Goal: Task Accomplishment & Management: Manage account settings

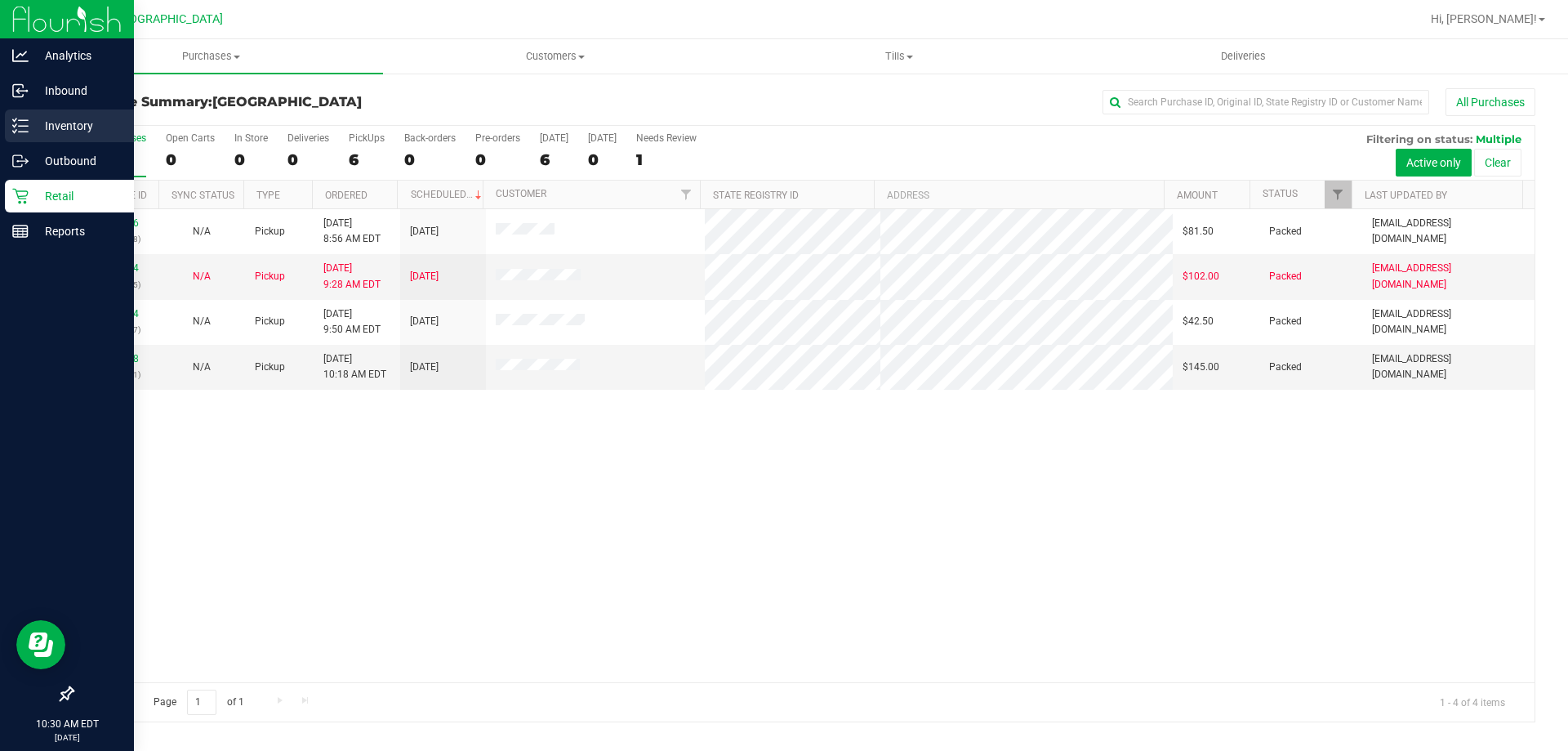
click at [50, 124] on p "Inventory" at bounding box center [78, 126] width 98 height 19
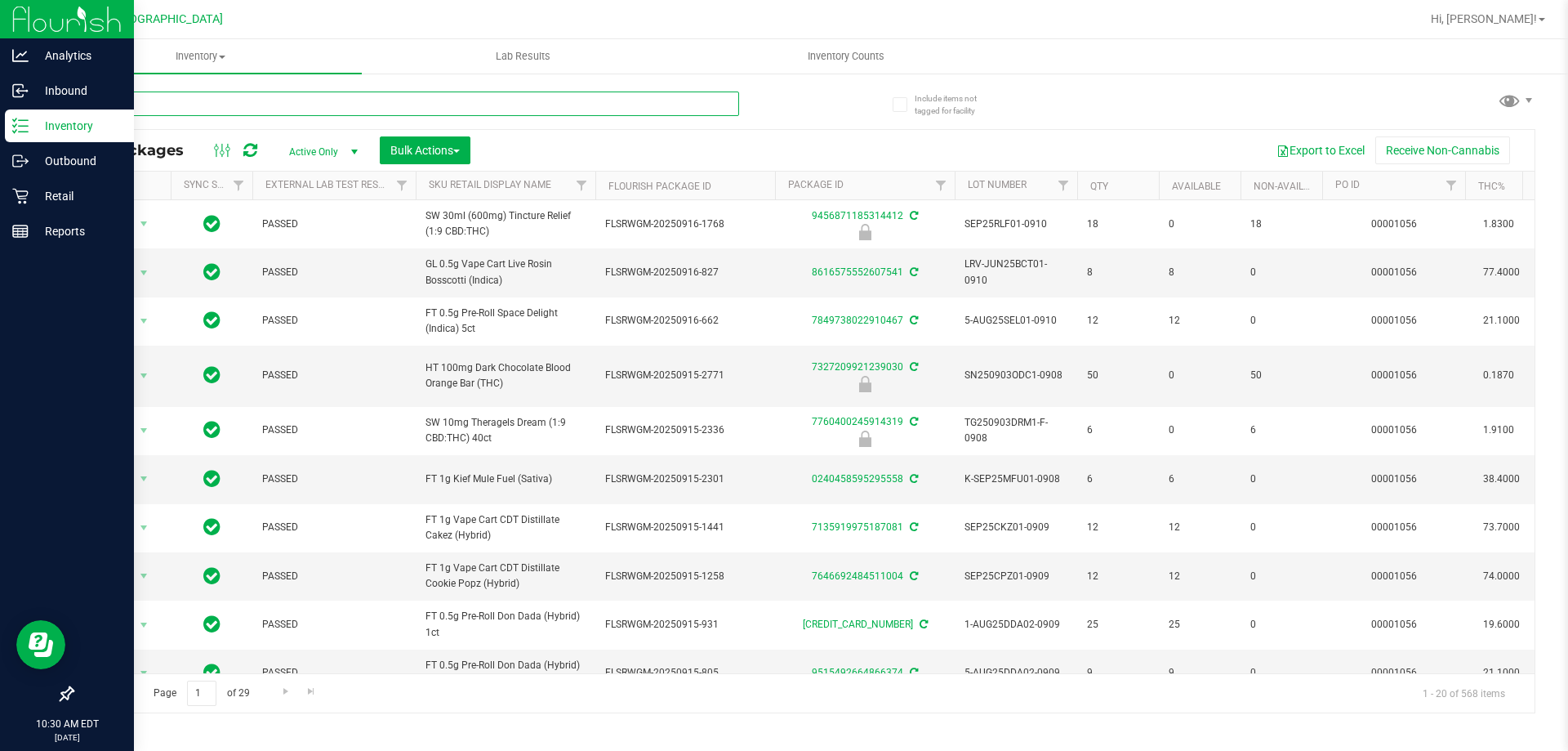
click at [273, 104] on input "text" at bounding box center [406, 104] width 667 height 25
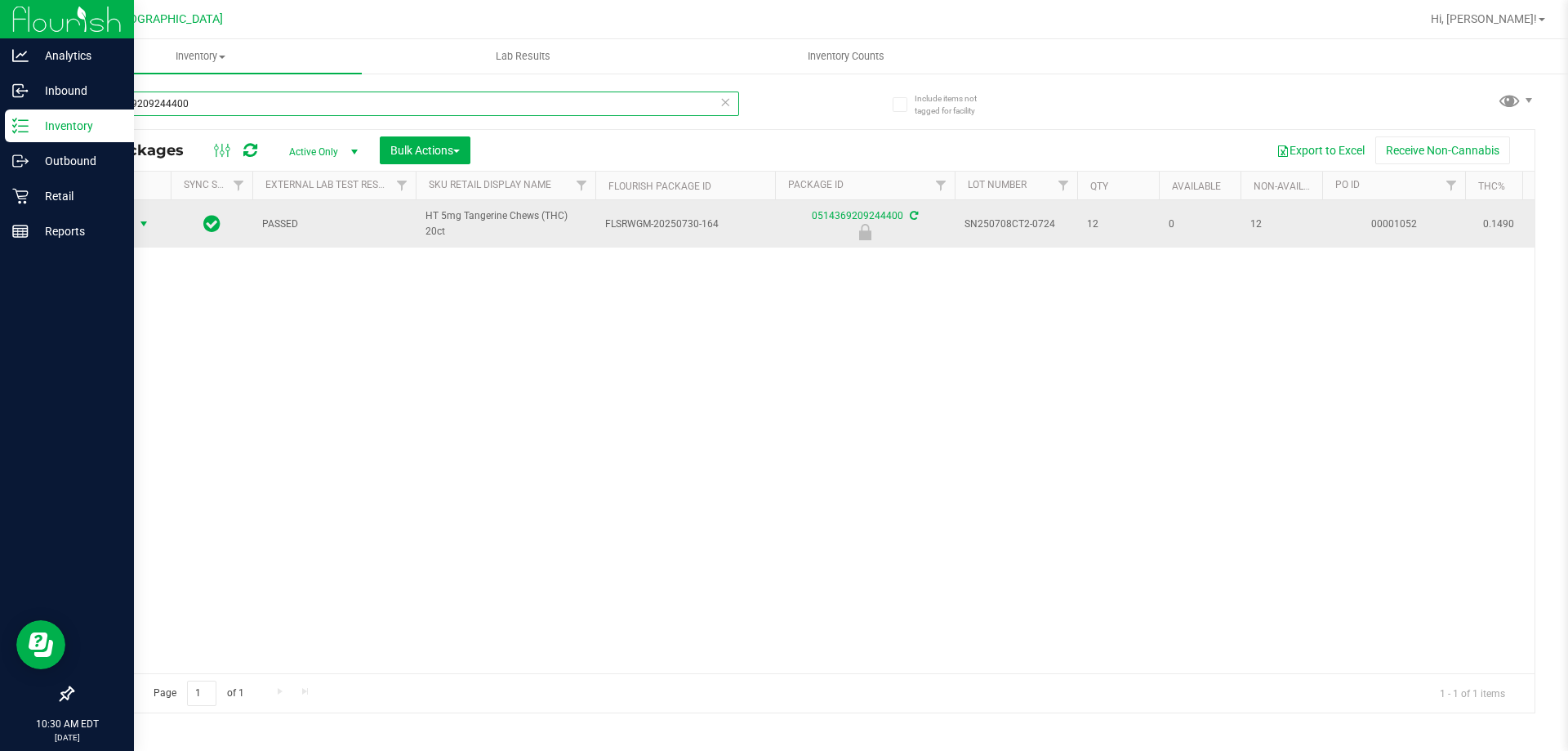
type input "0514369209244400"
click at [140, 227] on span "select" at bounding box center [143, 223] width 13 height 13
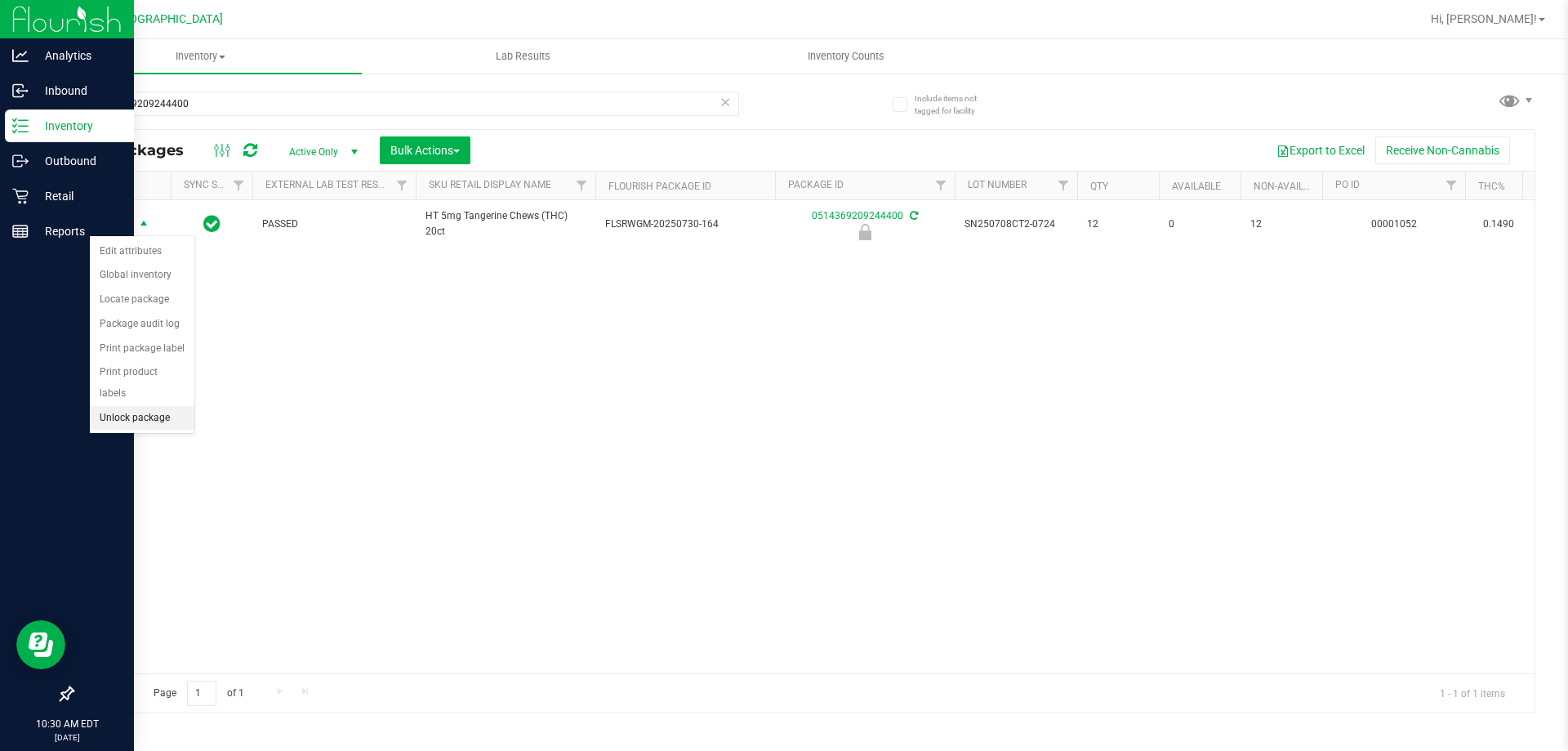
click at [149, 406] on li "Unlock package" at bounding box center [141, 418] width 104 height 25
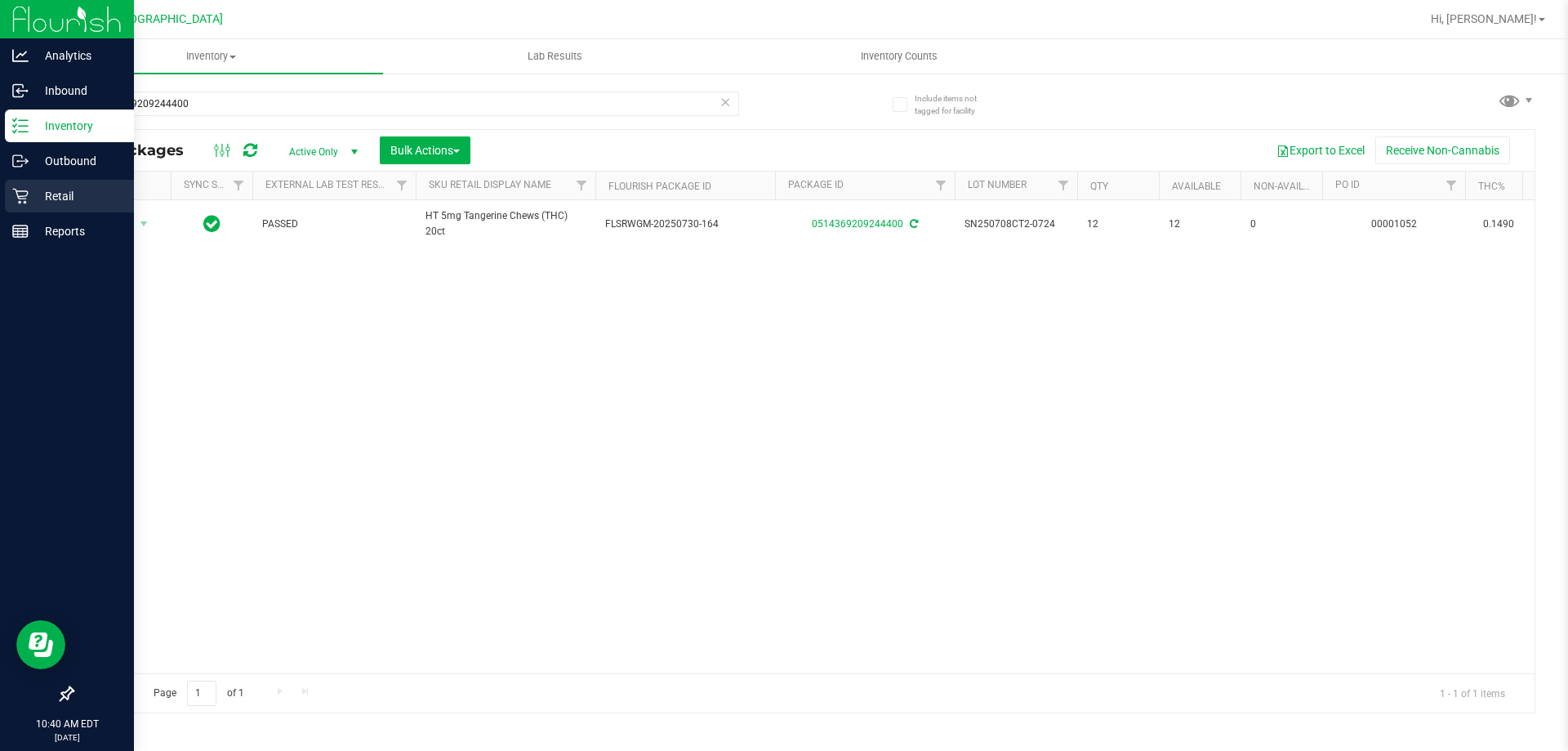
click at [31, 190] on p "Retail" at bounding box center [78, 196] width 98 height 19
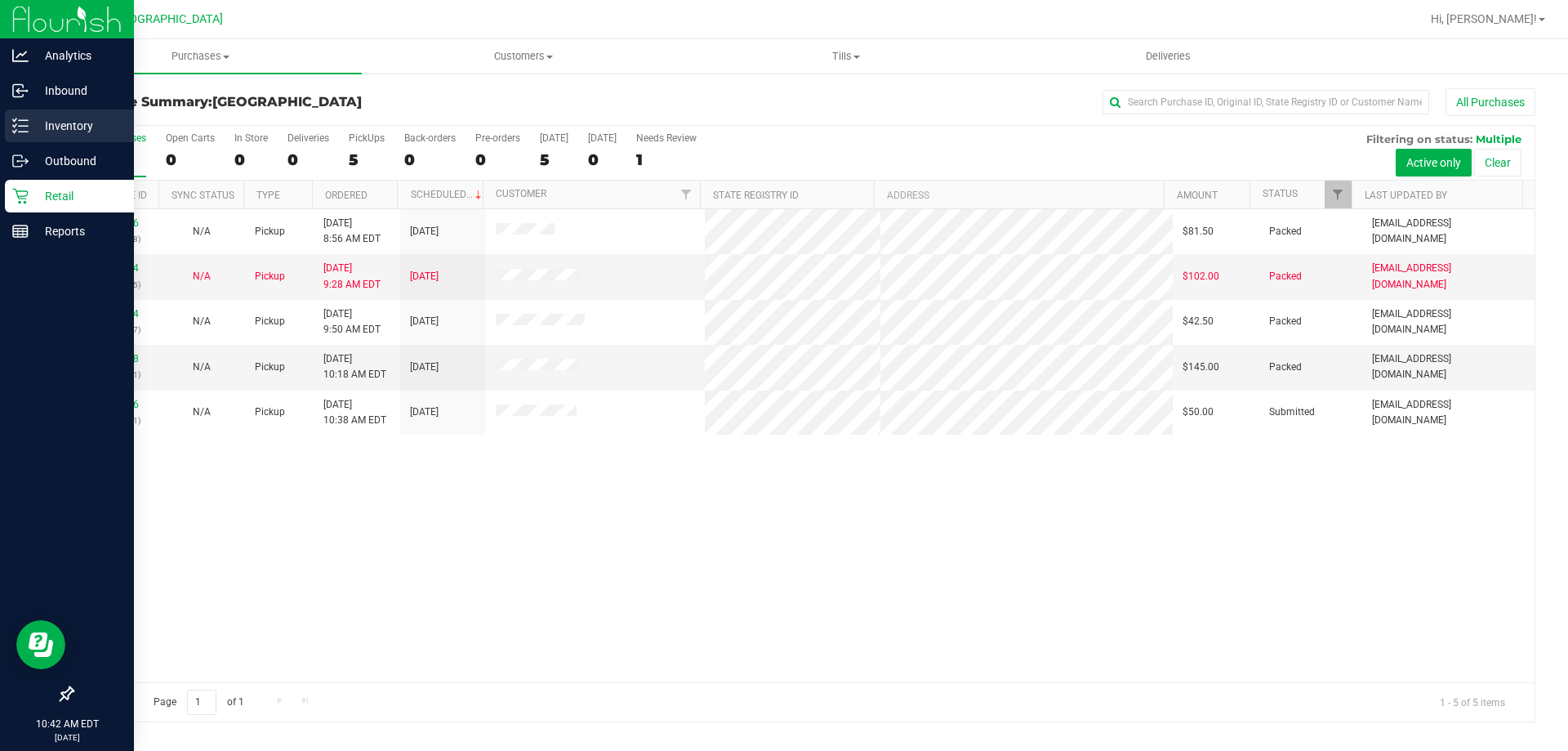
click at [51, 122] on p "Inventory" at bounding box center [78, 126] width 98 height 19
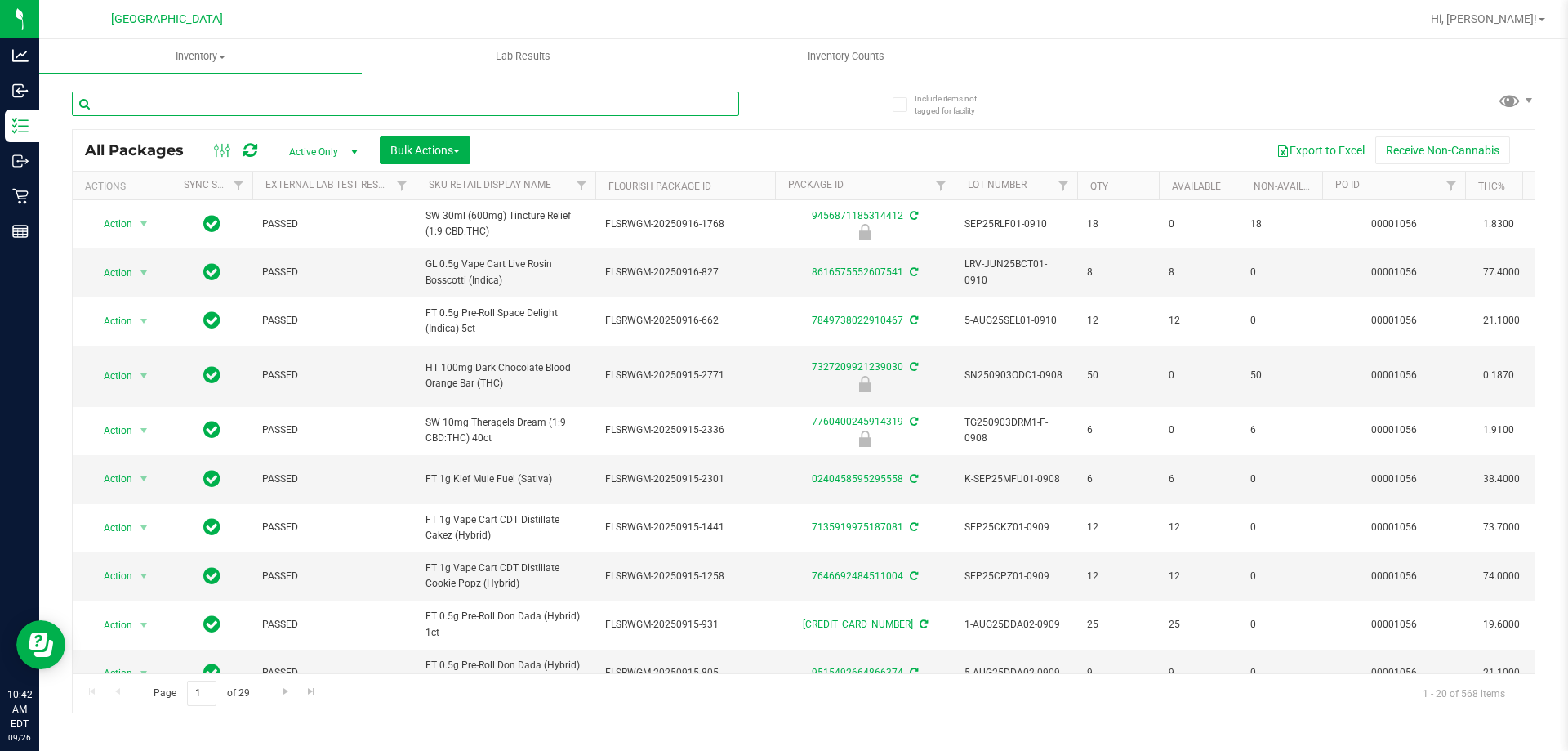
click at [291, 97] on input "text" at bounding box center [406, 104] width 667 height 25
click at [291, 99] on input "text" at bounding box center [406, 104] width 667 height 25
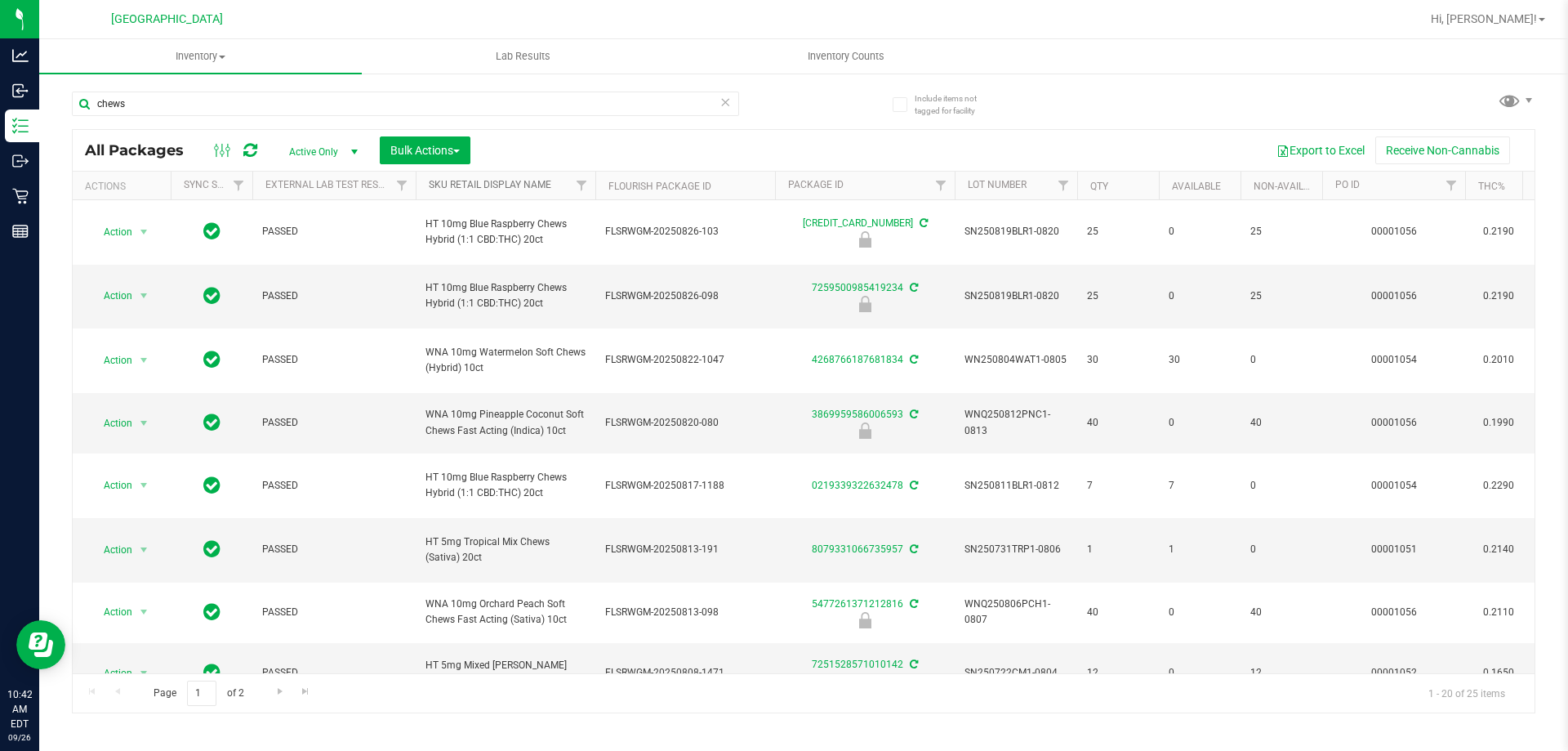
click at [514, 187] on link "Sku Retail Display Name" at bounding box center [489, 184] width 122 height 11
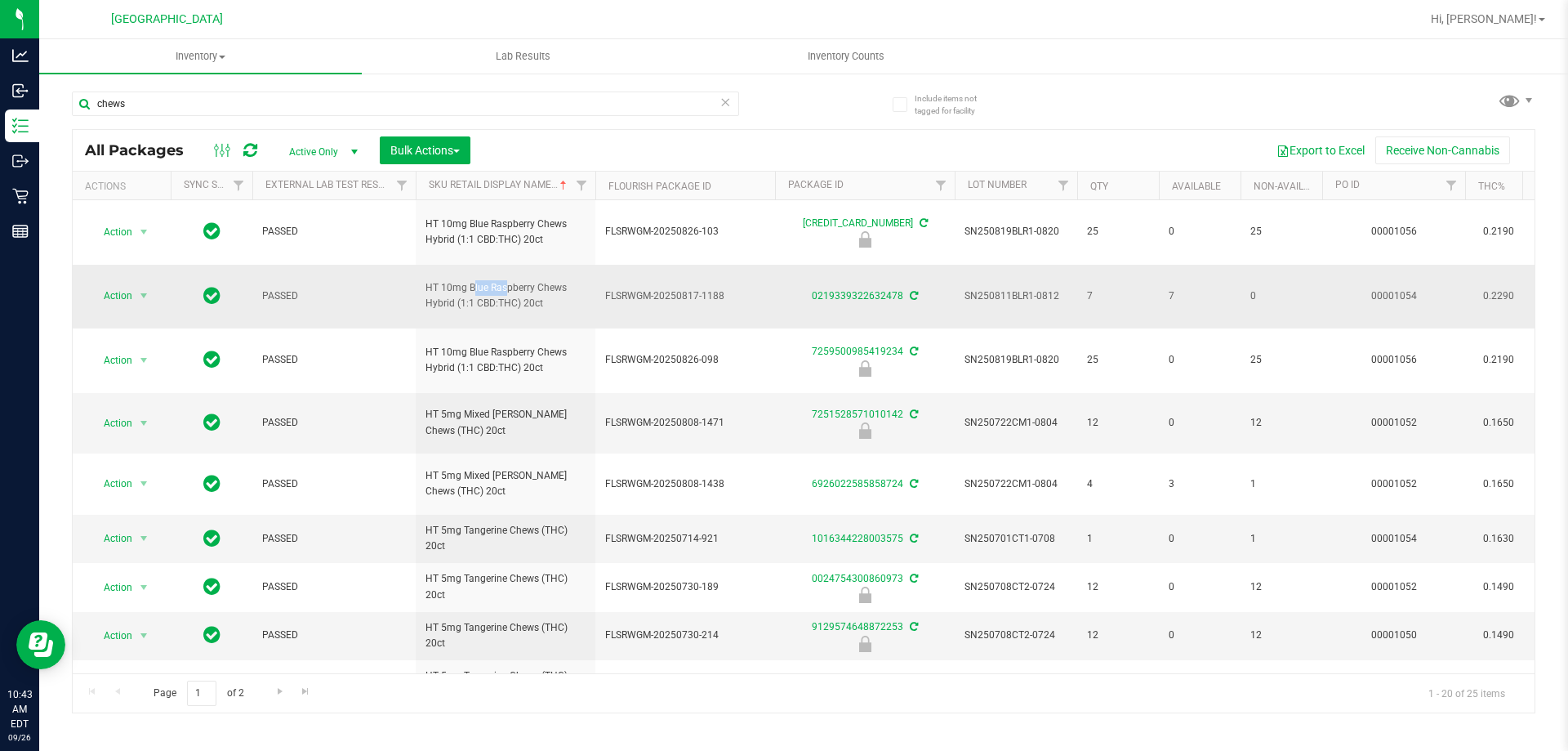
drag, startPoint x: 426, startPoint y: 285, endPoint x: 469, endPoint y: 290, distance: 43.3
click at [467, 290] on span "HT 10mg Blue Raspberry Chews Hybrid (1:1 CBD:THC) 20ct" at bounding box center [506, 295] width 160 height 31
copy span "HT 10mg"
drag, startPoint x: 130, startPoint y: 102, endPoint x: 44, endPoint y: 98, distance: 86.1
click at [44, 98] on div "Include items not tagged for facility chews All Packages Active Only Active Onl…" at bounding box center [803, 321] width 1528 height 498
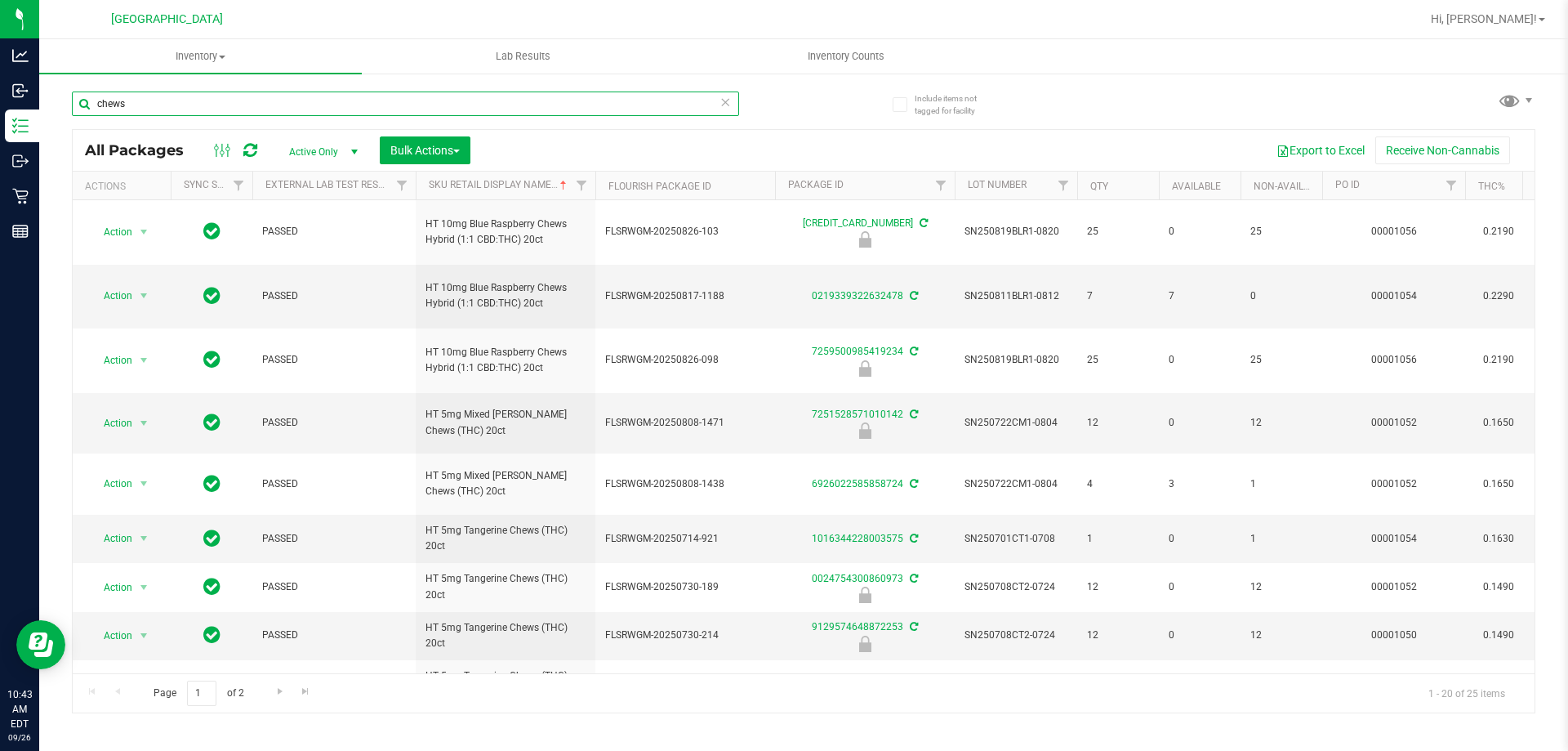
paste input "HT 10mg"
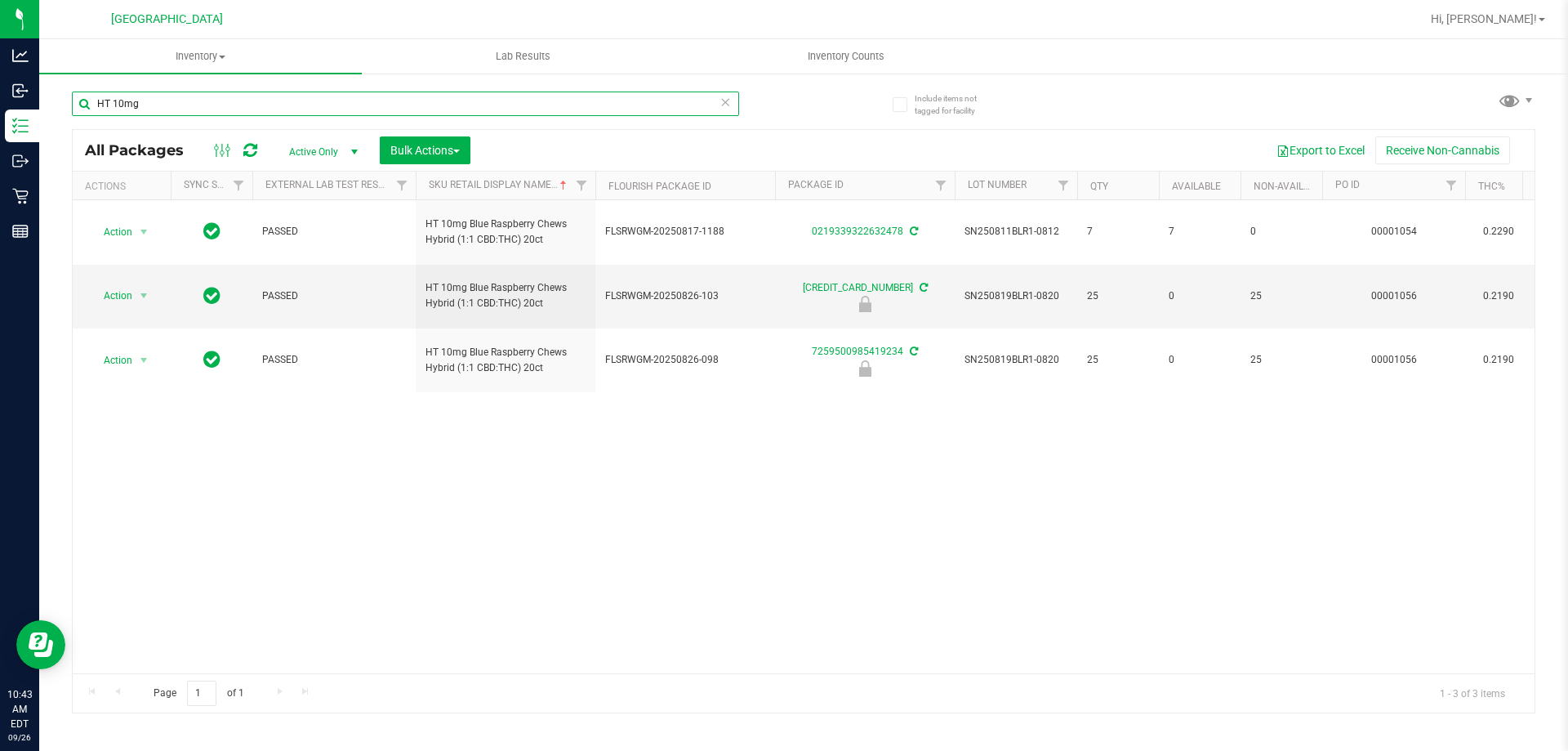
drag, startPoint x: 119, startPoint y: 105, endPoint x: 157, endPoint y: 111, distance: 38.5
click at [122, 105] on input "HT 10mg" at bounding box center [406, 104] width 667 height 25
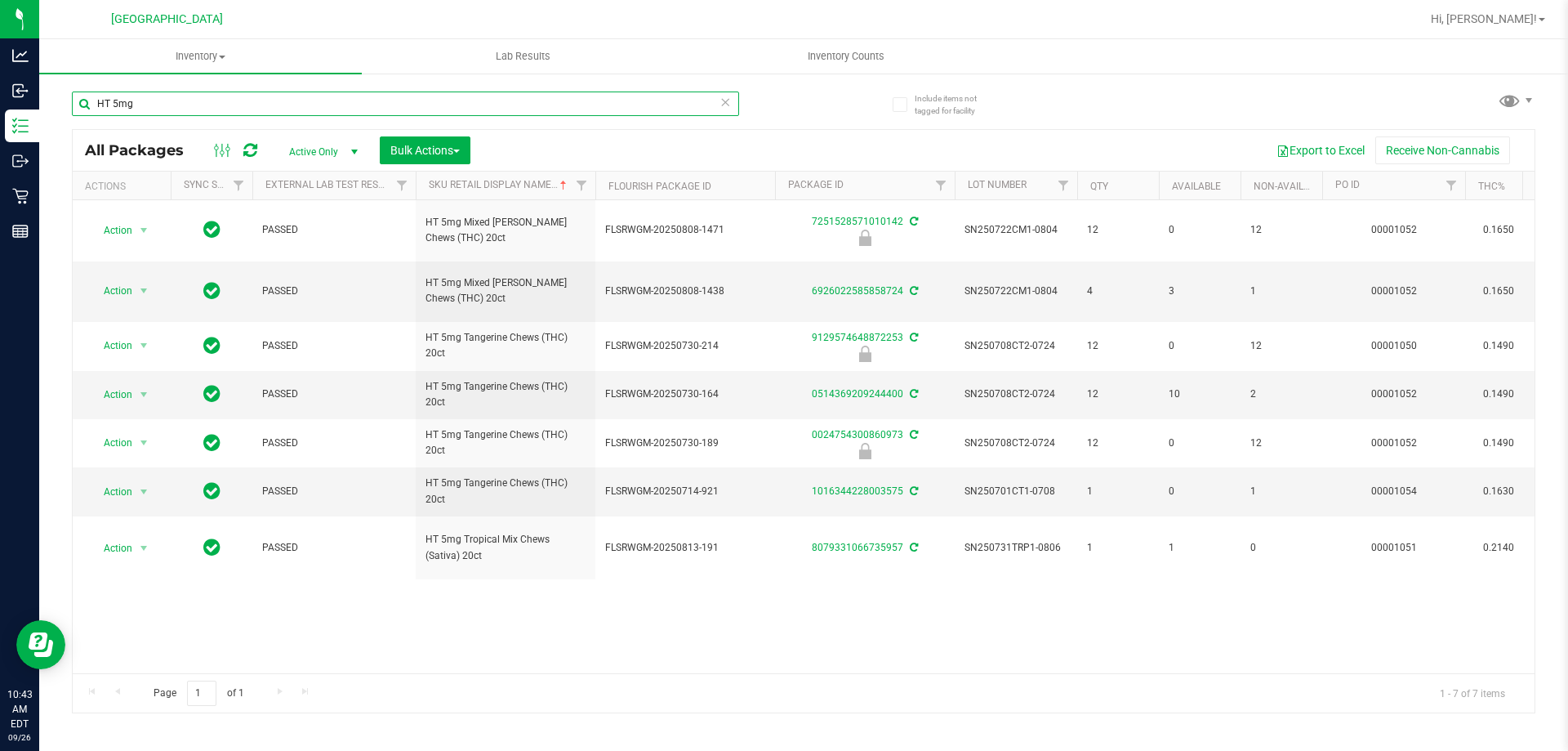
type input "HT 5mg"
click at [729, 105] on icon at bounding box center [724, 101] width 11 height 19
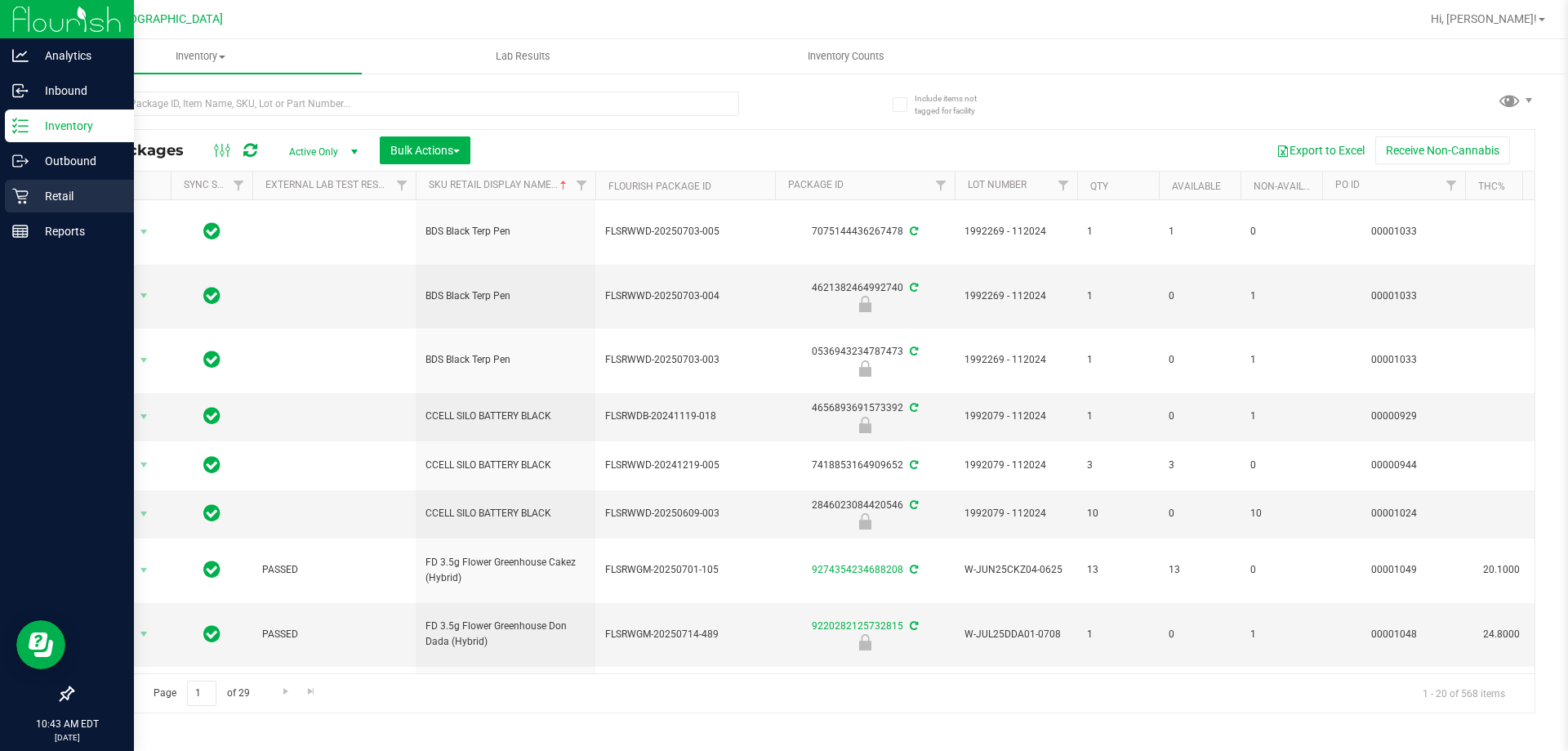
click at [30, 192] on p "Retail" at bounding box center [78, 196] width 98 height 19
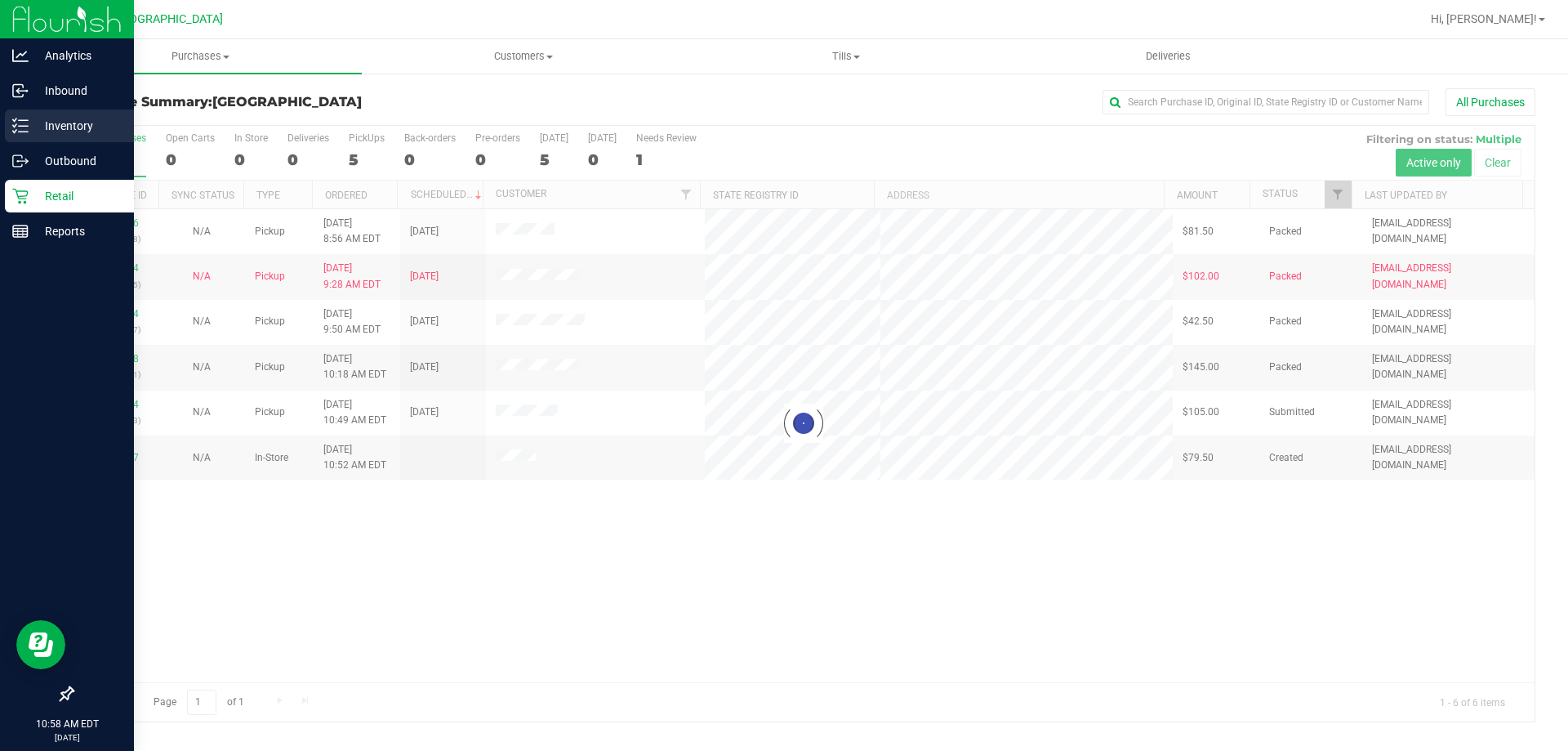
click at [71, 118] on p "Inventory" at bounding box center [78, 126] width 98 height 19
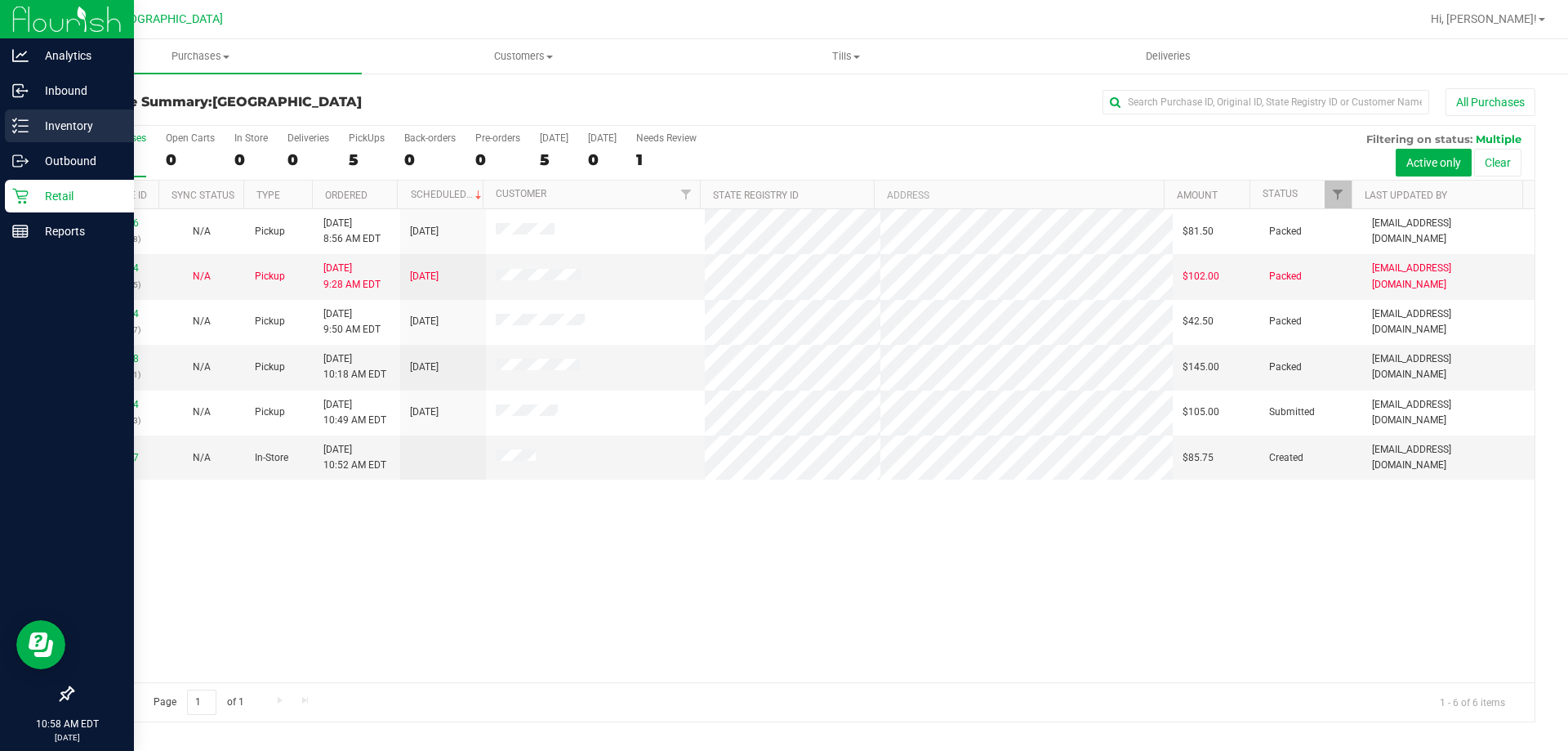
click at [75, 134] on p "Inventory" at bounding box center [78, 126] width 98 height 19
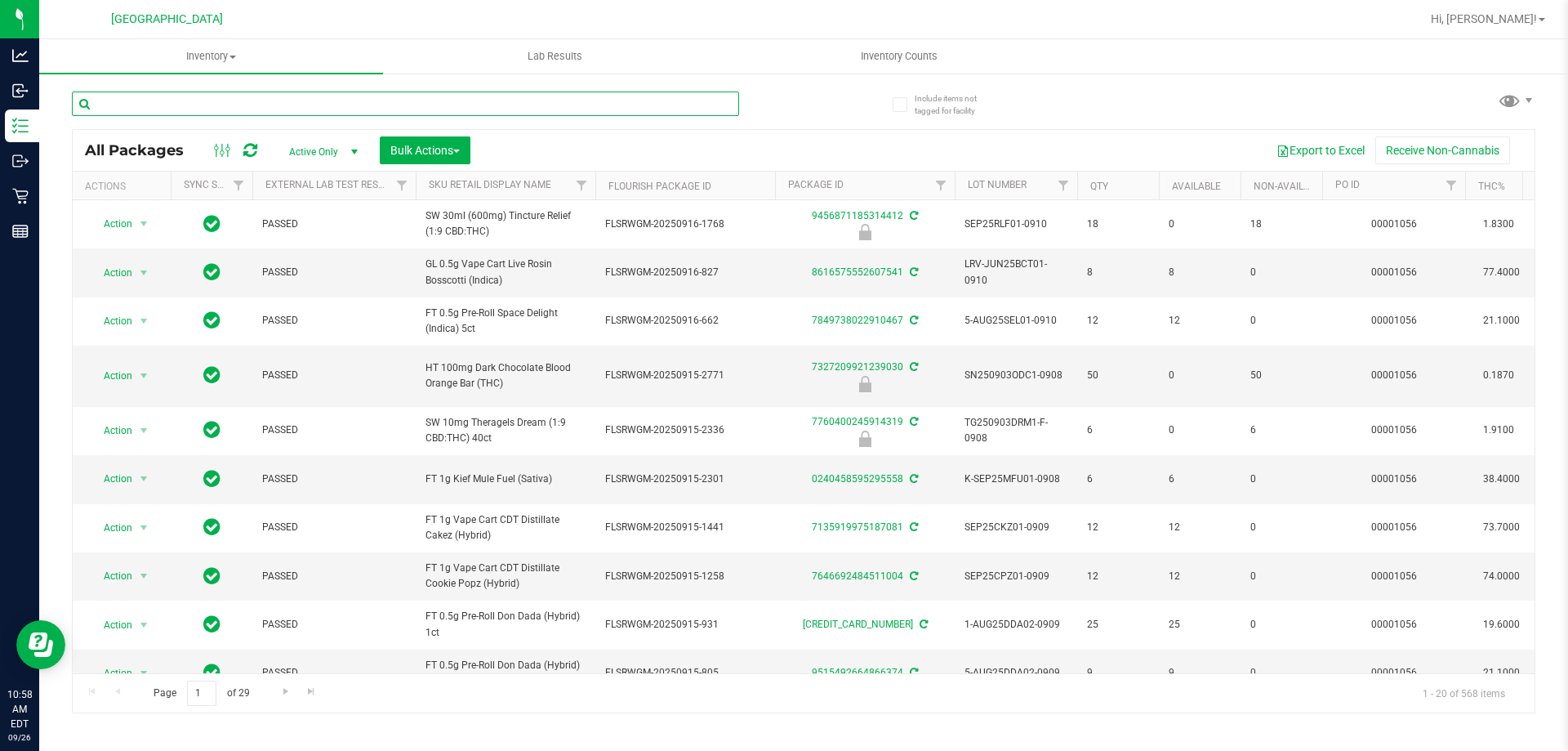
click at [292, 102] on input "text" at bounding box center [406, 104] width 667 height 25
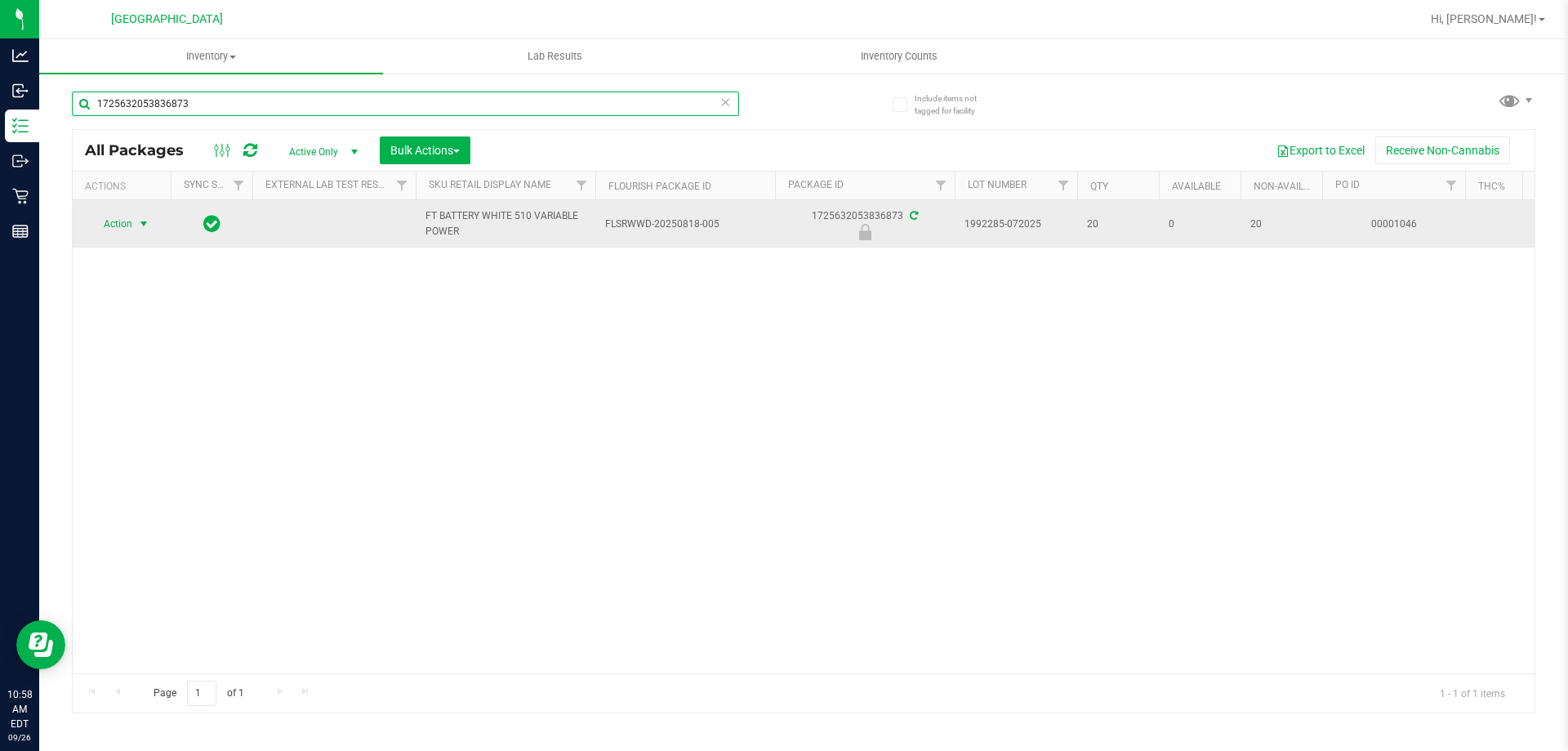
type input "1725632053836873"
click at [126, 222] on span "Action" at bounding box center [111, 224] width 44 height 23
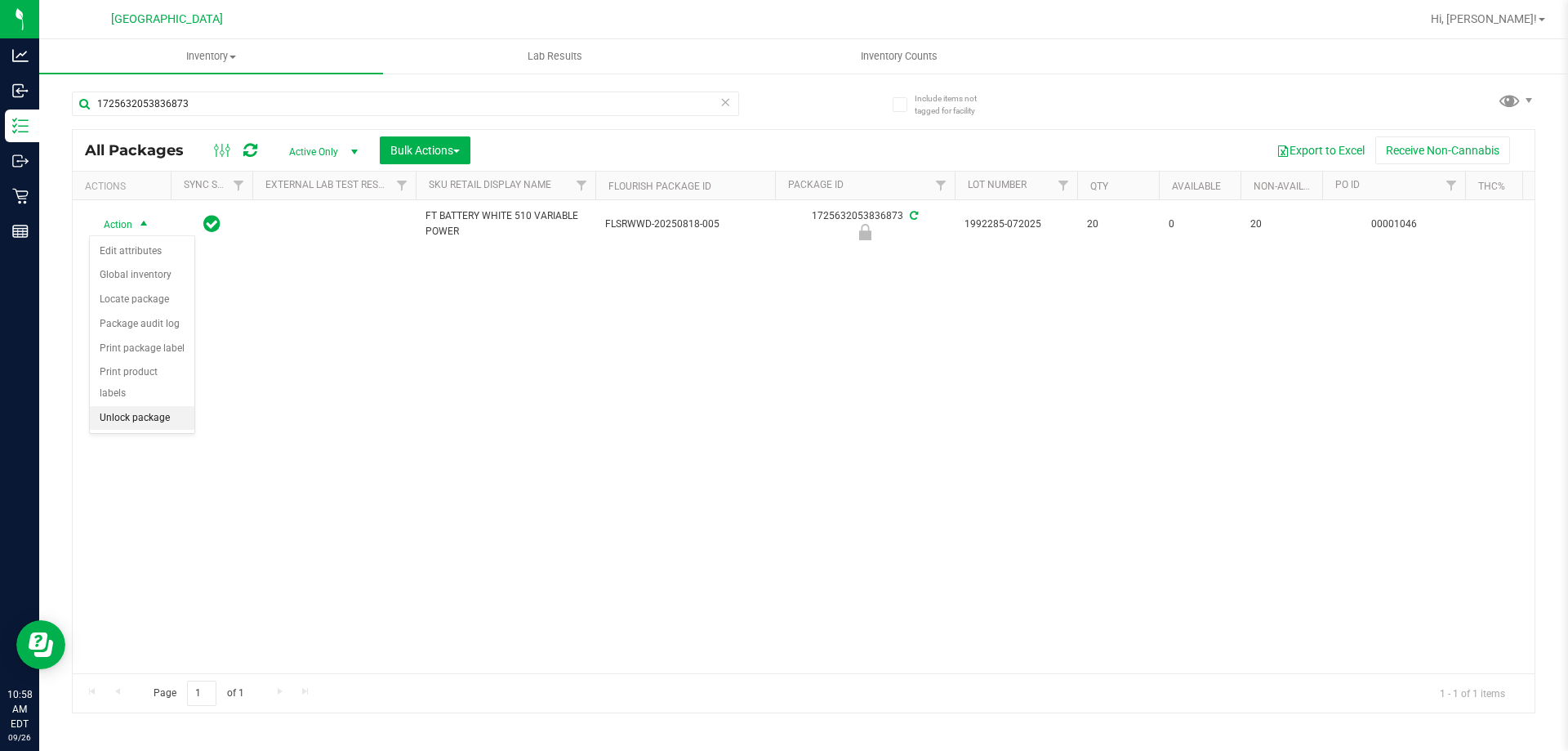
click at [148, 406] on li "Unlock package" at bounding box center [141, 418] width 104 height 25
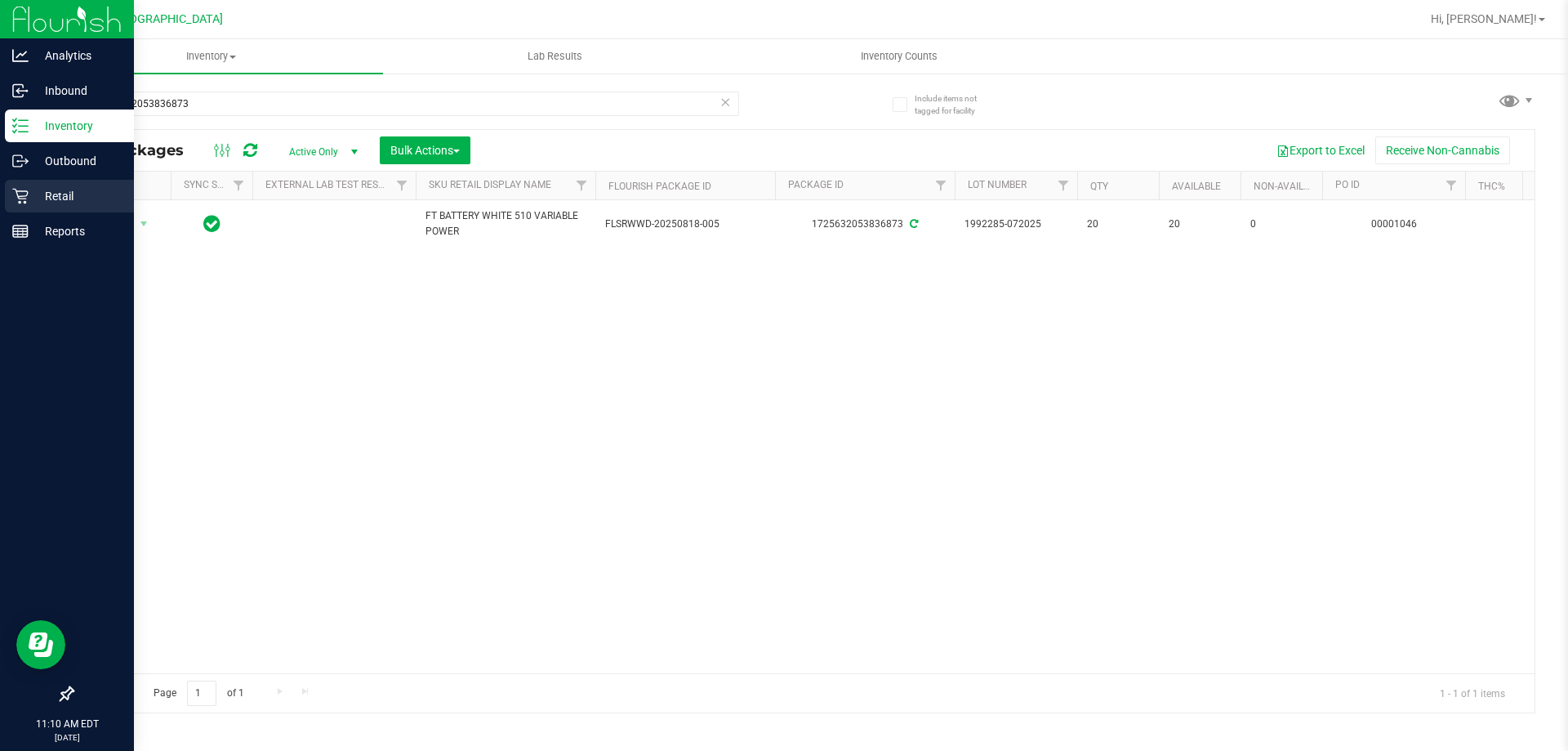
click at [18, 189] on icon at bounding box center [20, 196] width 17 height 17
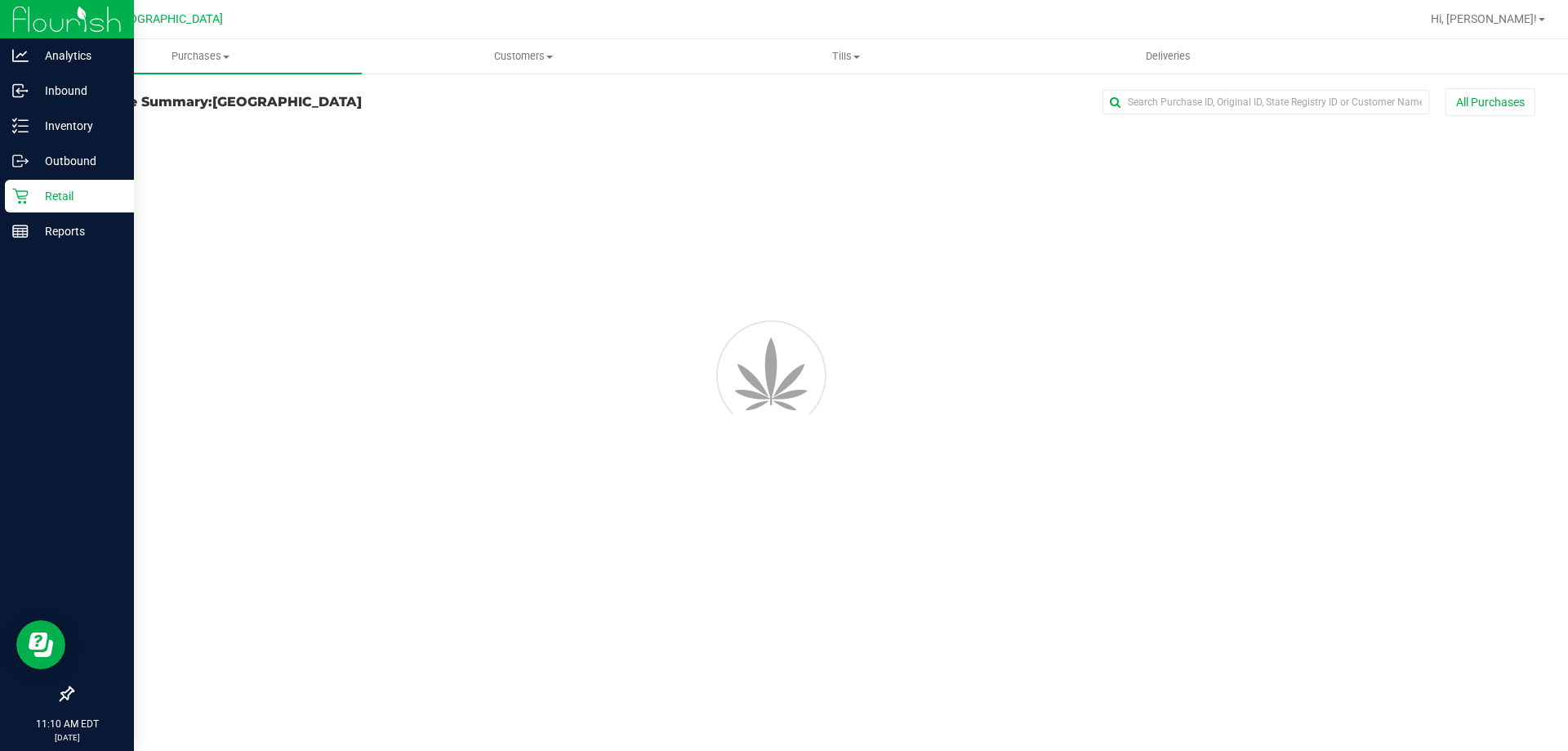
click at [60, 213] on link "Retail" at bounding box center [67, 198] width 134 height 35
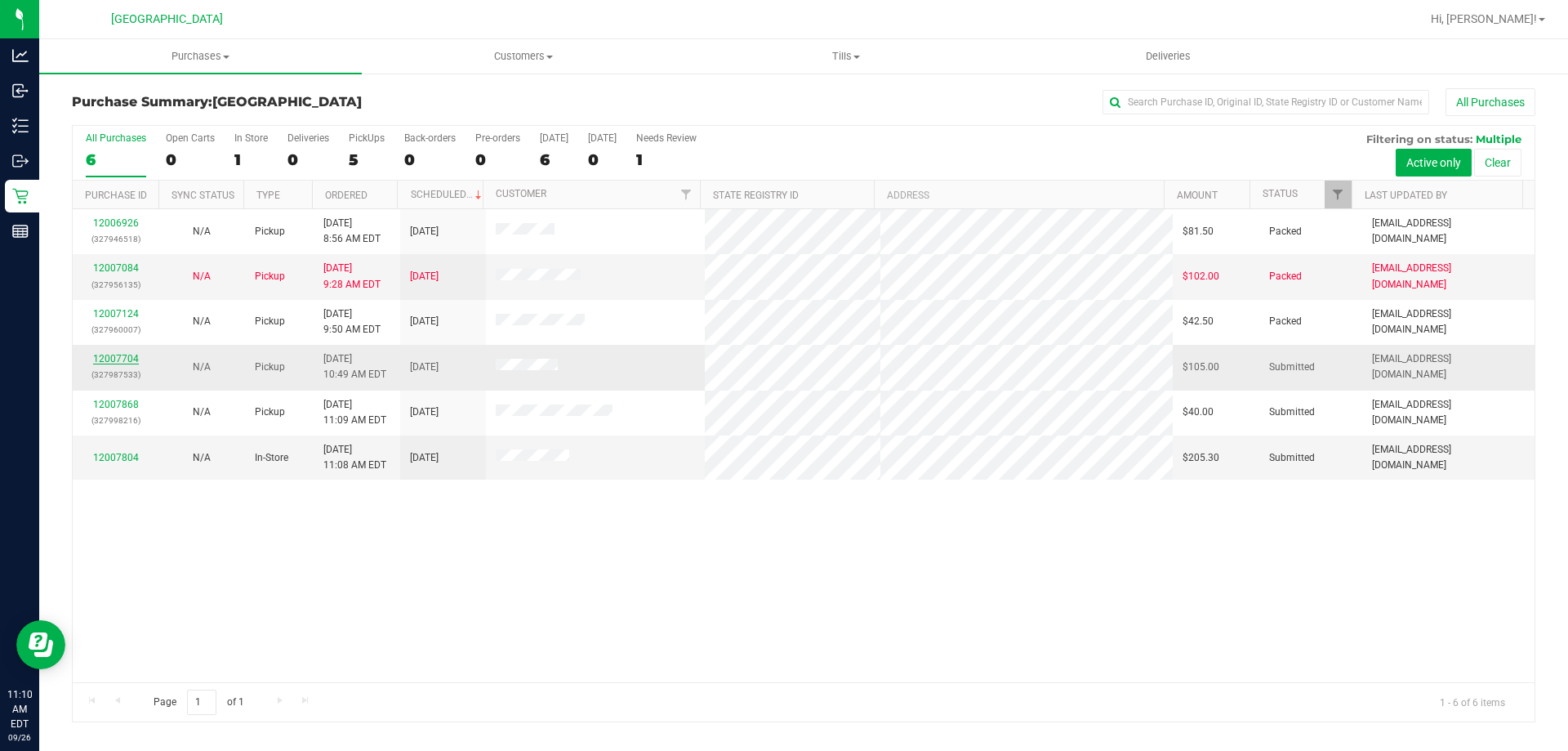
click at [115, 356] on link "12007704" at bounding box center [116, 358] width 46 height 11
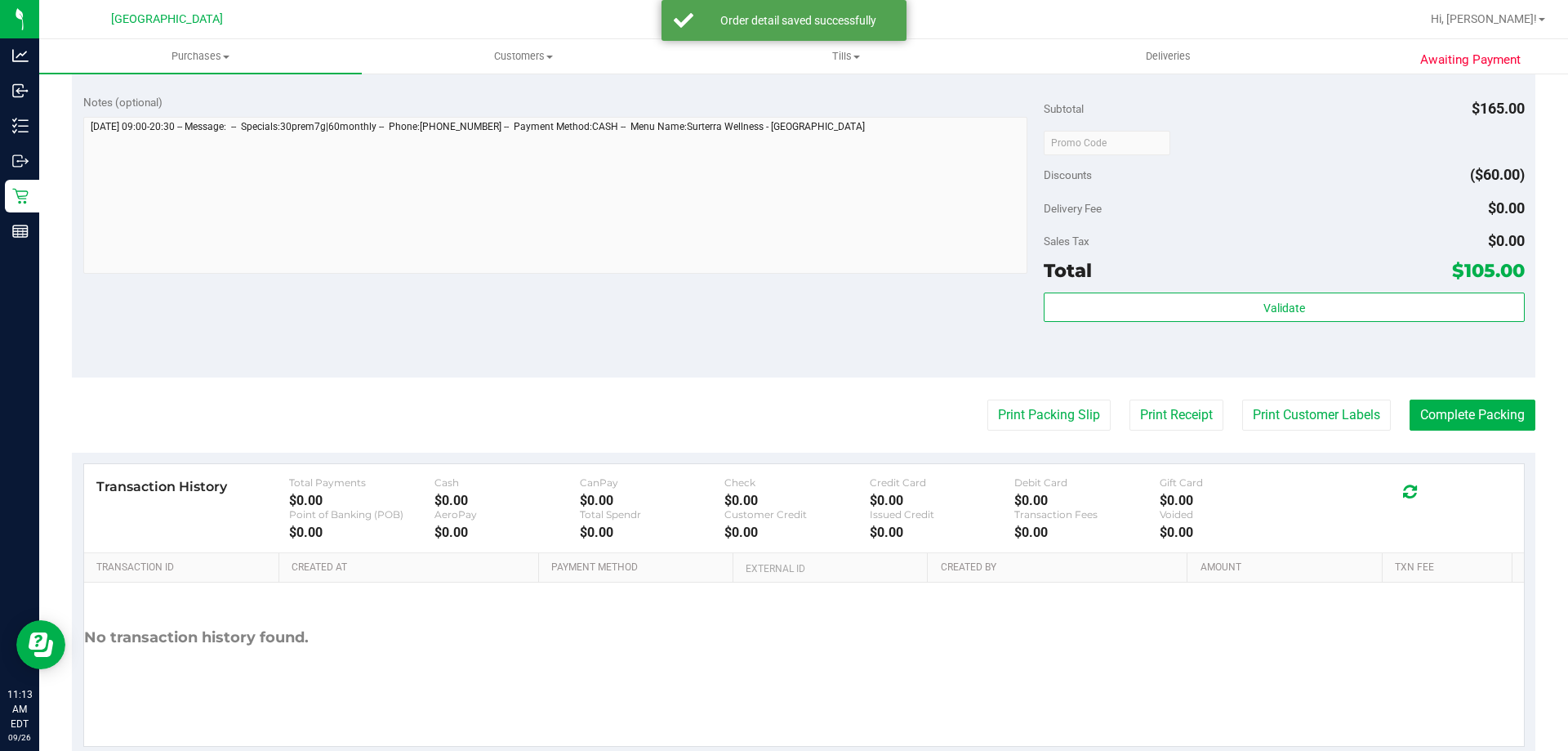
scroll to position [735, 0]
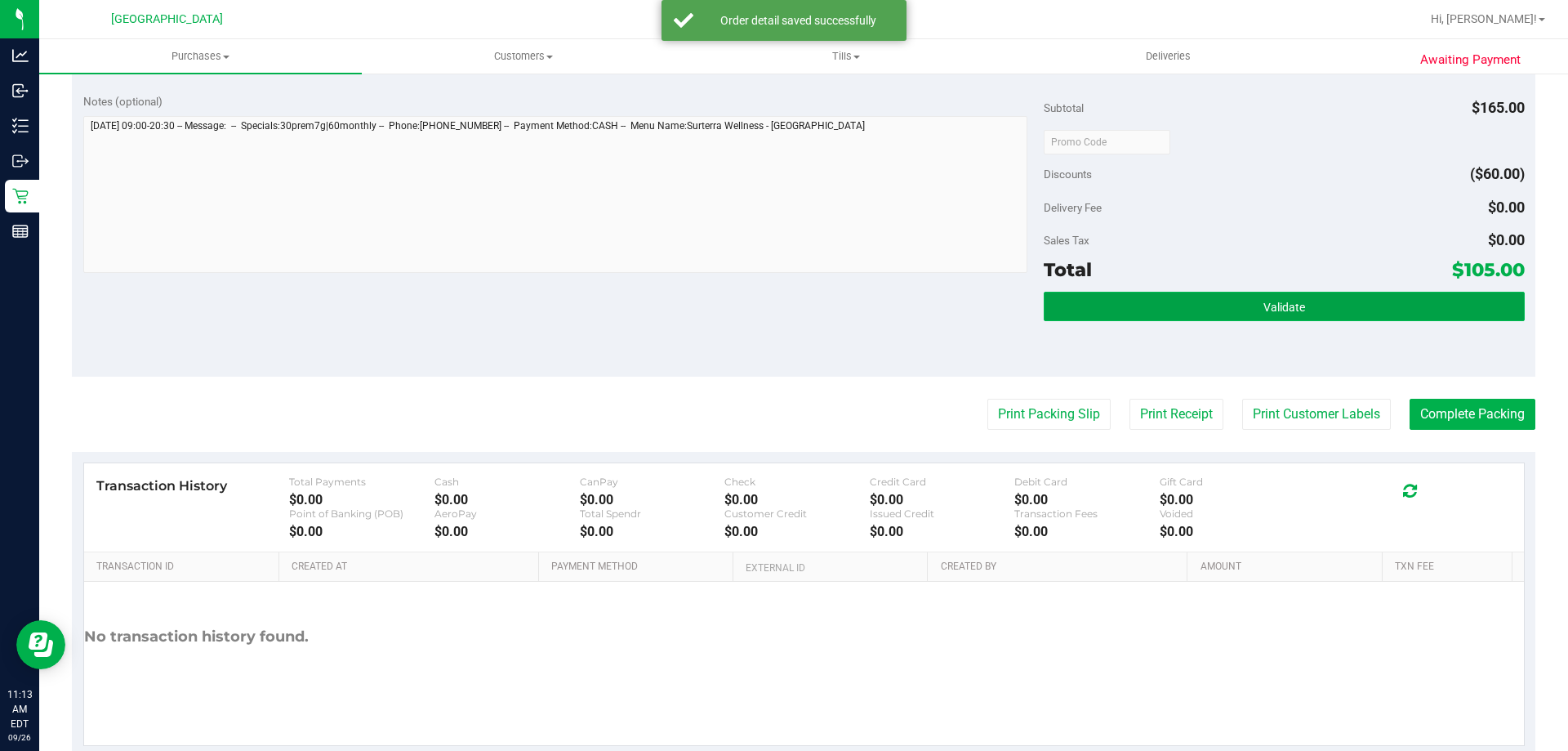
click at [1187, 315] on button "Validate" at bounding box center [1284, 306] width 480 height 29
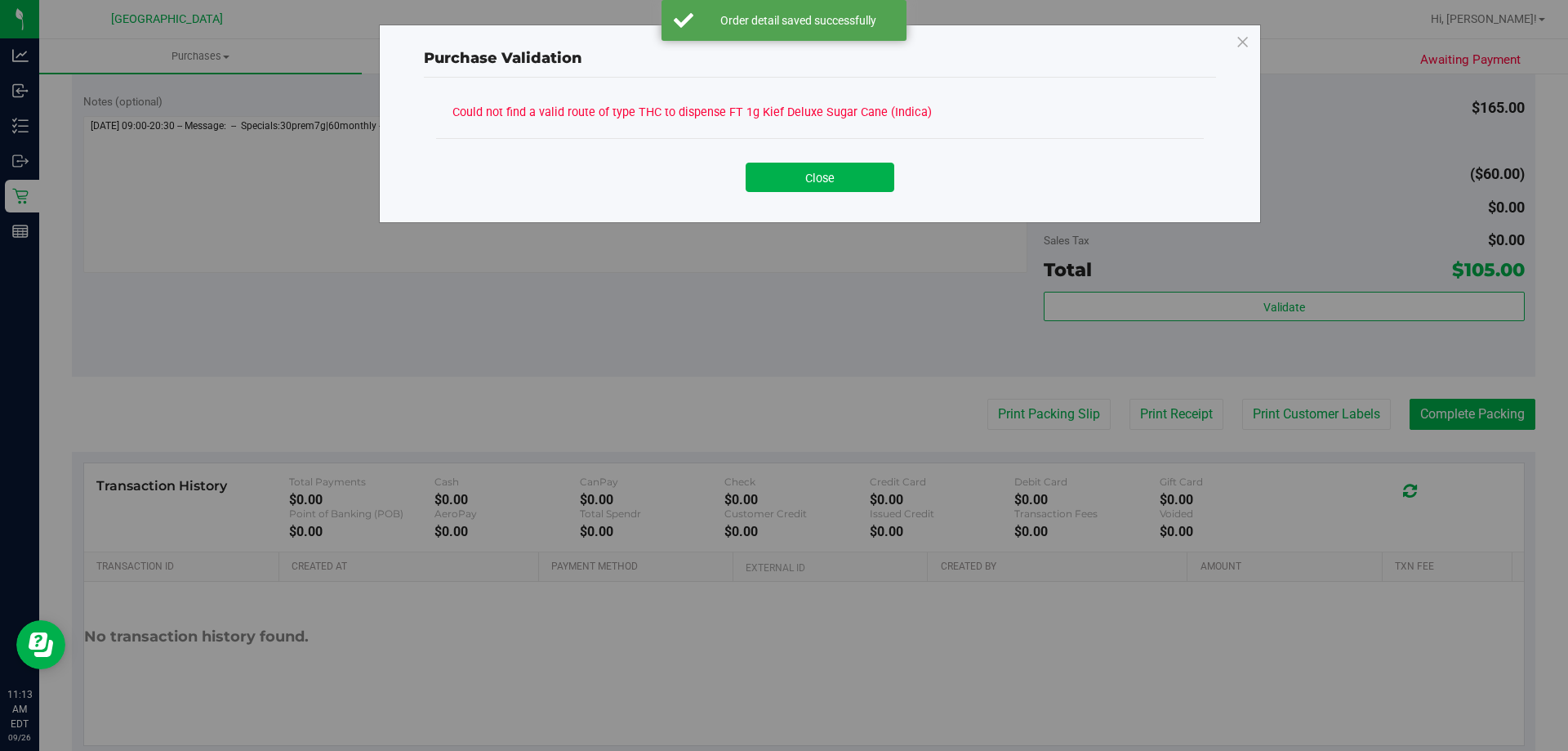
drag, startPoint x: 841, startPoint y: 181, endPoint x: 538, endPoint y: 375, distance: 359.8
click at [838, 186] on button "Close" at bounding box center [819, 177] width 148 height 29
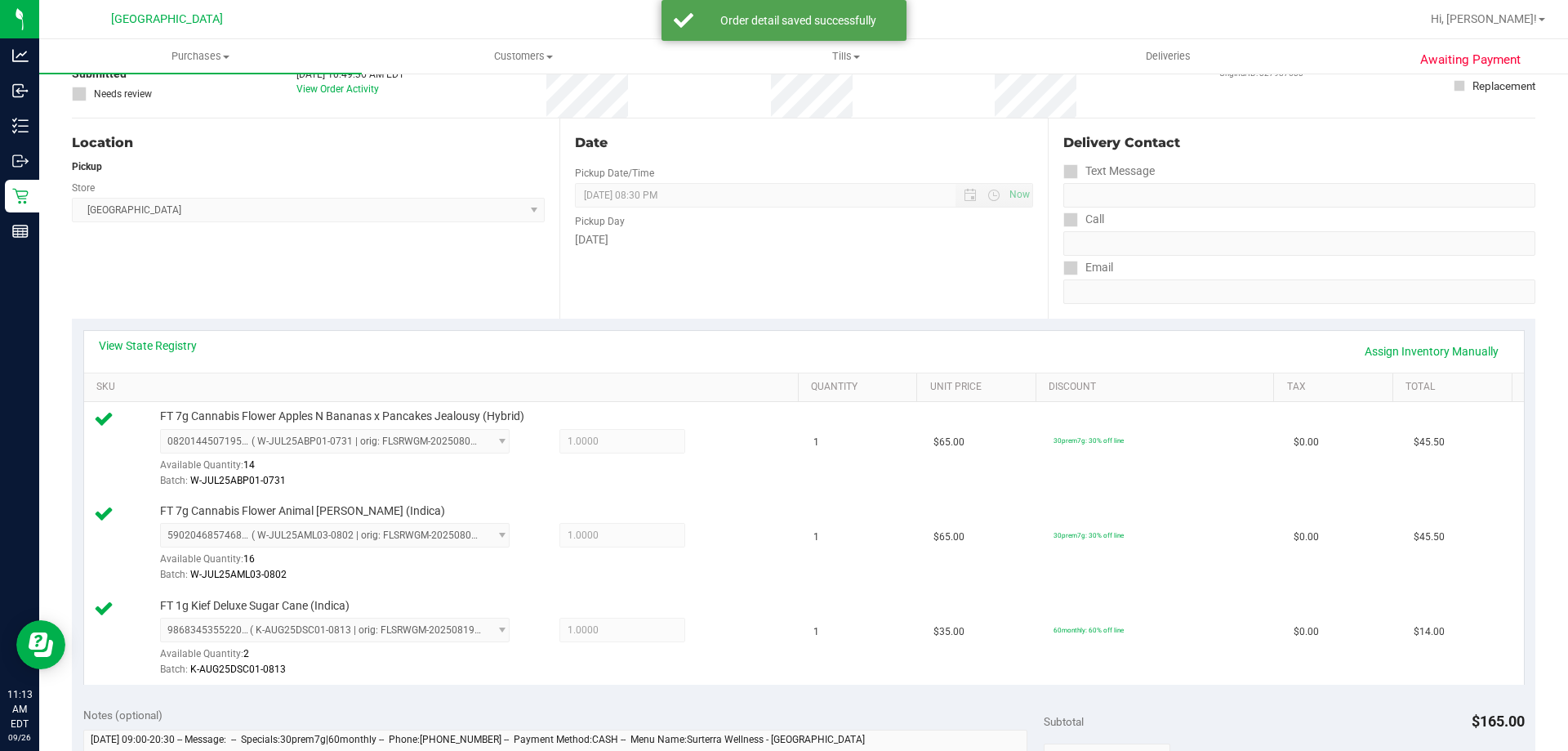
scroll to position [0, 0]
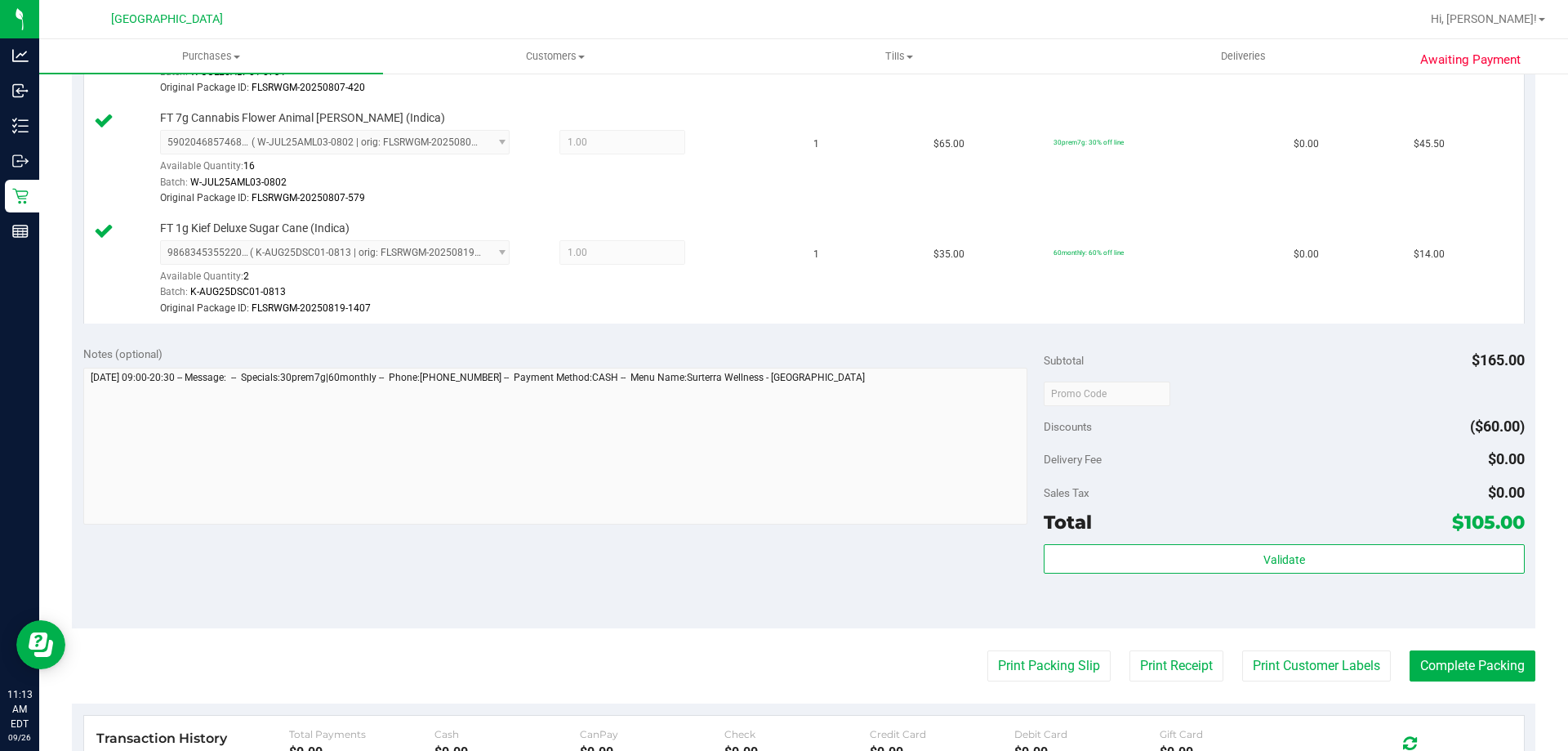
scroll to position [654, 0]
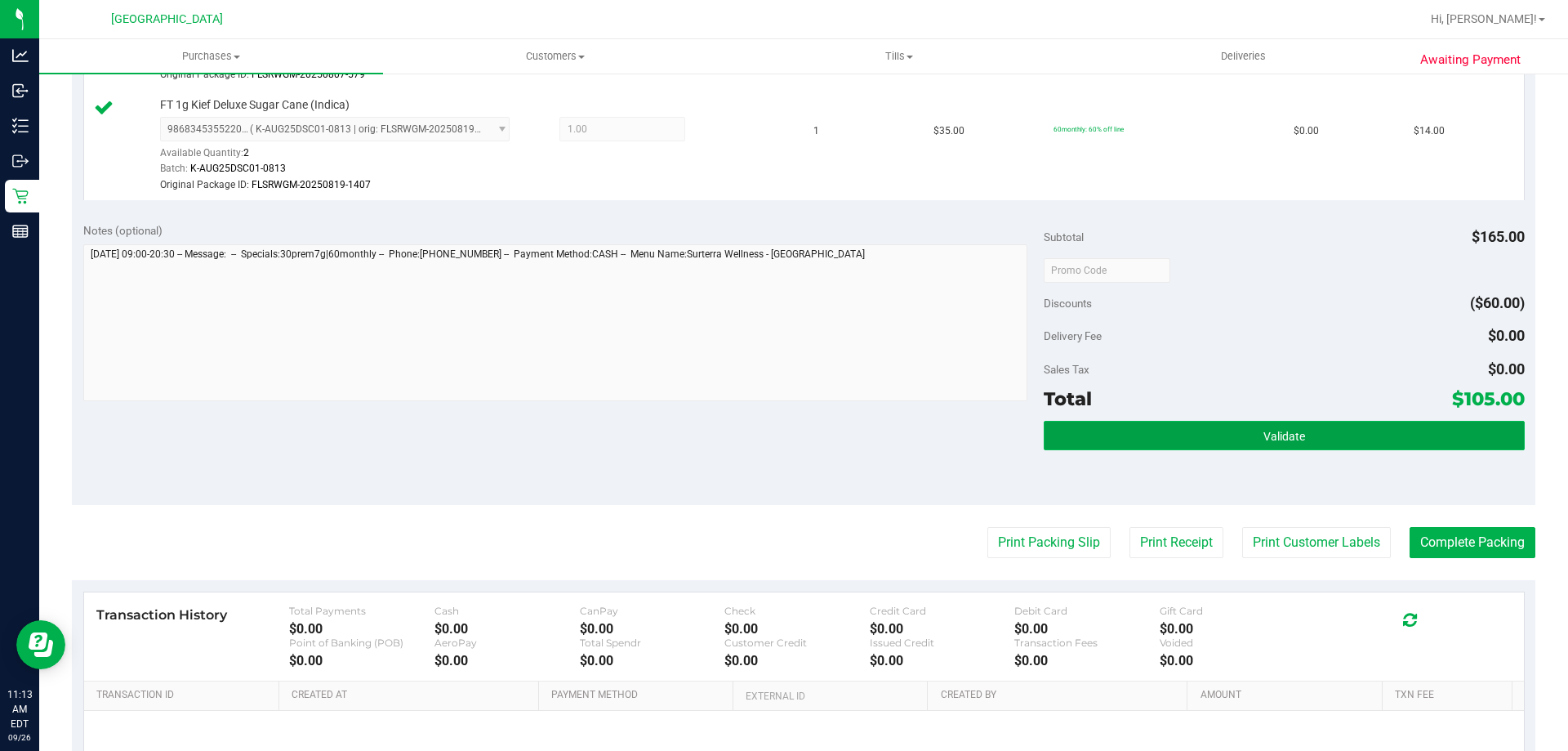
click at [1263, 439] on span "Validate" at bounding box center [1284, 436] width 41 height 13
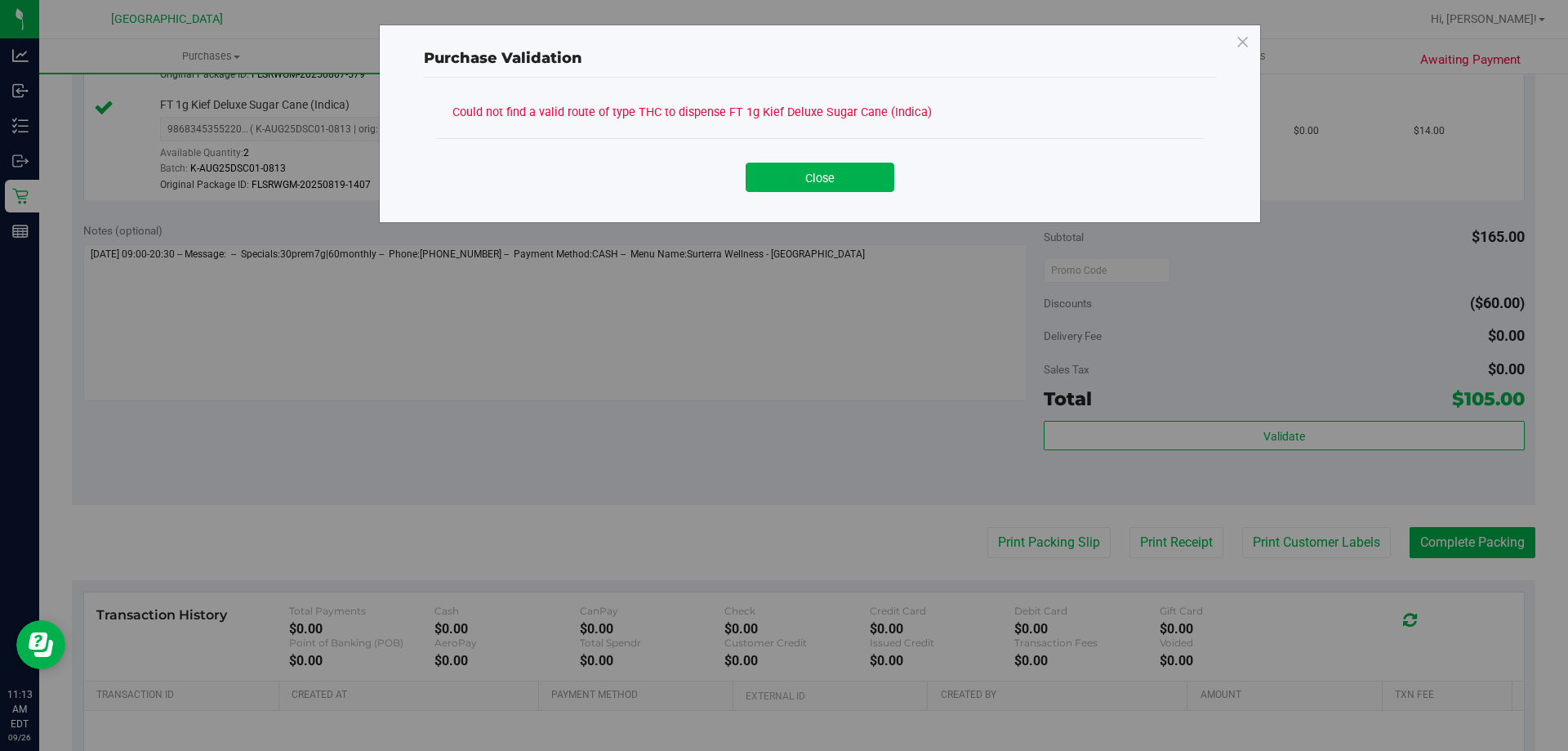
drag, startPoint x: 791, startPoint y: 183, endPoint x: 702, endPoint y: 299, distance: 146.2
click at [791, 185] on button "Close" at bounding box center [819, 177] width 148 height 29
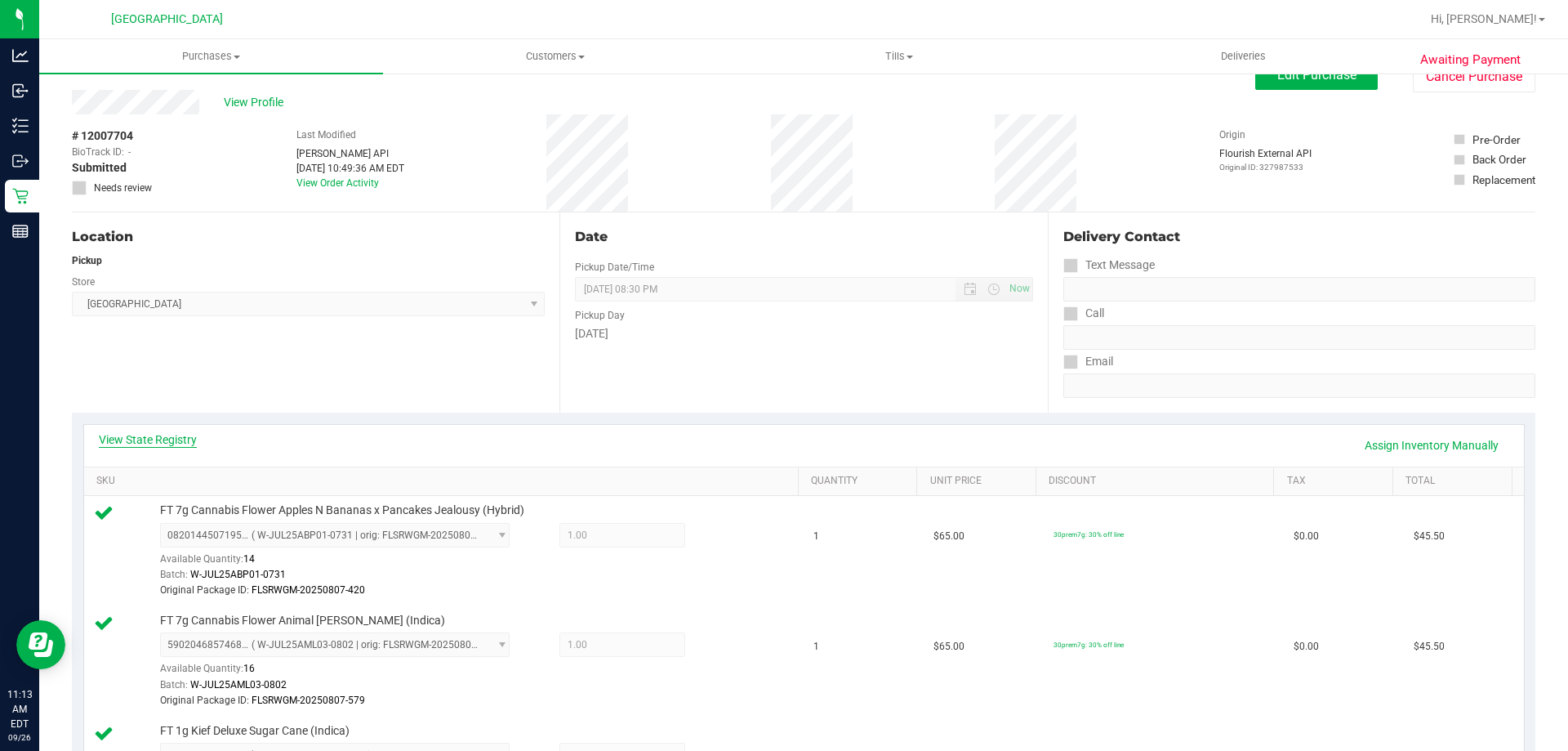
scroll to position [0, 0]
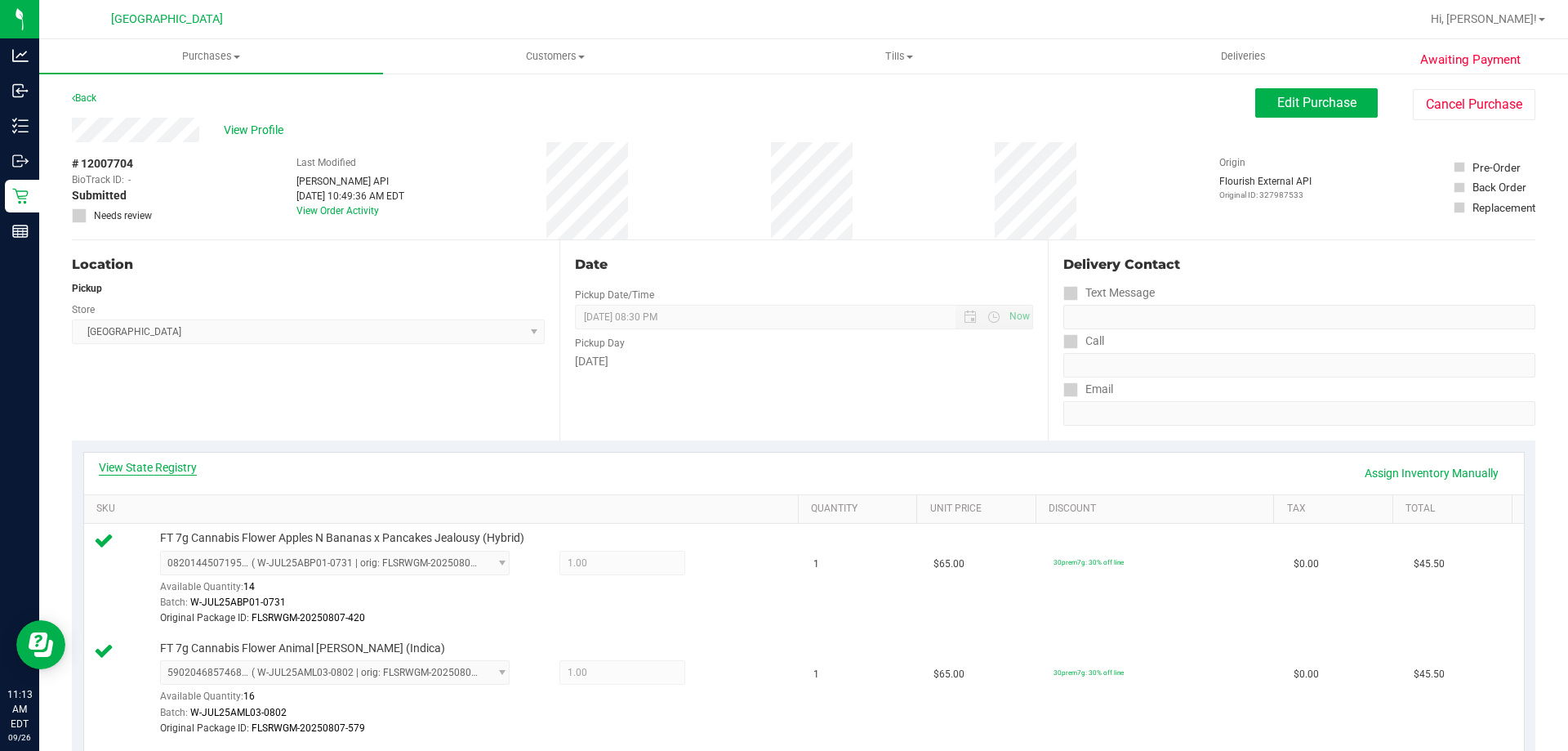
click at [143, 469] on link "View State Registry" at bounding box center [148, 467] width 98 height 17
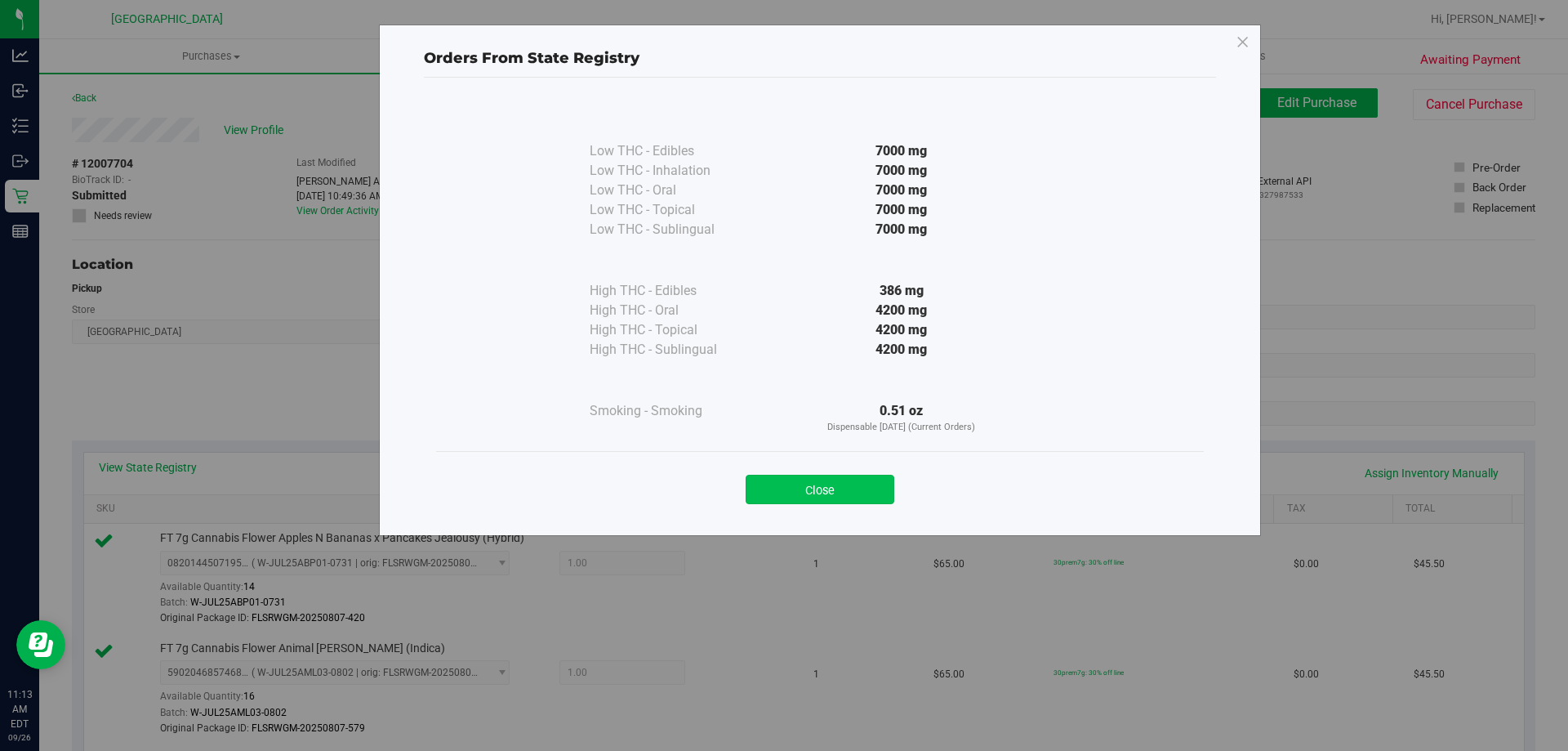
click at [804, 494] on button "Close" at bounding box center [819, 488] width 148 height 29
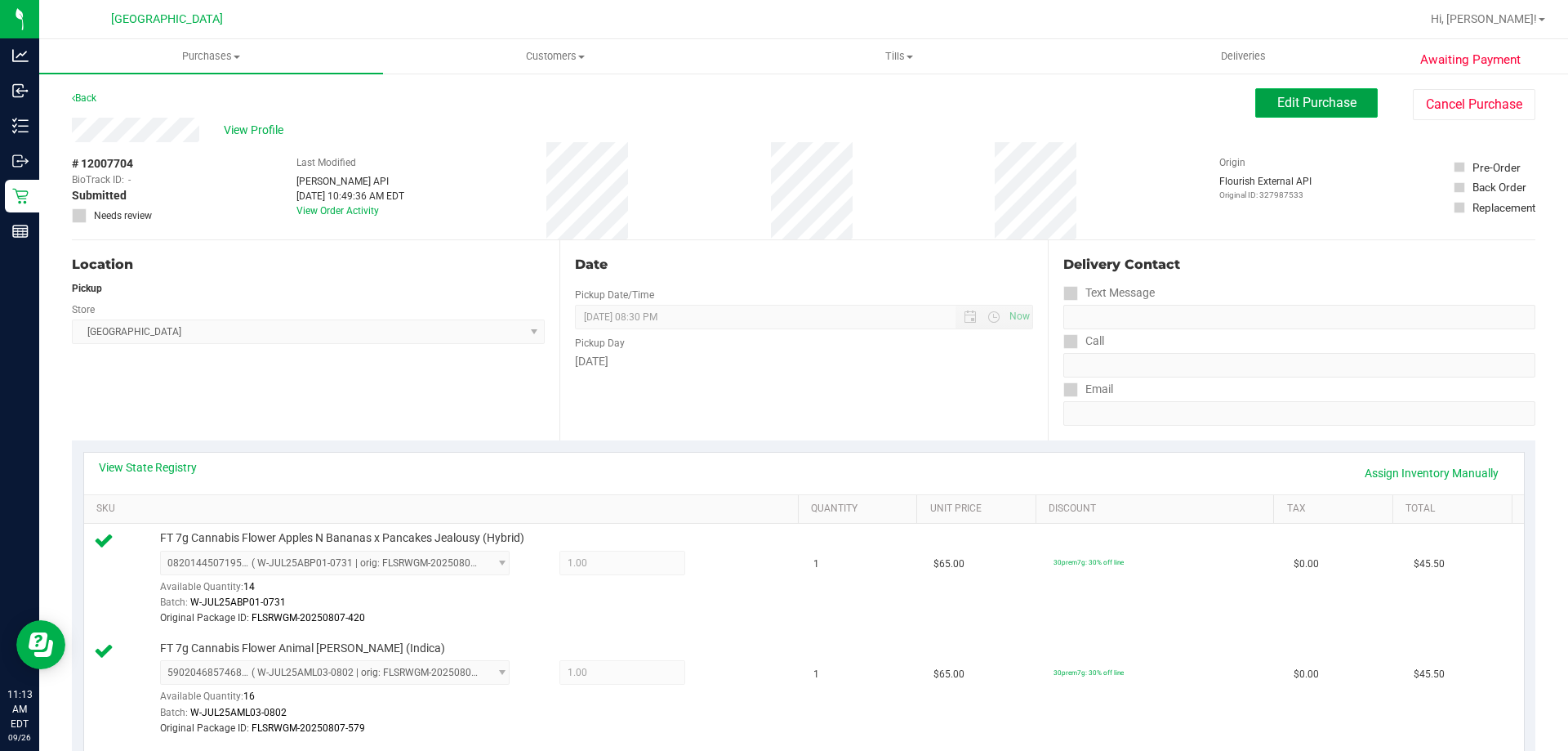
click at [1282, 105] on span "Edit Purchase" at bounding box center [1317, 103] width 79 height 16
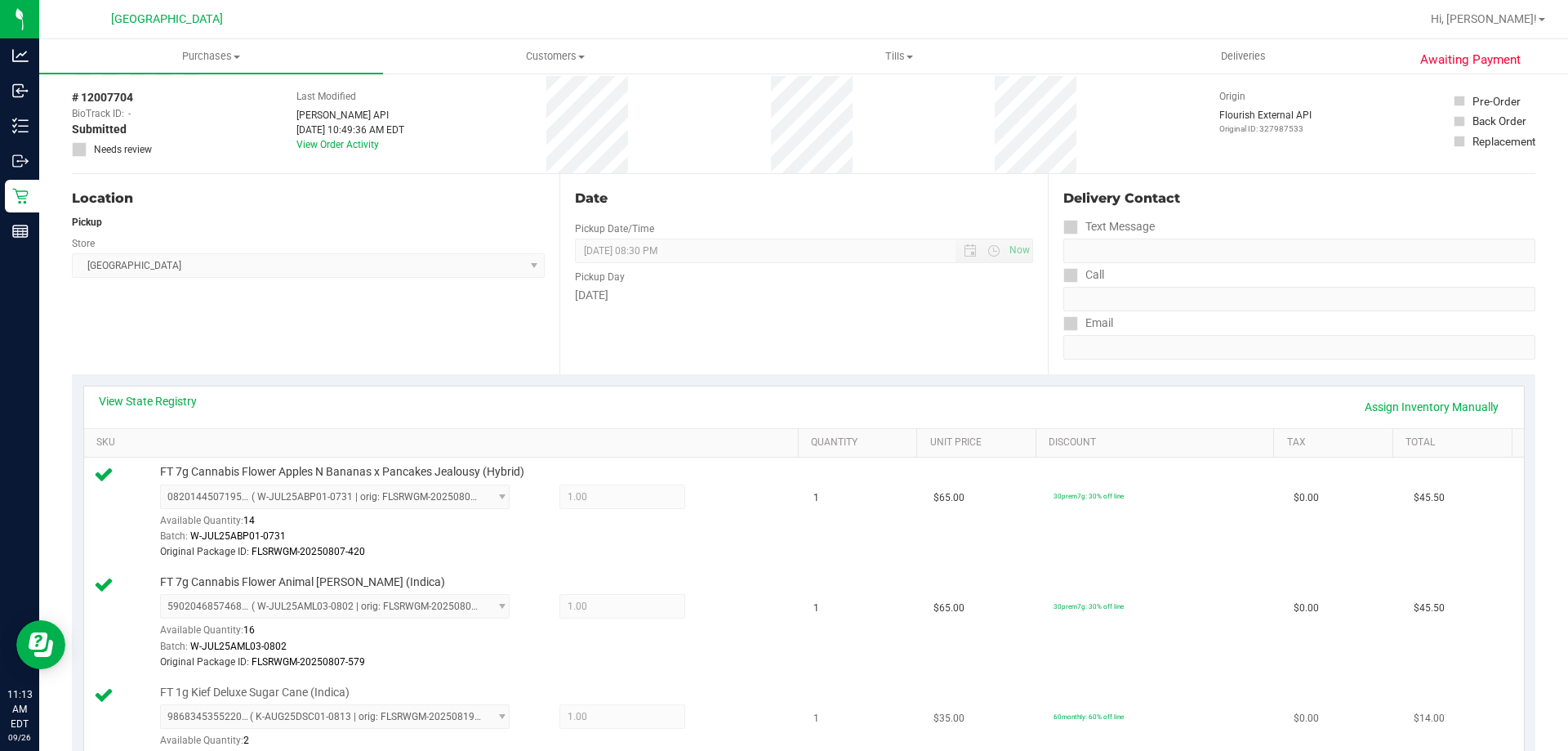
scroll to position [408, 0]
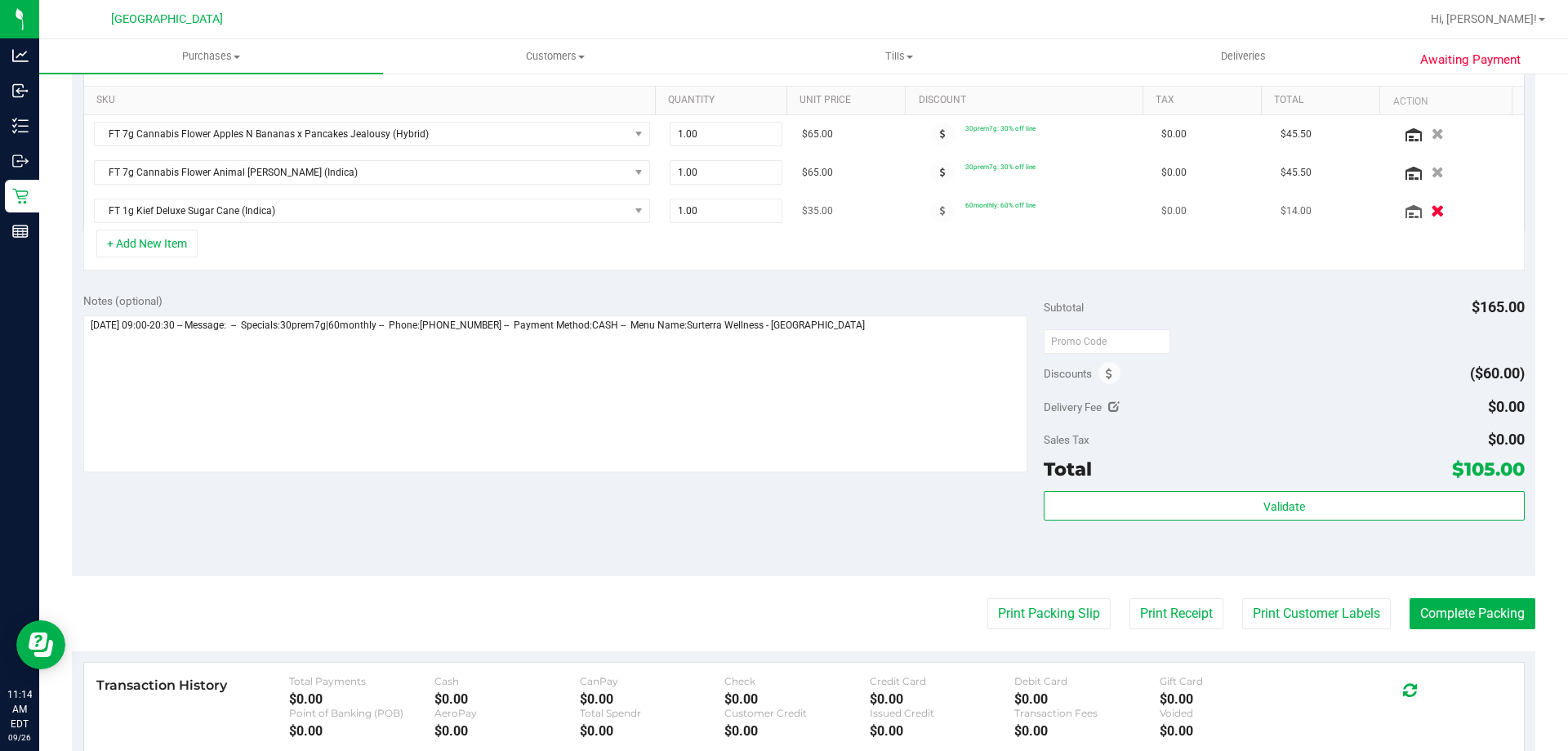
click at [1430, 213] on icon "button" at bounding box center [1437, 211] width 14 height 12
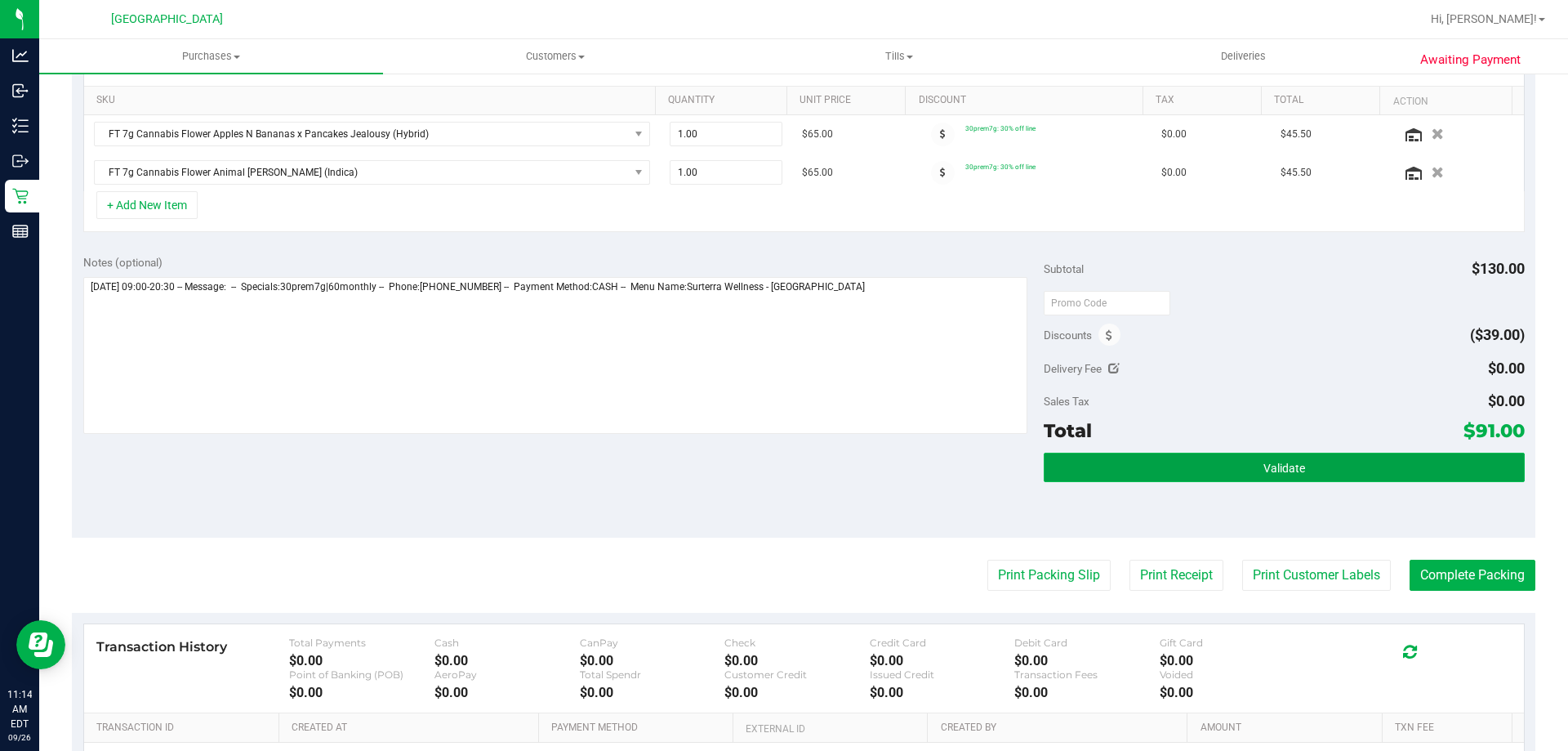
click at [1189, 473] on button "Validate" at bounding box center [1284, 466] width 480 height 29
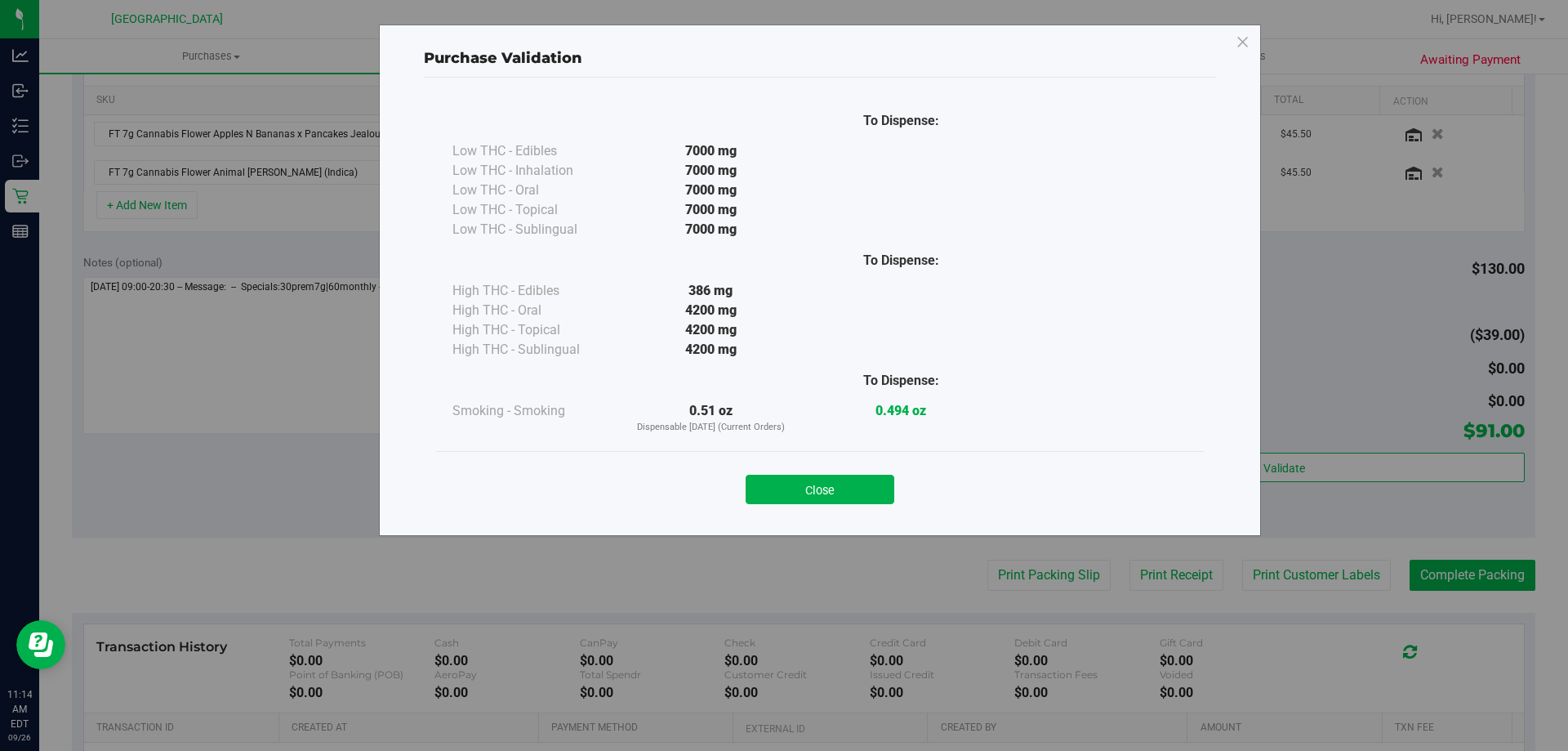
click at [874, 484] on button "Close" at bounding box center [819, 488] width 148 height 29
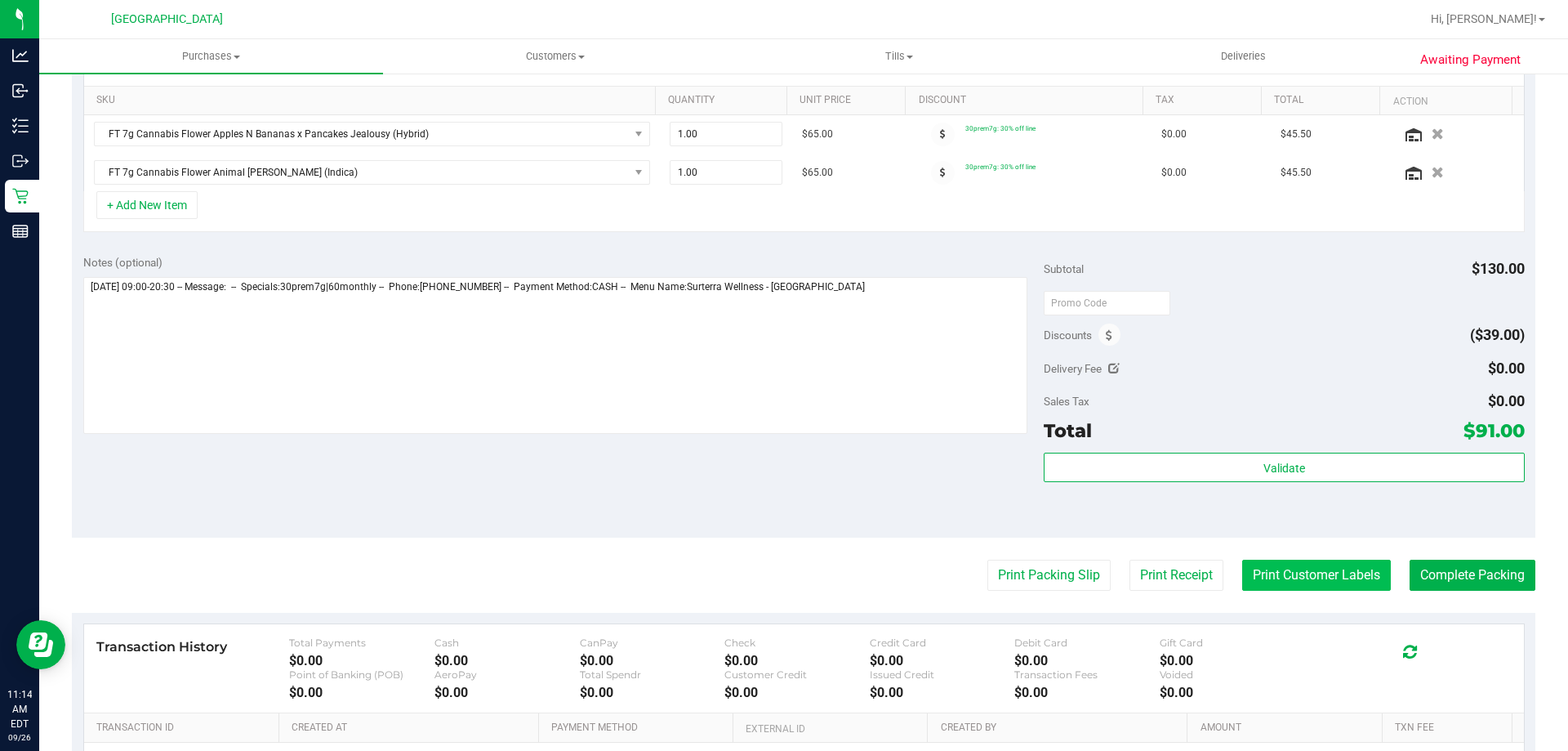
click at [1323, 581] on button "Print Customer Labels" at bounding box center [1316, 574] width 148 height 31
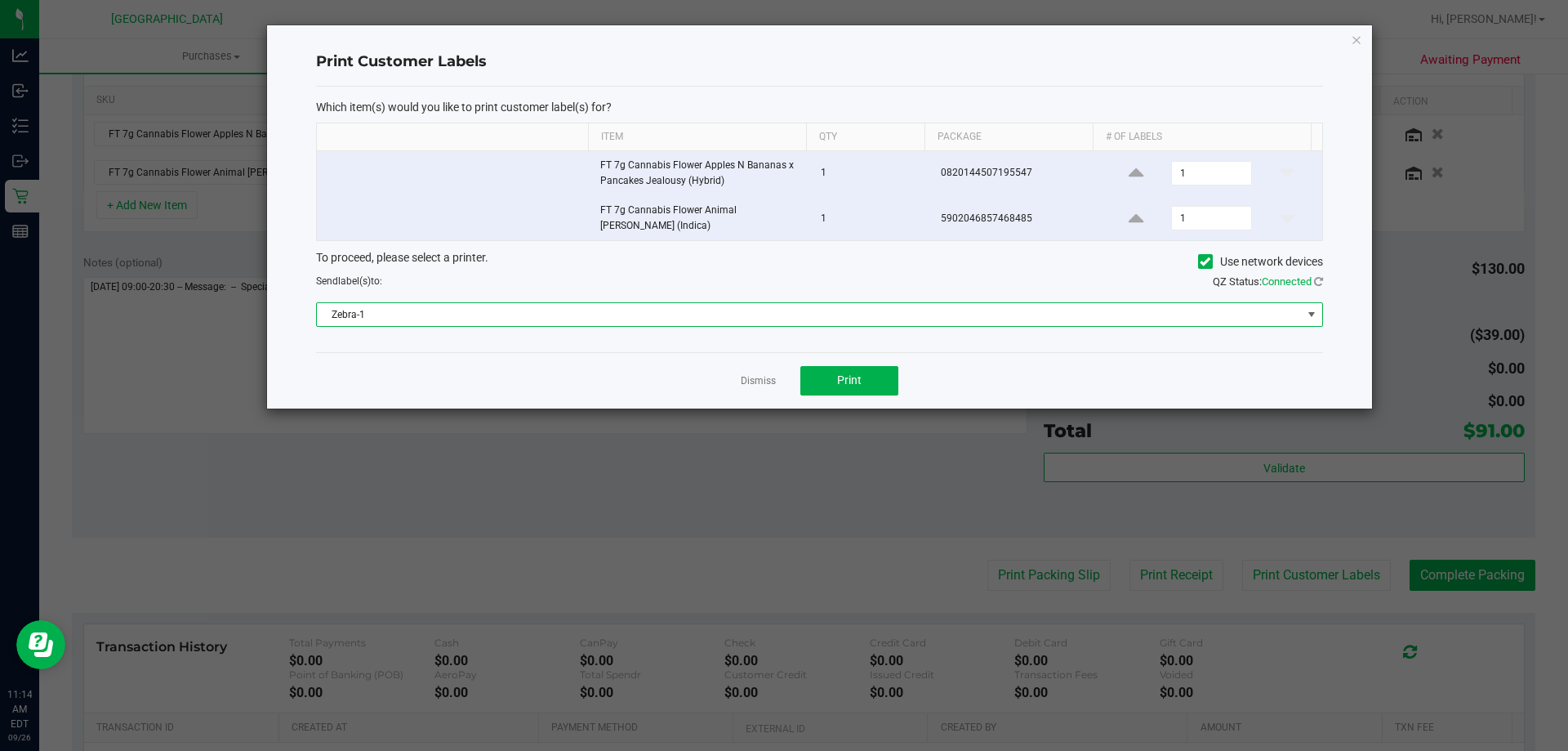
click at [845, 308] on span "Zebra-1" at bounding box center [809, 314] width 985 height 23
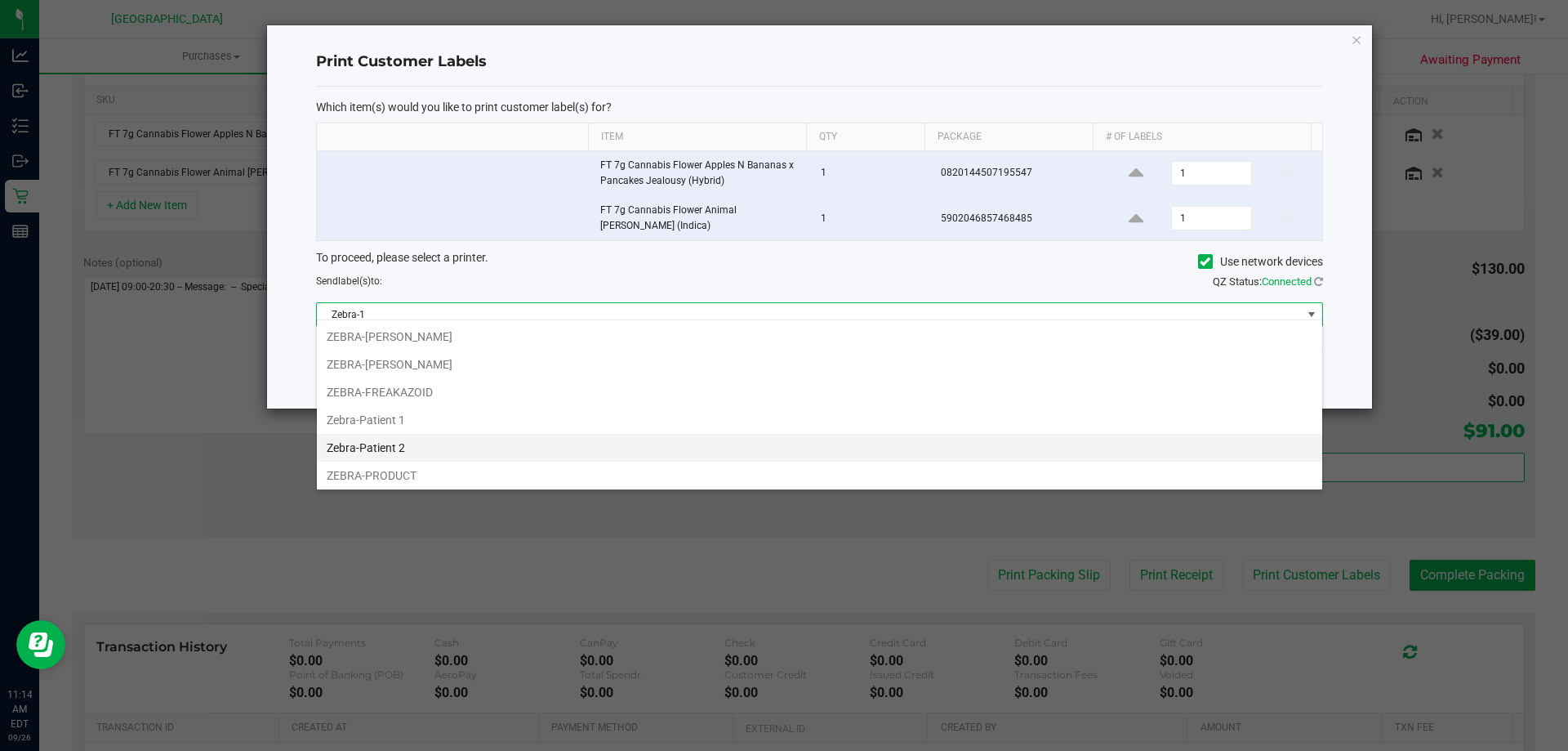
scroll to position [87, 0]
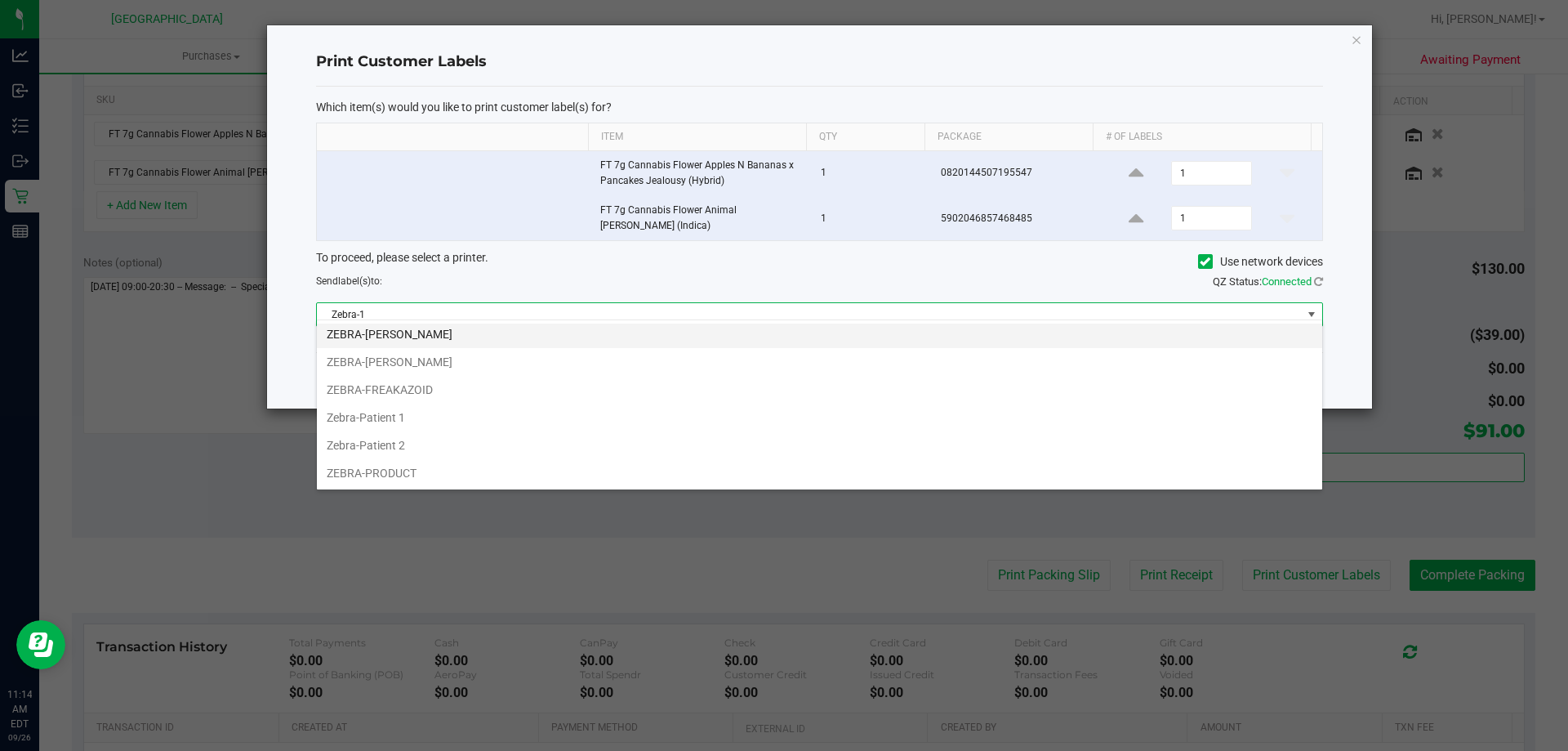
click at [422, 338] on li "ZEBRA-[PERSON_NAME]" at bounding box center [819, 335] width 1005 height 28
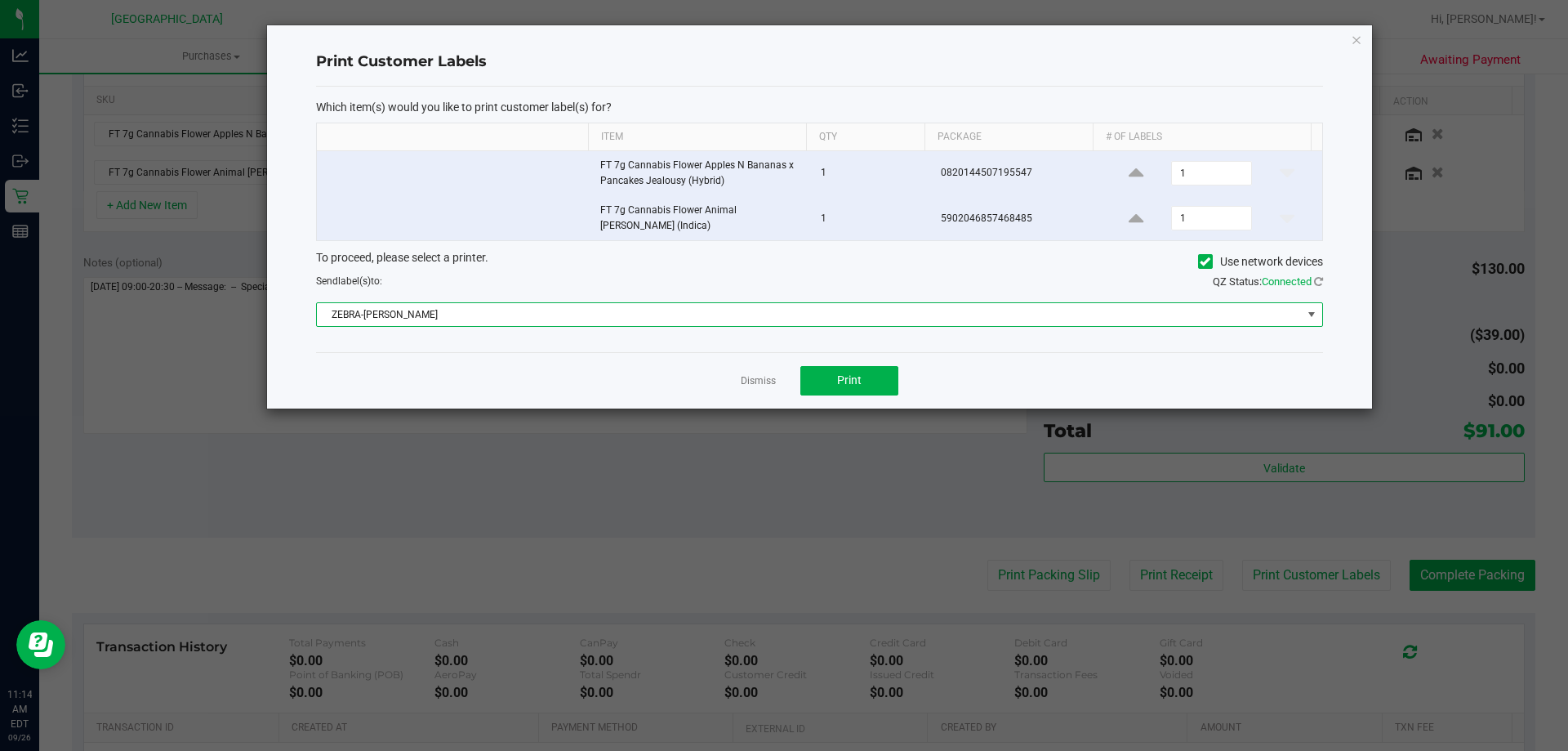
click at [385, 305] on span "ZEBRA-[PERSON_NAME]" at bounding box center [809, 314] width 985 height 23
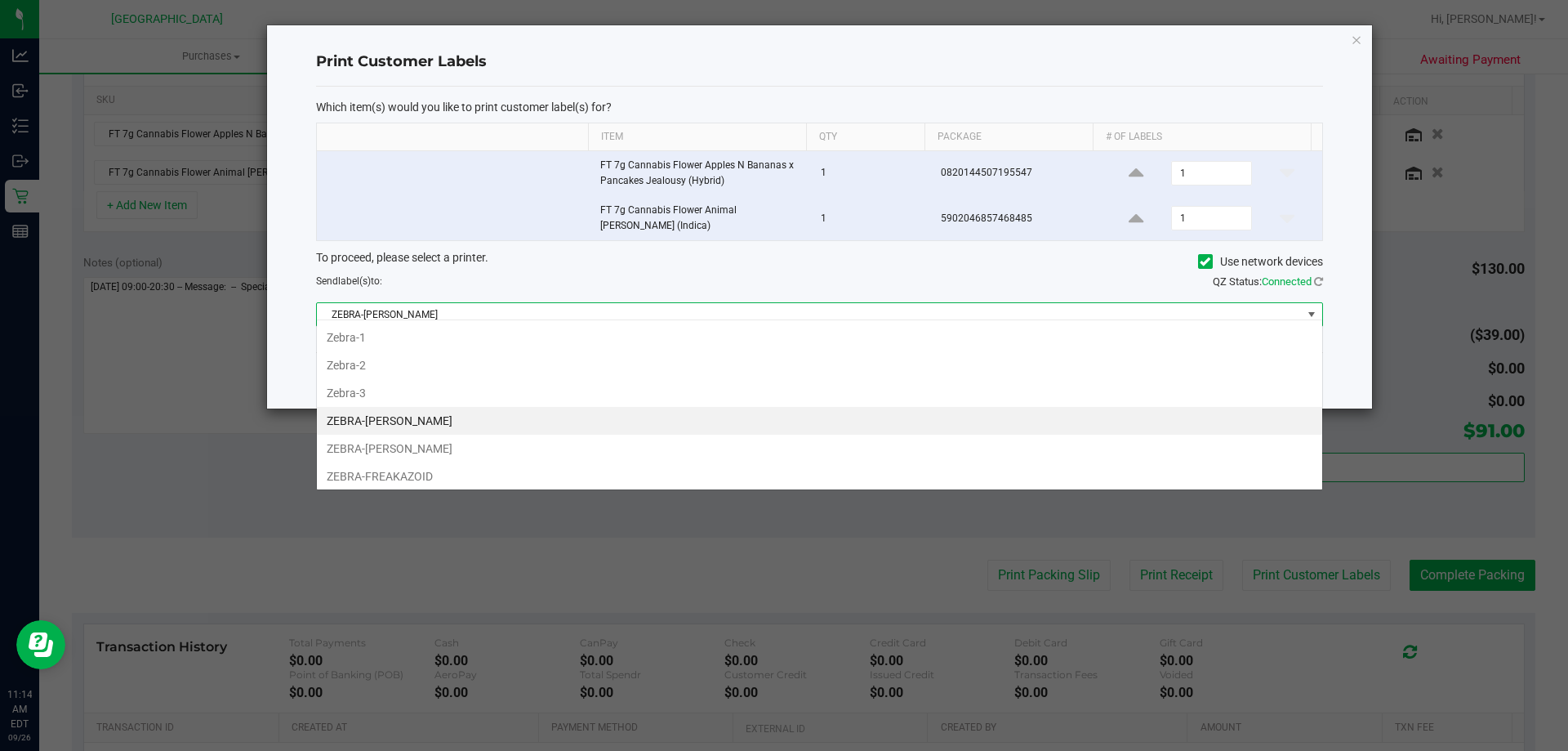
scroll to position [25, 1006]
click at [419, 452] on li "ZEBRA-[PERSON_NAME]" at bounding box center [819, 449] width 1005 height 28
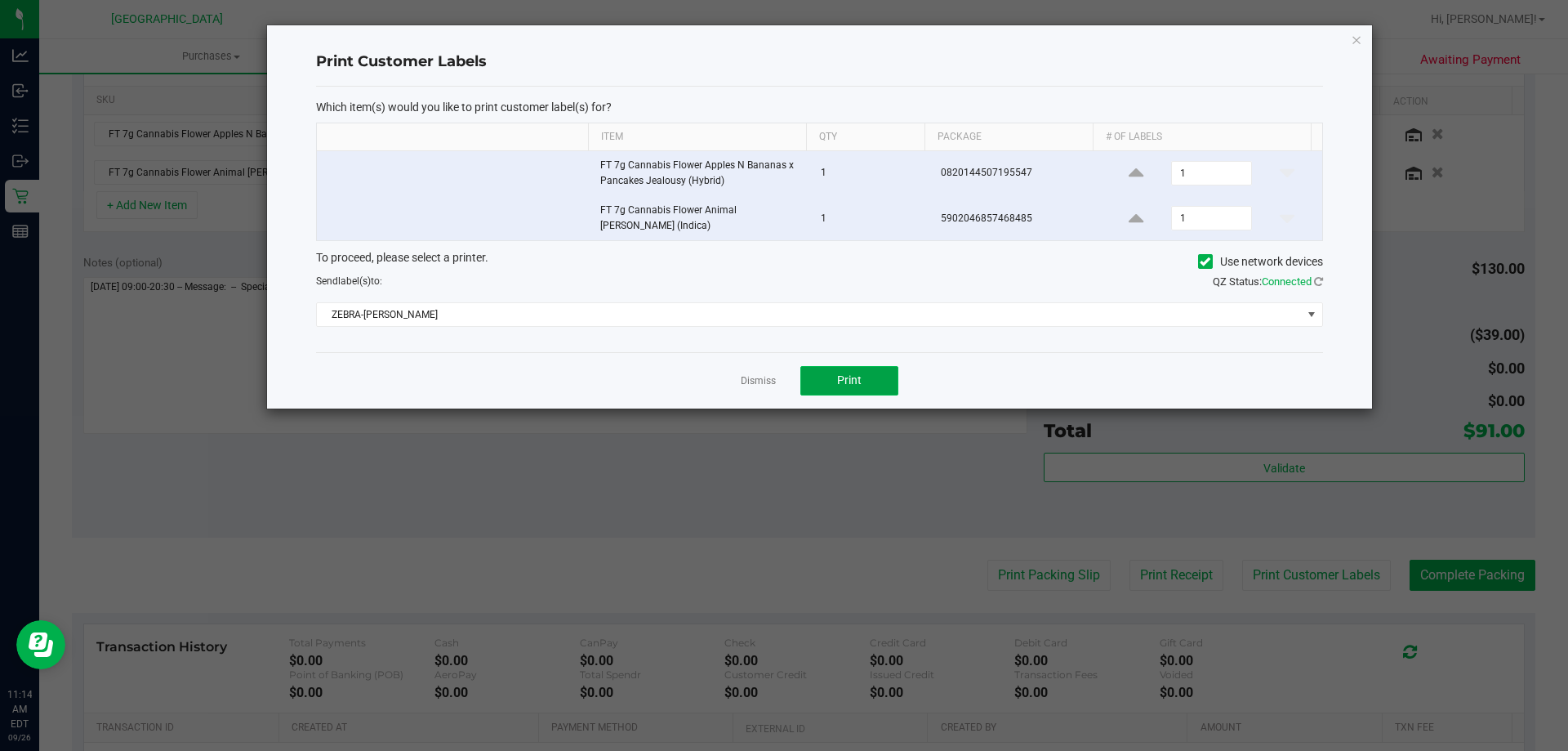
click at [874, 377] on button "Print" at bounding box center [849, 380] width 98 height 29
drag, startPoint x: 749, startPoint y: 369, endPoint x: 695, endPoint y: 451, distance: 98.2
click at [749, 374] on link "Dismiss" at bounding box center [759, 381] width 35 height 14
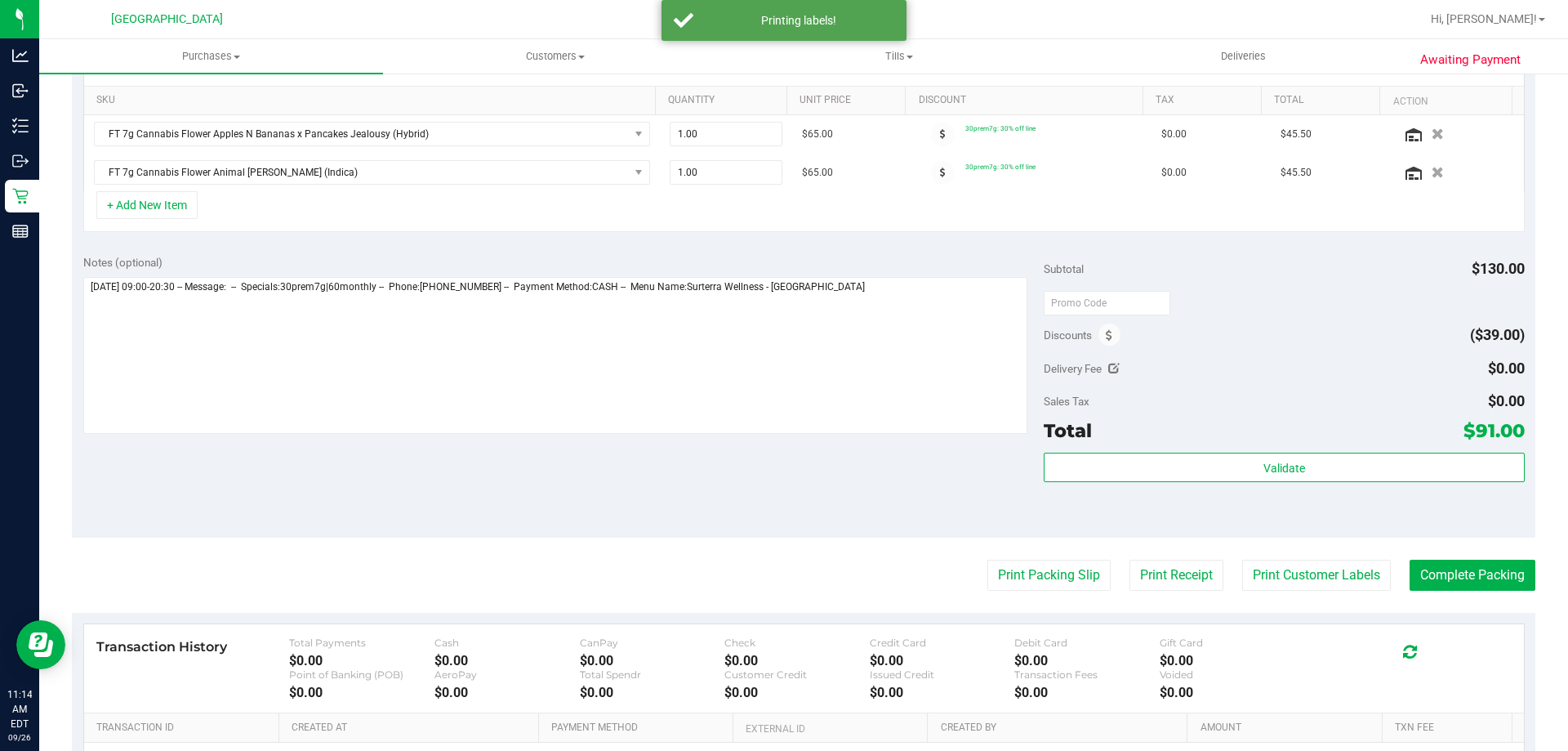
drag, startPoint x: 701, startPoint y: 458, endPoint x: 1226, endPoint y: 560, distance: 534.8
click at [860, 509] on div "Notes (optional) Subtotal $130.00 Discounts ($39.00) Delivery Fee $0.00 Sales T…" at bounding box center [803, 390] width 1464 height 294
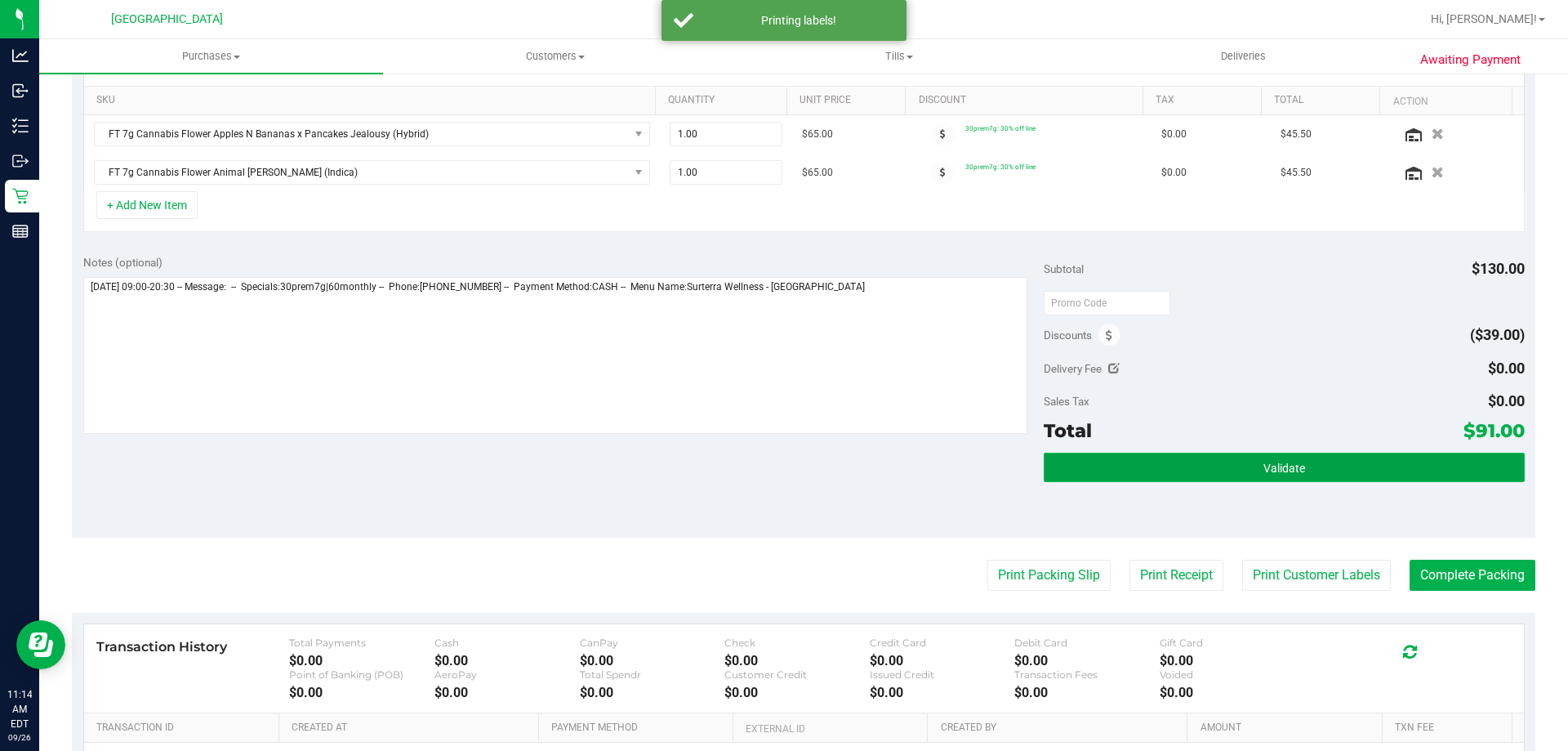
click at [1153, 455] on button "Validate" at bounding box center [1284, 466] width 480 height 29
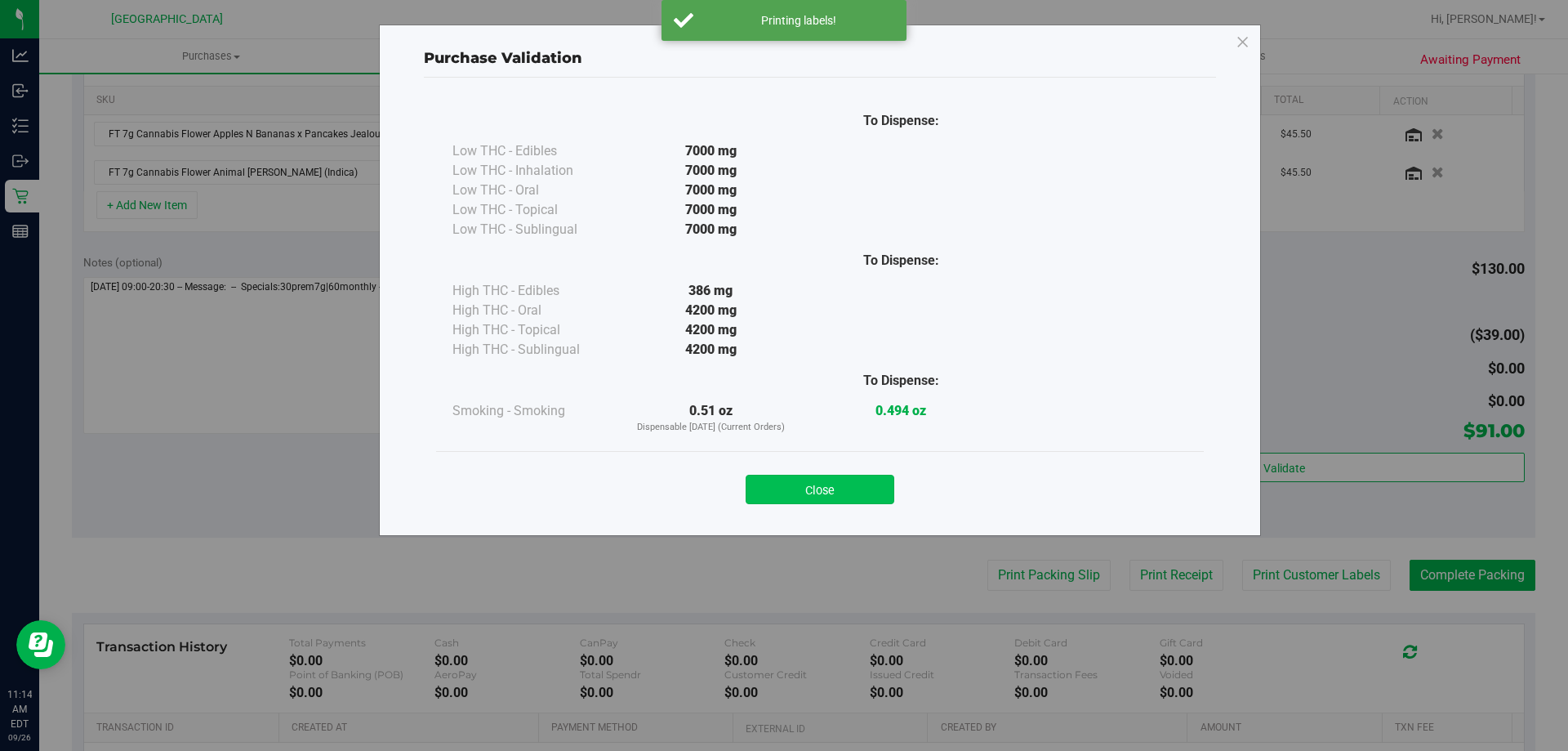
drag, startPoint x: 803, startPoint y: 483, endPoint x: 1567, endPoint y: 509, distance: 764.4
click at [811, 484] on button "Close" at bounding box center [819, 488] width 148 height 29
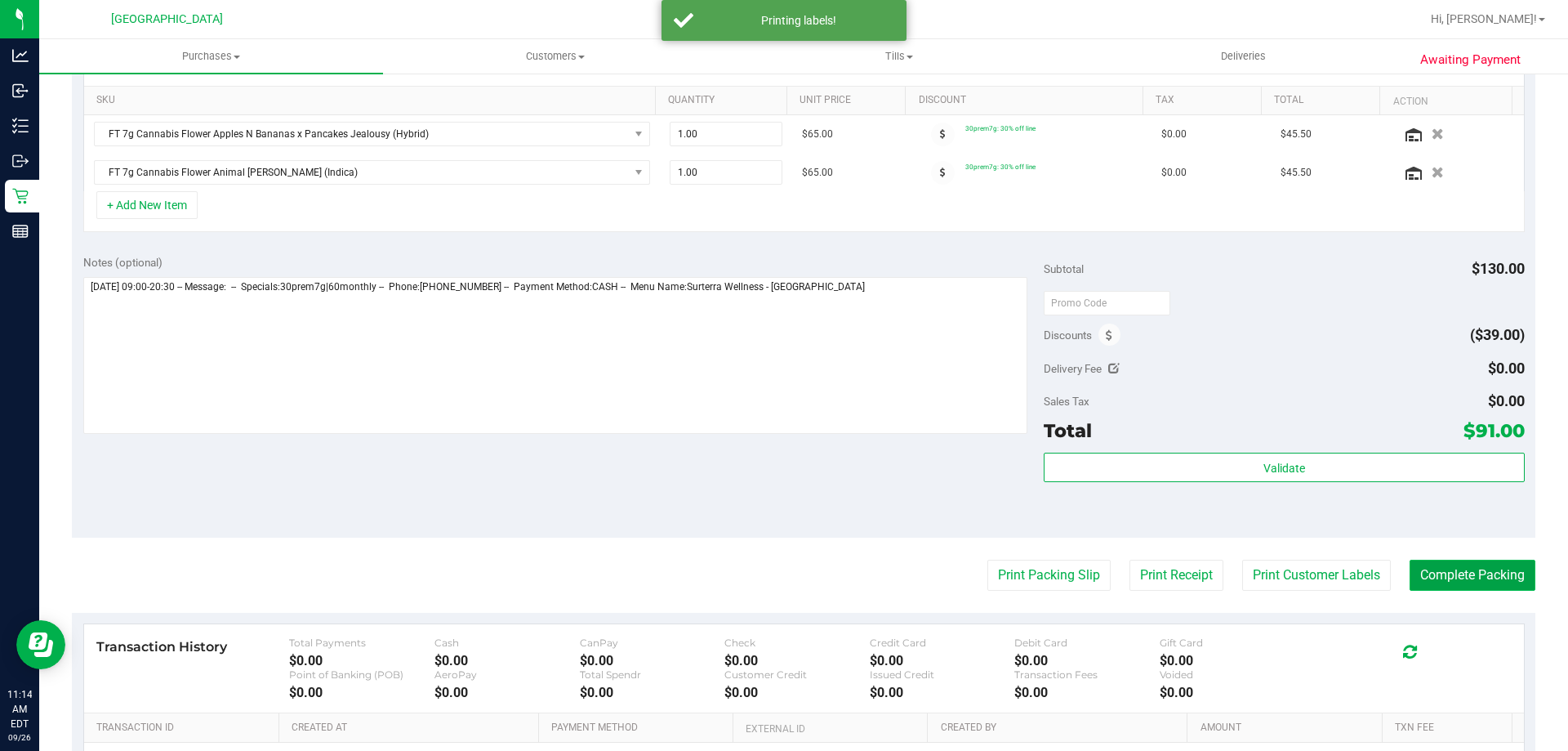
click at [1487, 577] on button "Complete Packing" at bounding box center [1471, 574] width 126 height 31
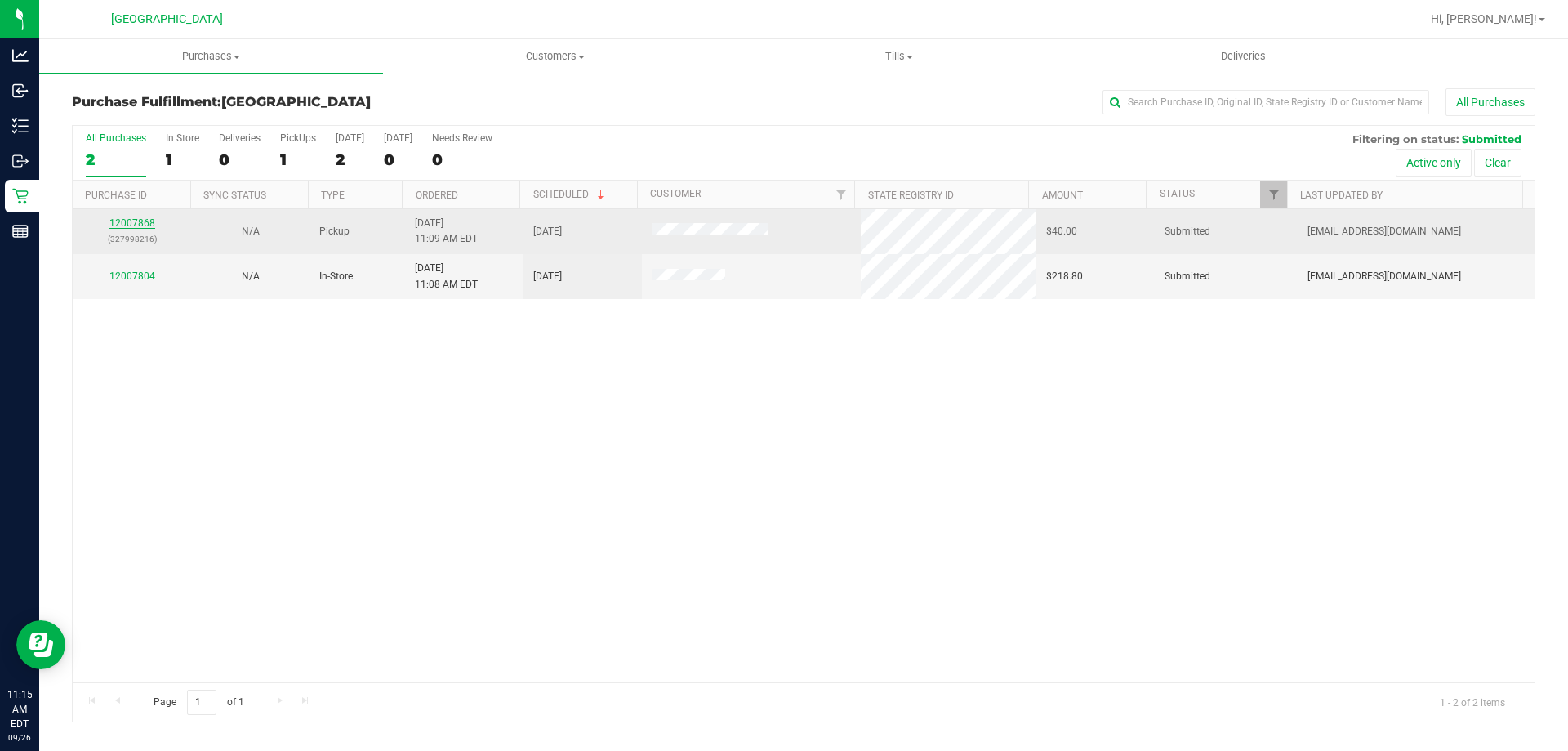
click at [133, 227] on link "12007868" at bounding box center [133, 222] width 46 height 11
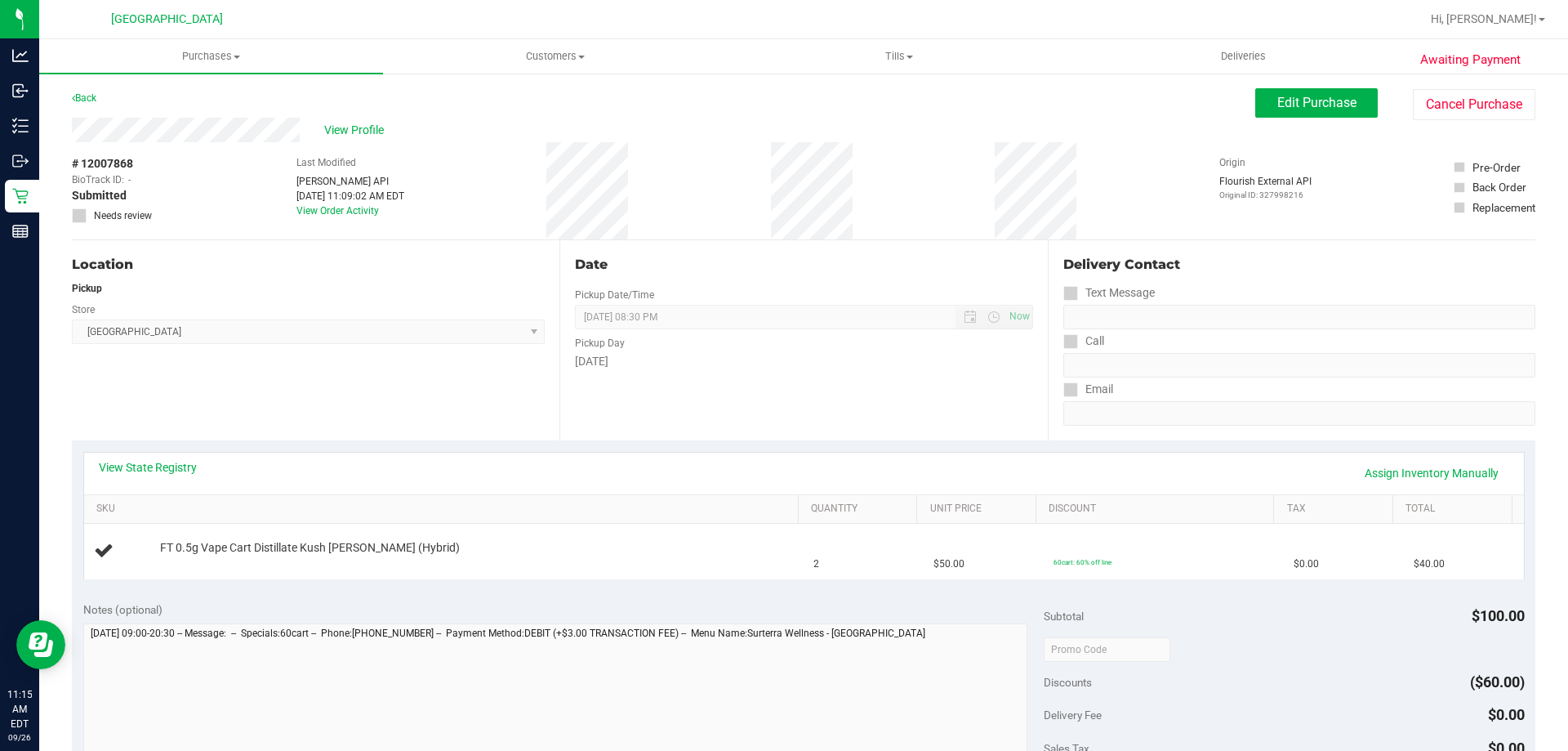
click at [547, 406] on div "Location Pickup Store [GEOGRAPHIC_DATA] WC Select Store [PERSON_NAME][GEOGRAPHI…" at bounding box center [315, 340] width 487 height 200
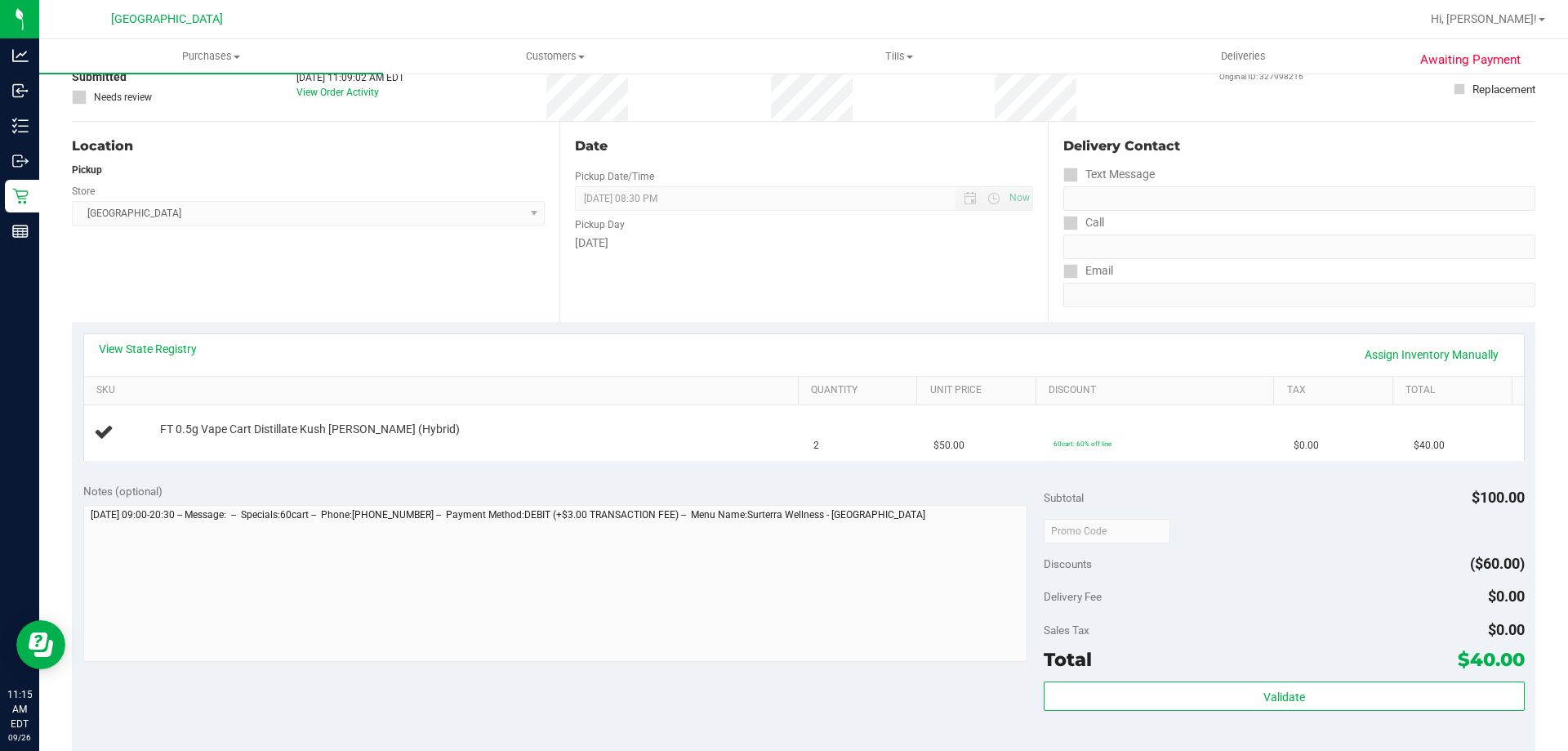
scroll to position [245, 0]
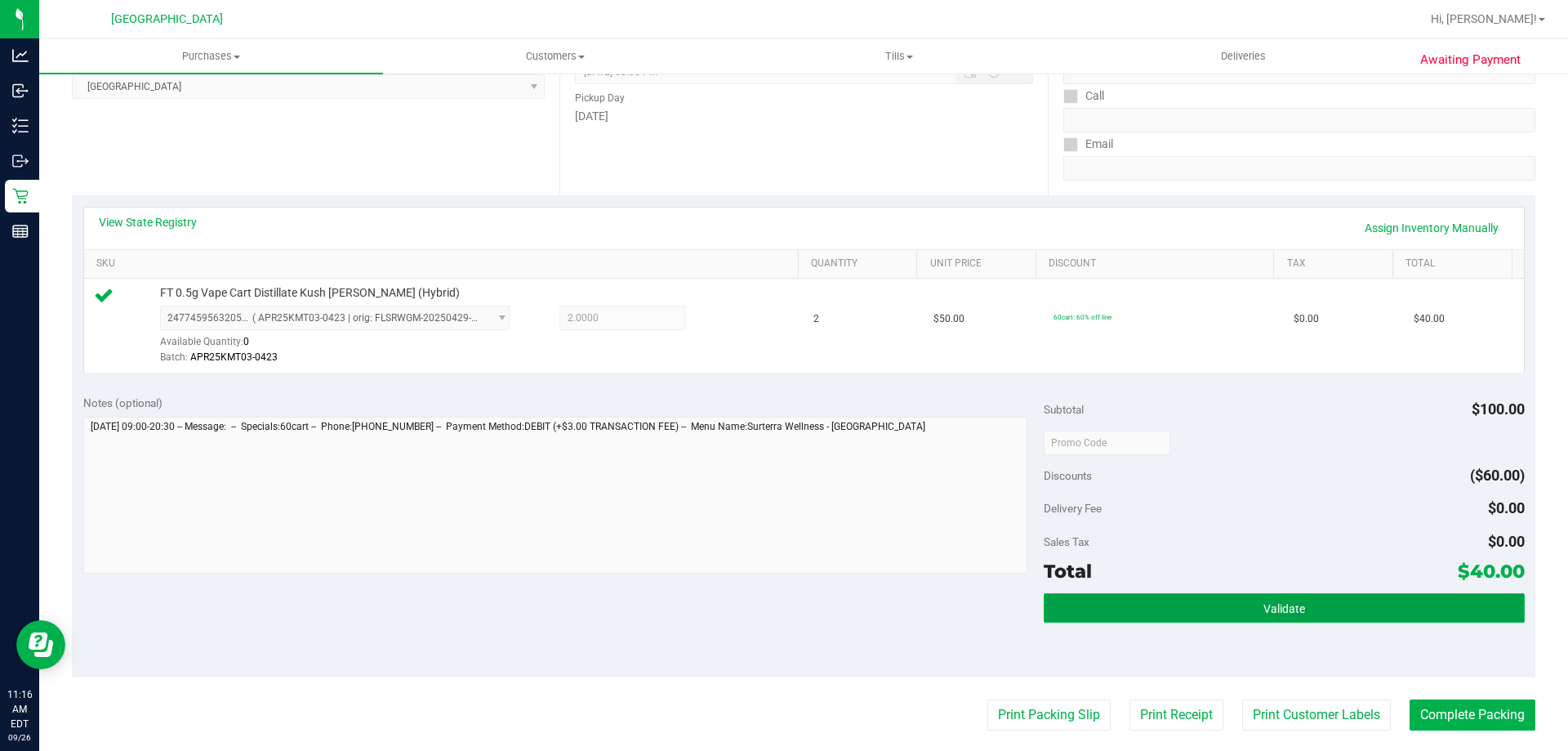
click at [1176, 605] on button "Validate" at bounding box center [1284, 607] width 480 height 29
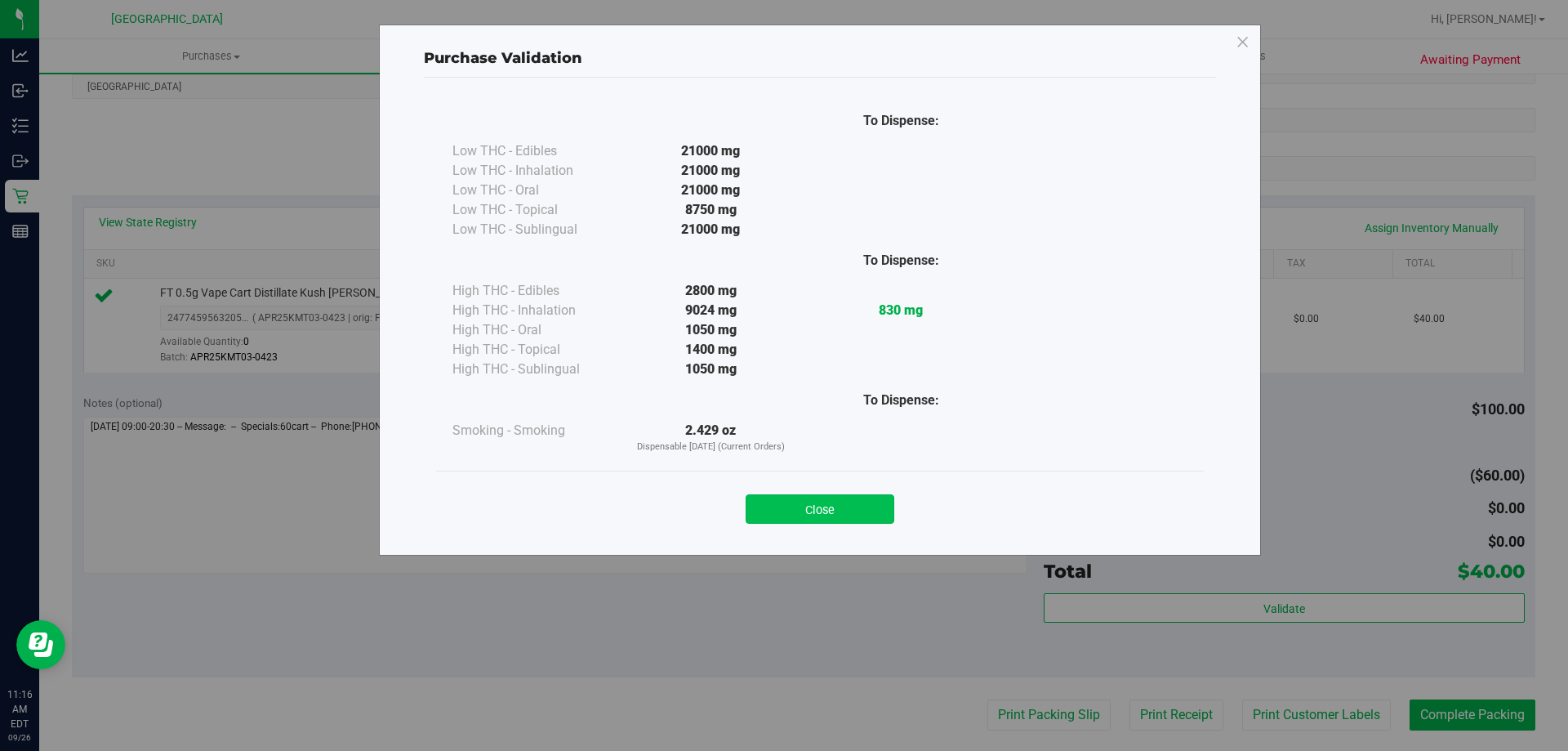
click at [819, 514] on button "Close" at bounding box center [819, 509] width 148 height 29
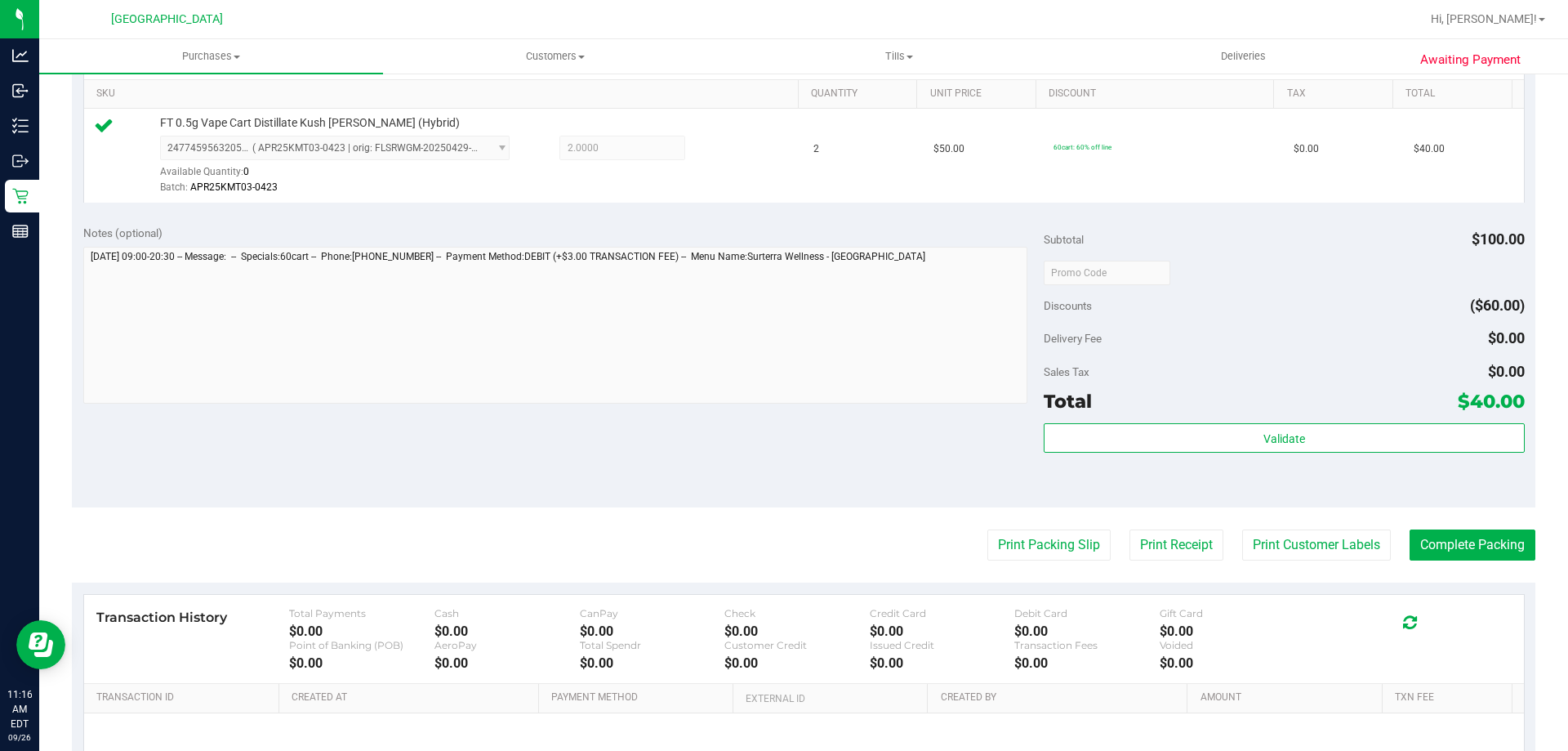
scroll to position [585, 0]
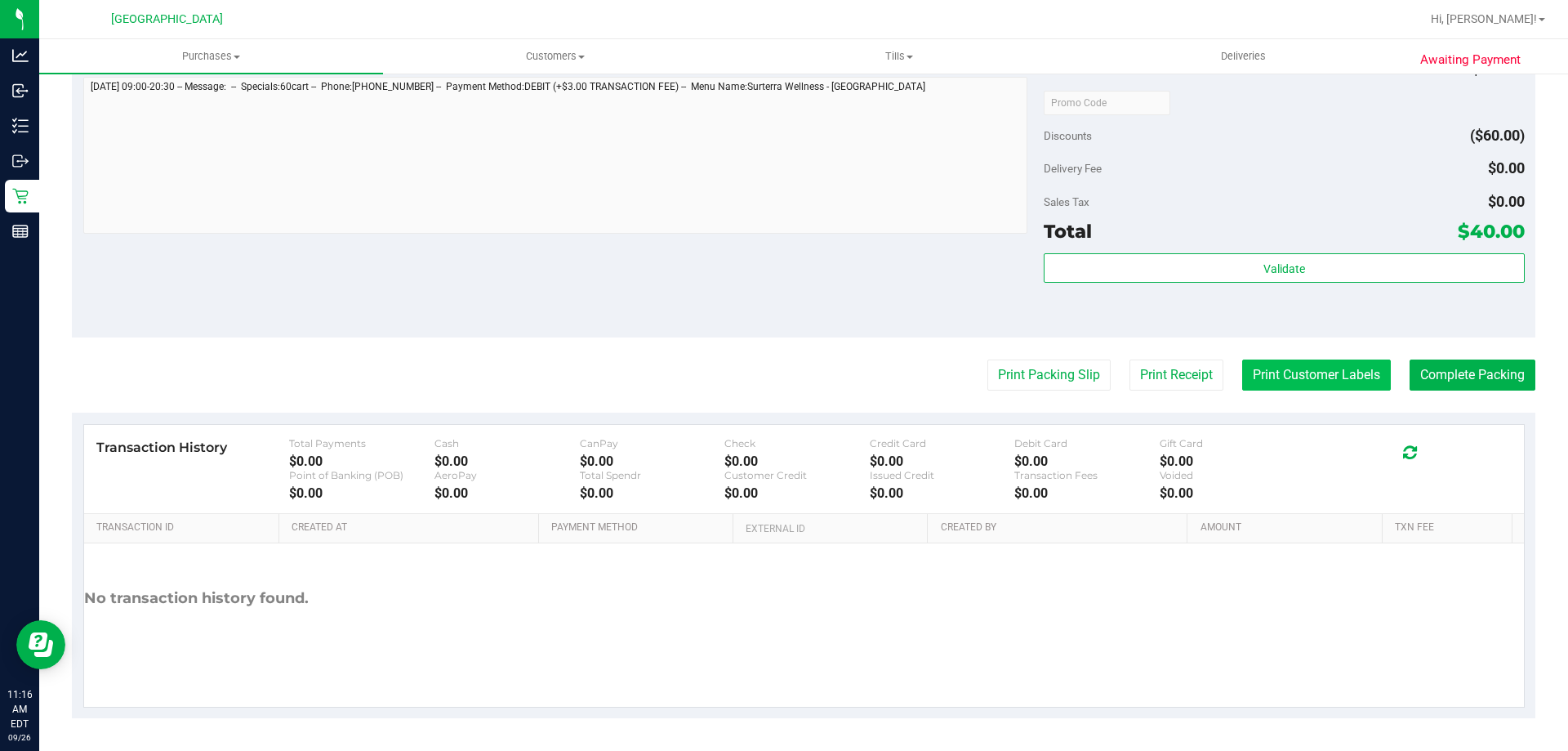
click at [1297, 377] on button "Print Customer Labels" at bounding box center [1316, 374] width 148 height 31
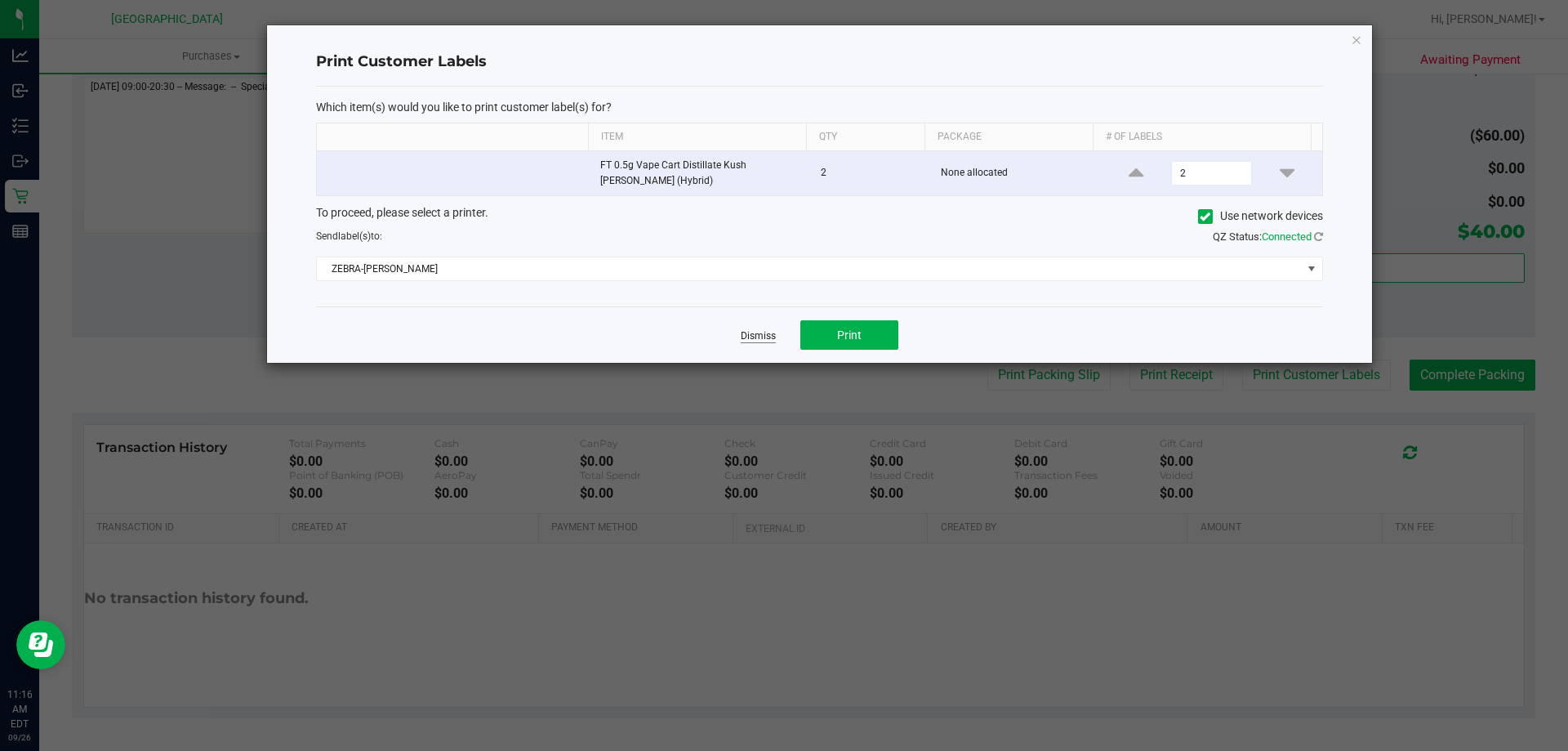
click at [743, 334] on link "Dismiss" at bounding box center [759, 336] width 35 height 14
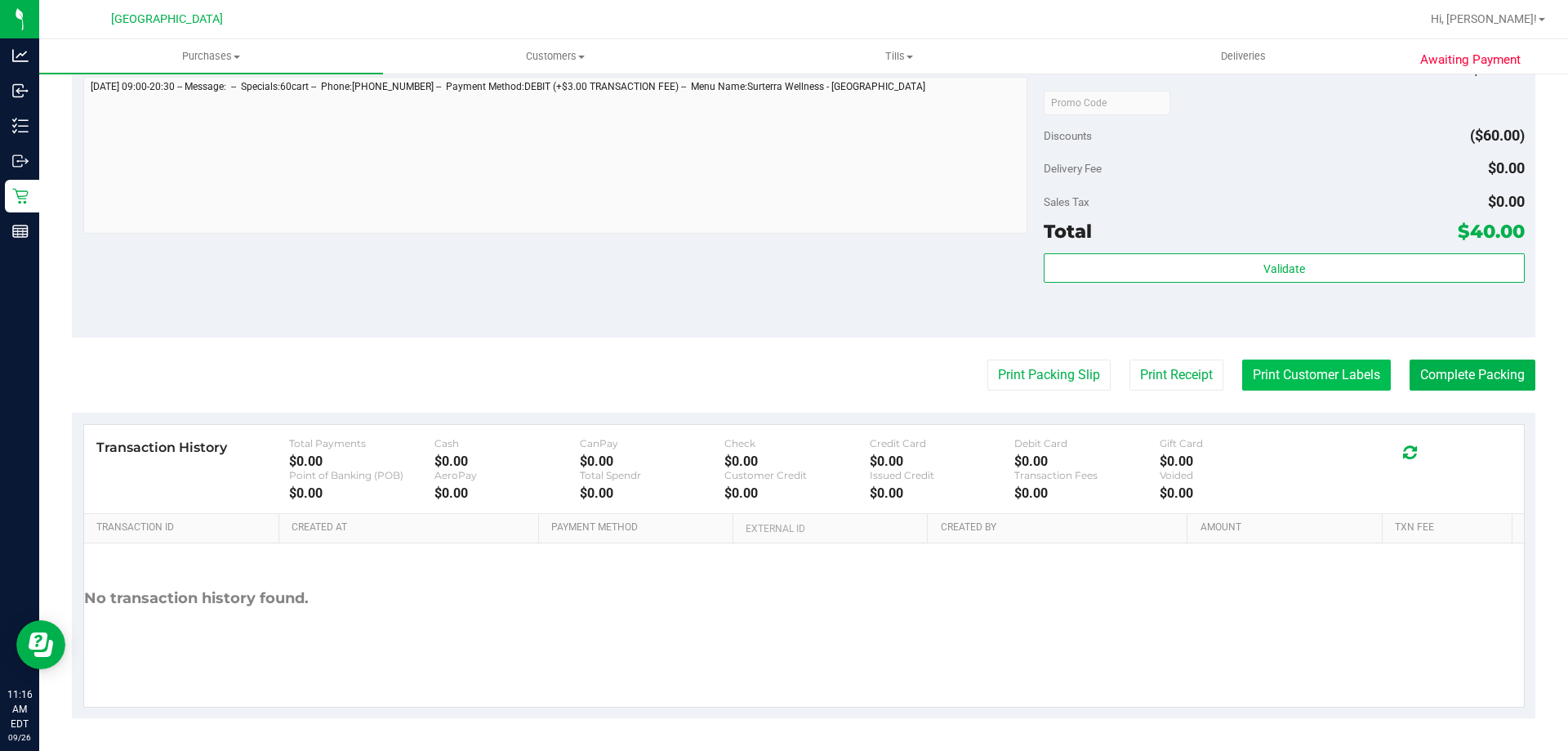
click at [1284, 379] on button "Print Customer Labels" at bounding box center [1316, 374] width 148 height 31
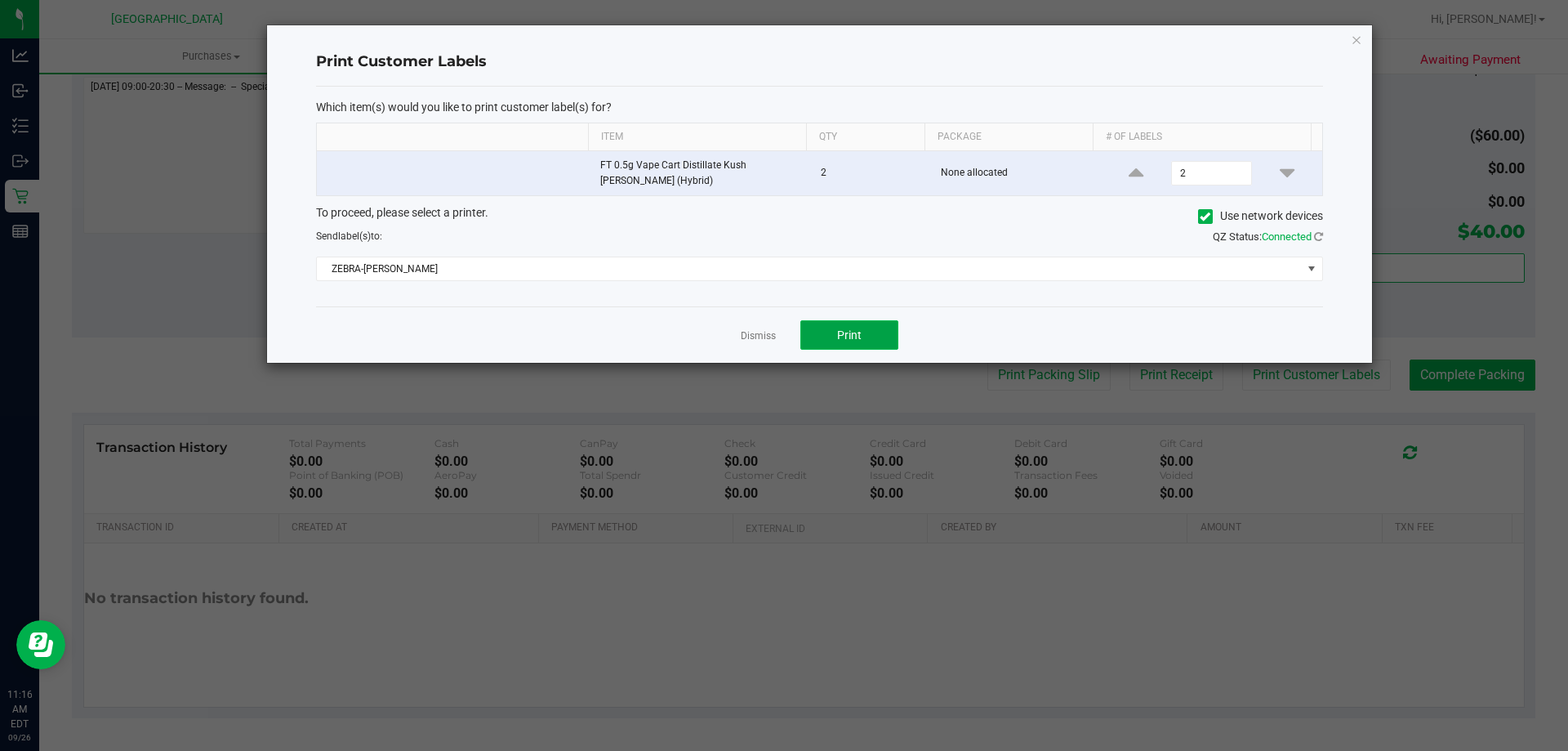
click at [834, 329] on button "Print" at bounding box center [849, 335] width 98 height 29
click at [759, 335] on link "Dismiss" at bounding box center [759, 336] width 35 height 14
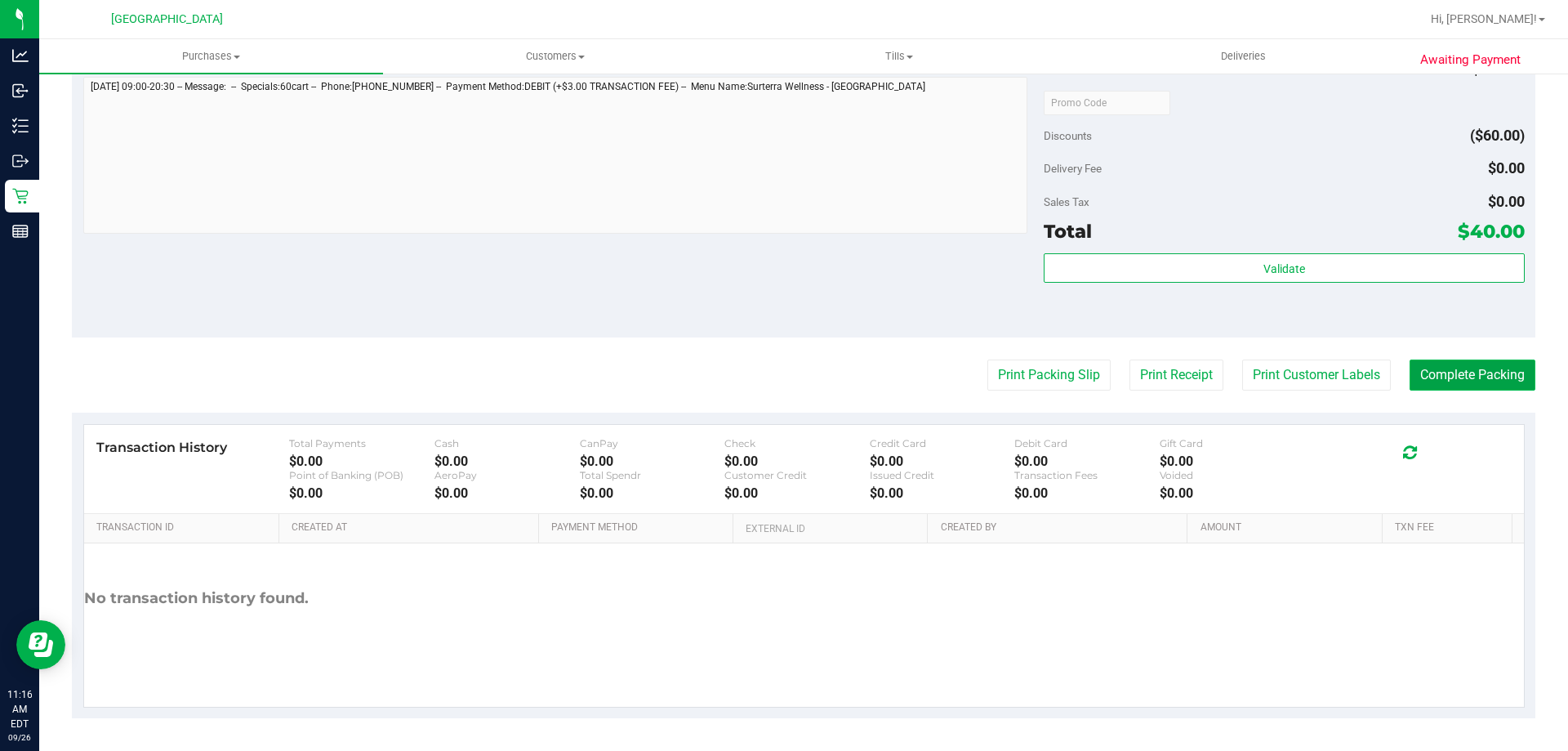
click at [1469, 369] on button "Complete Packing" at bounding box center [1471, 374] width 126 height 31
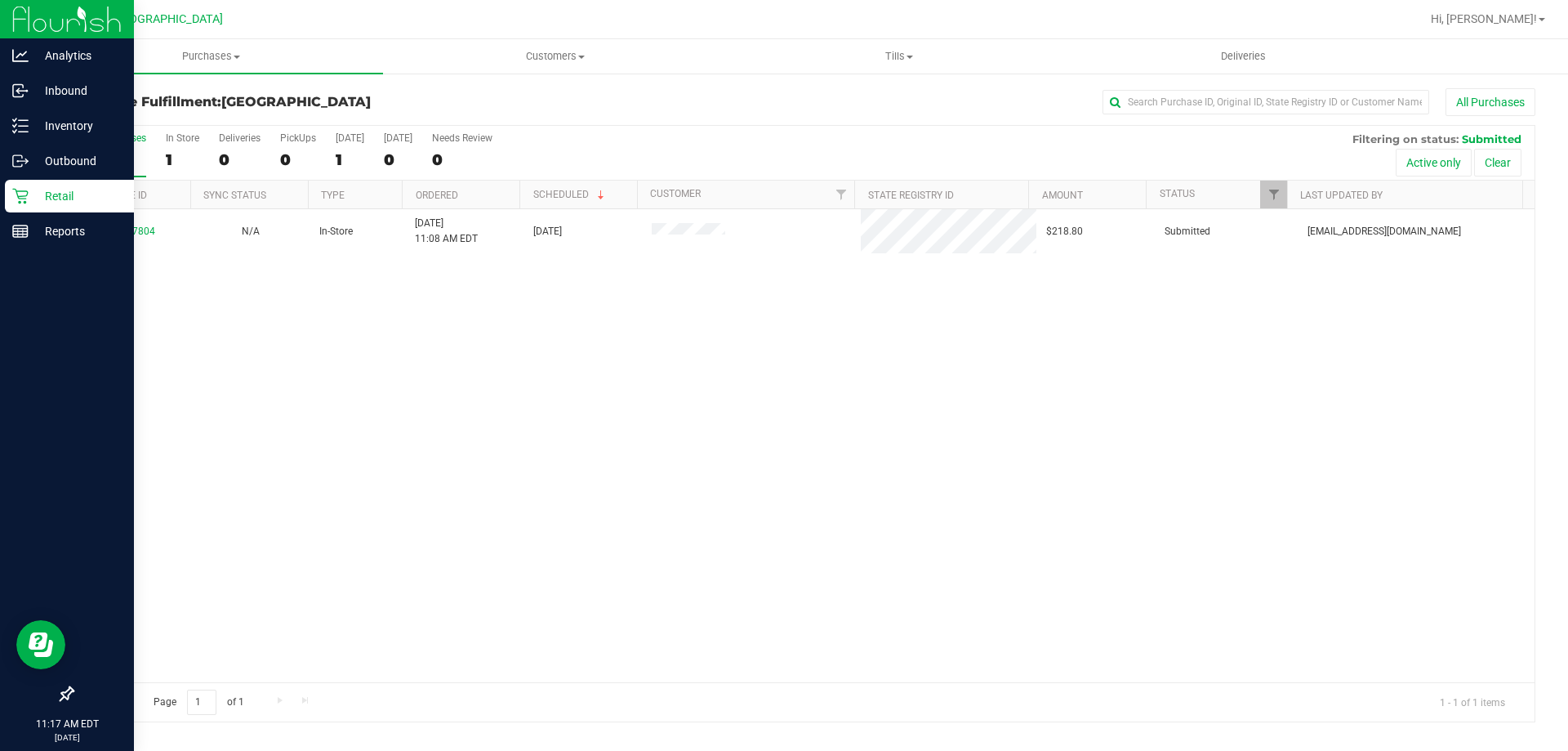
click at [29, 201] on p "Retail" at bounding box center [78, 196] width 98 height 19
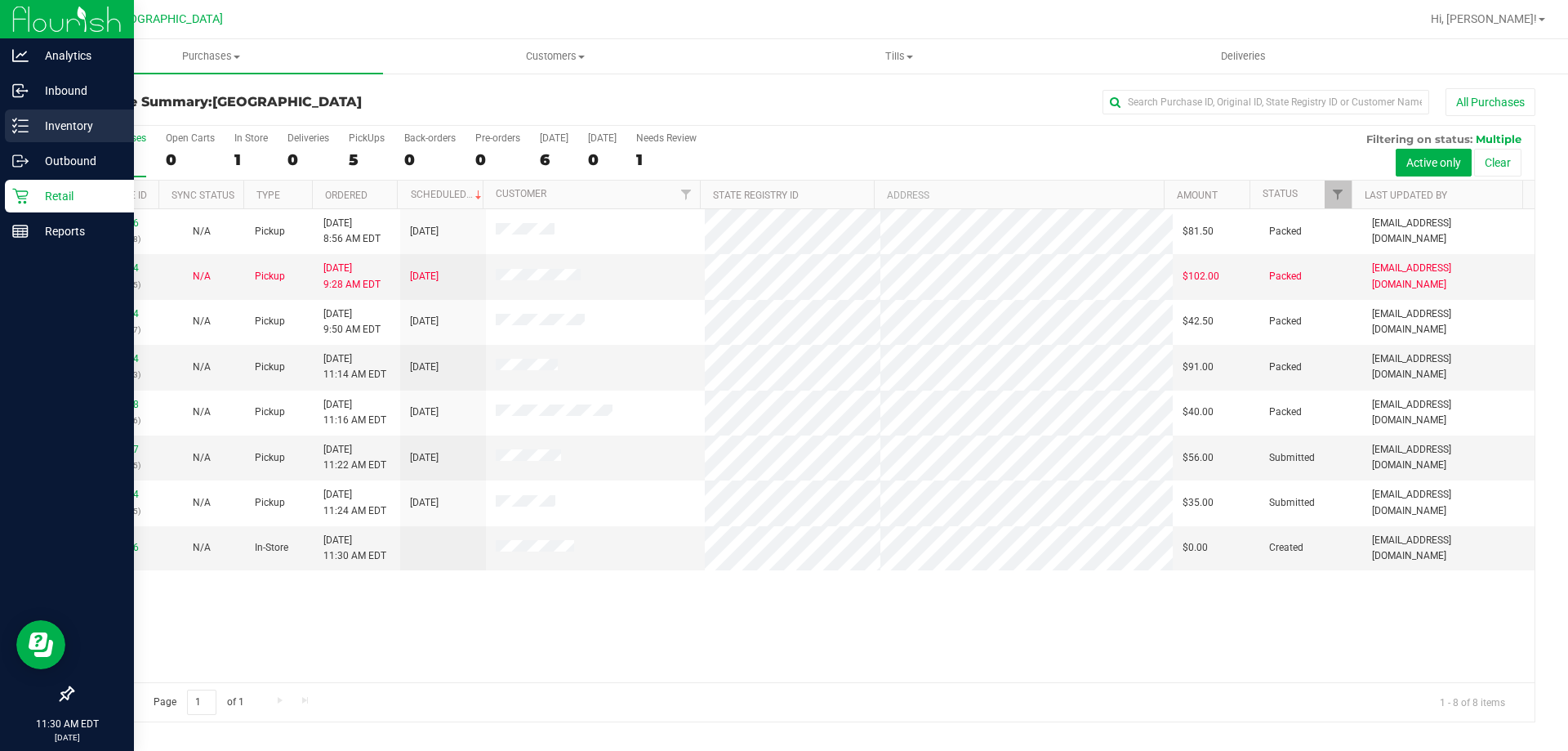
click at [54, 122] on p "Inventory" at bounding box center [78, 126] width 98 height 19
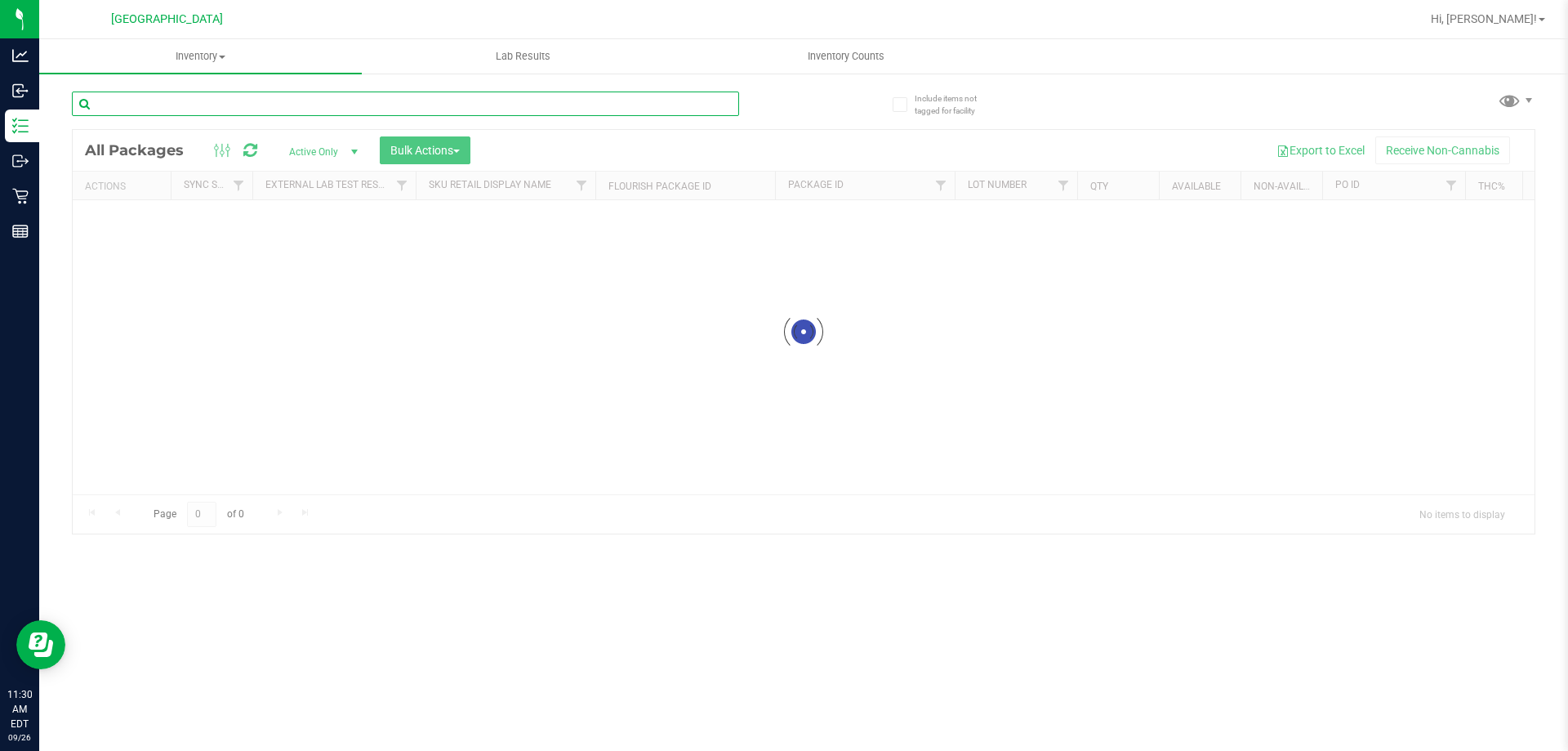
click at [221, 101] on div "Inventory All packages All inventory Waste log Create inventory Lab Results Inv…" at bounding box center [803, 395] width 1528 height 711
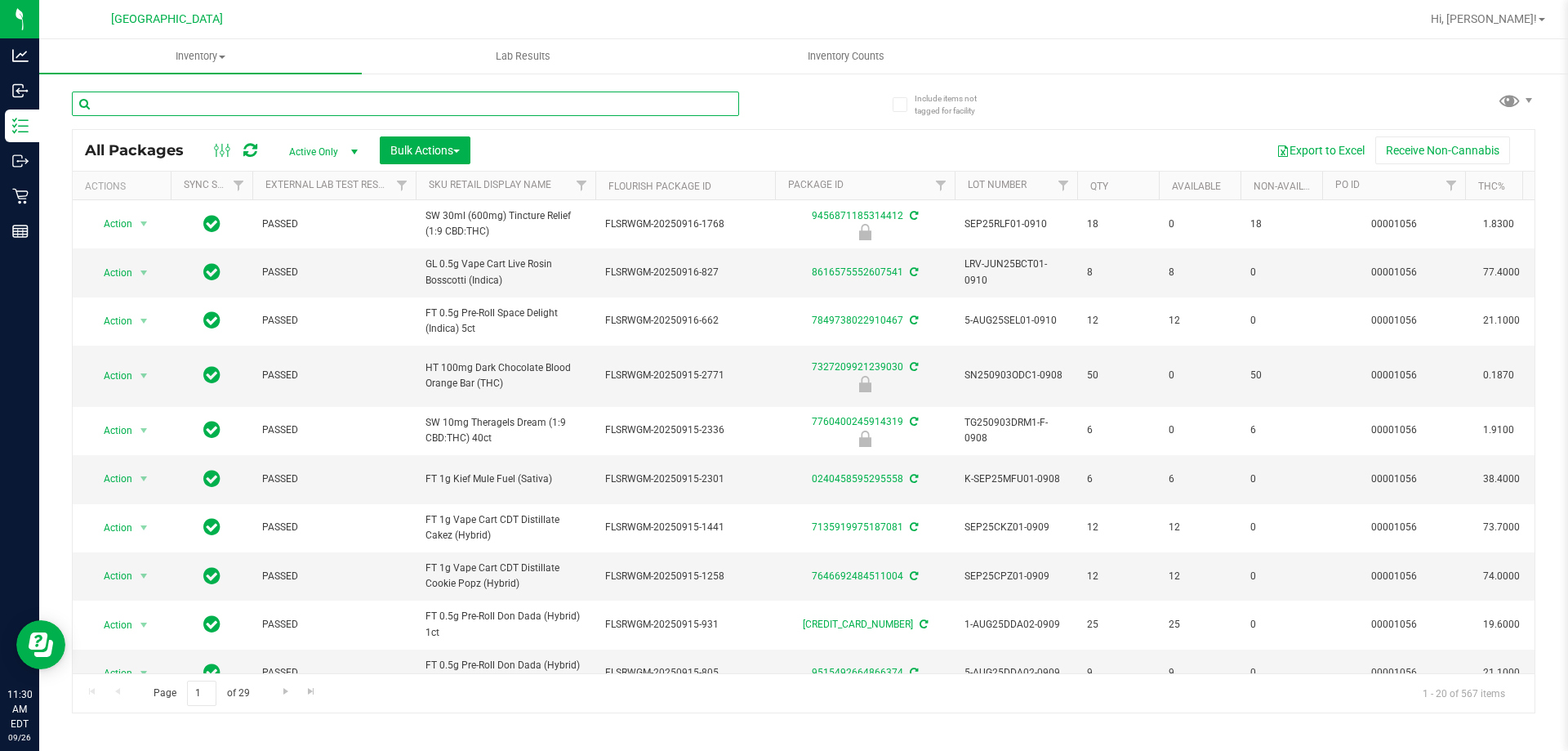
click at [210, 101] on input "text" at bounding box center [406, 104] width 667 height 25
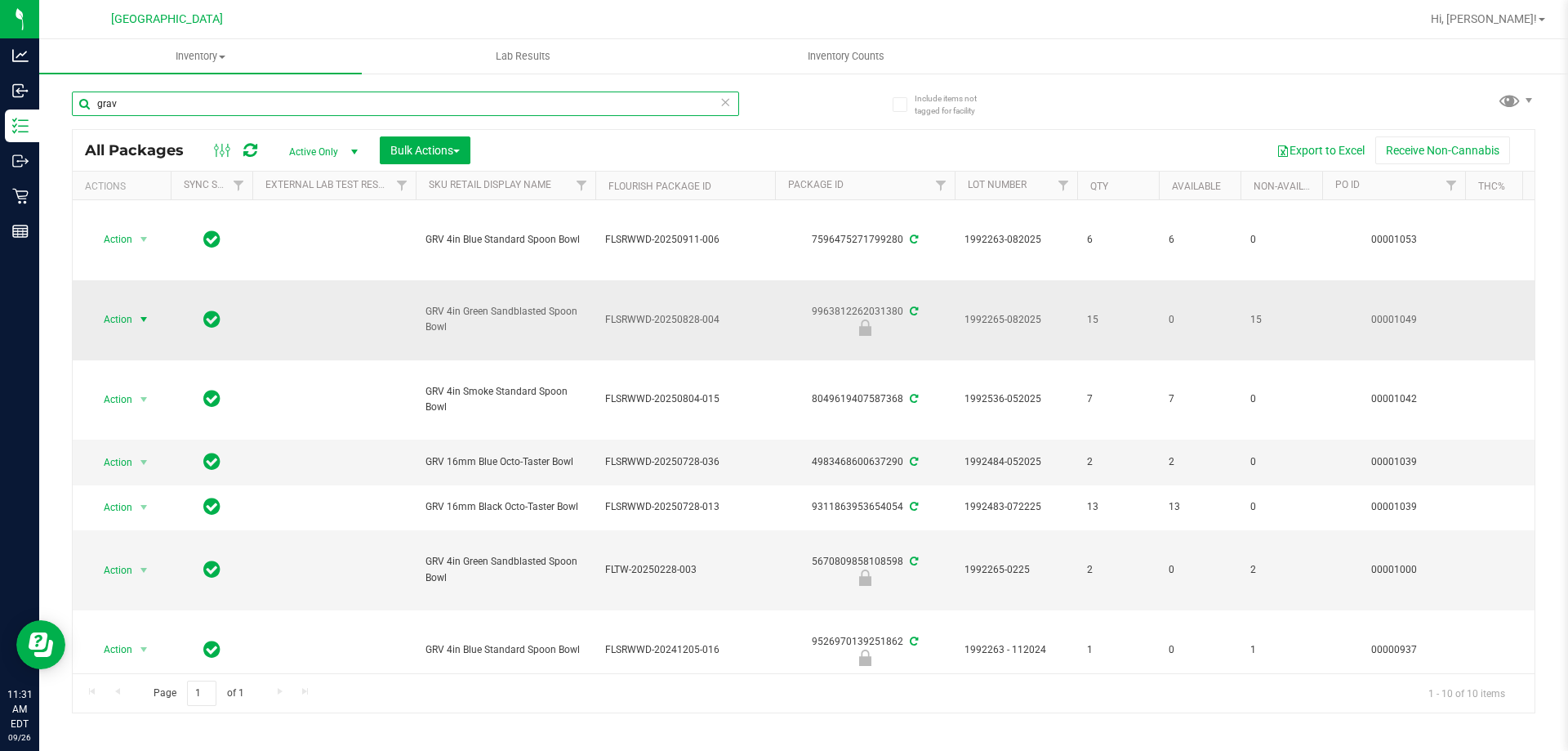
type input "grav"
click at [146, 314] on span "select" at bounding box center [143, 319] width 13 height 13
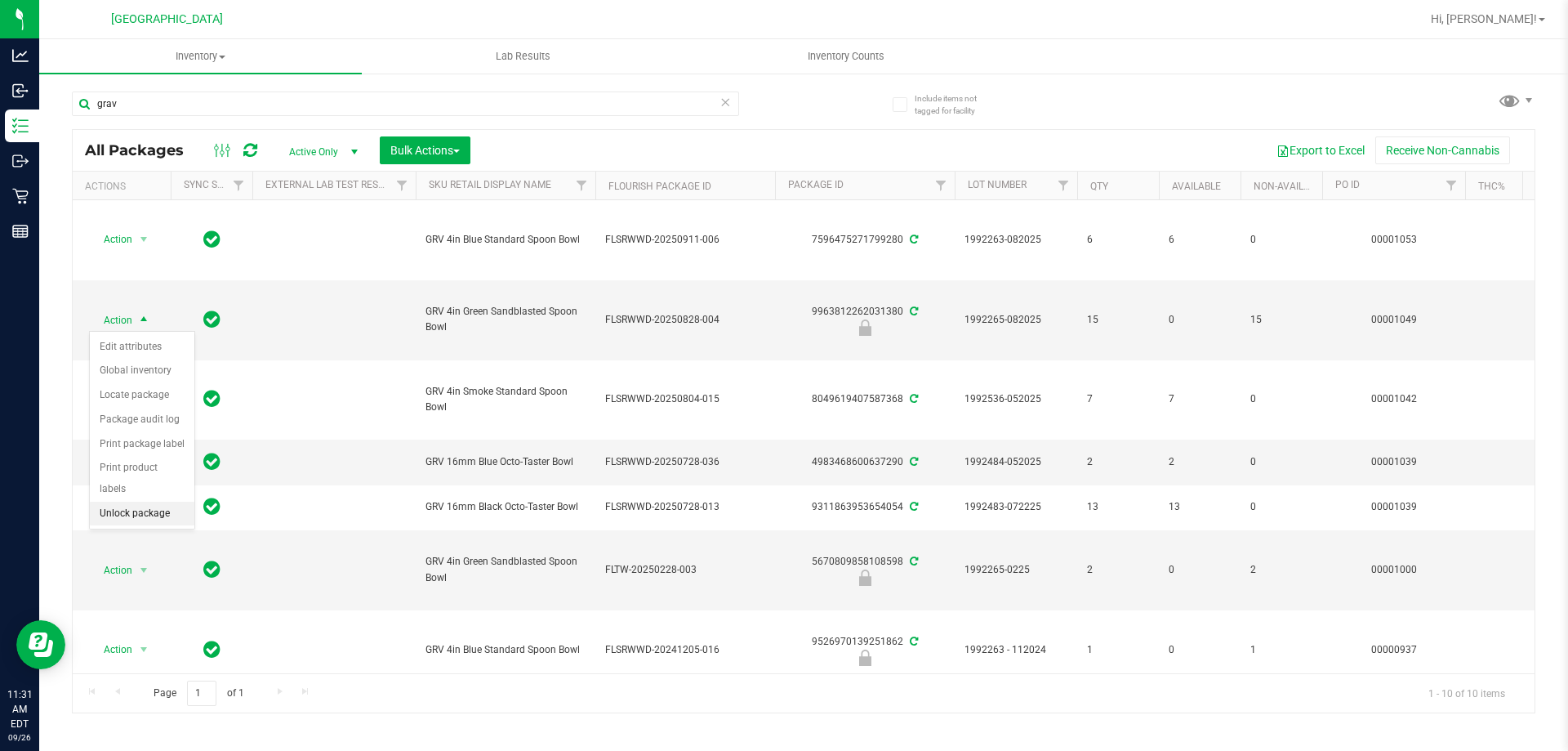
click at [139, 502] on li "Unlock package" at bounding box center [141, 514] width 104 height 25
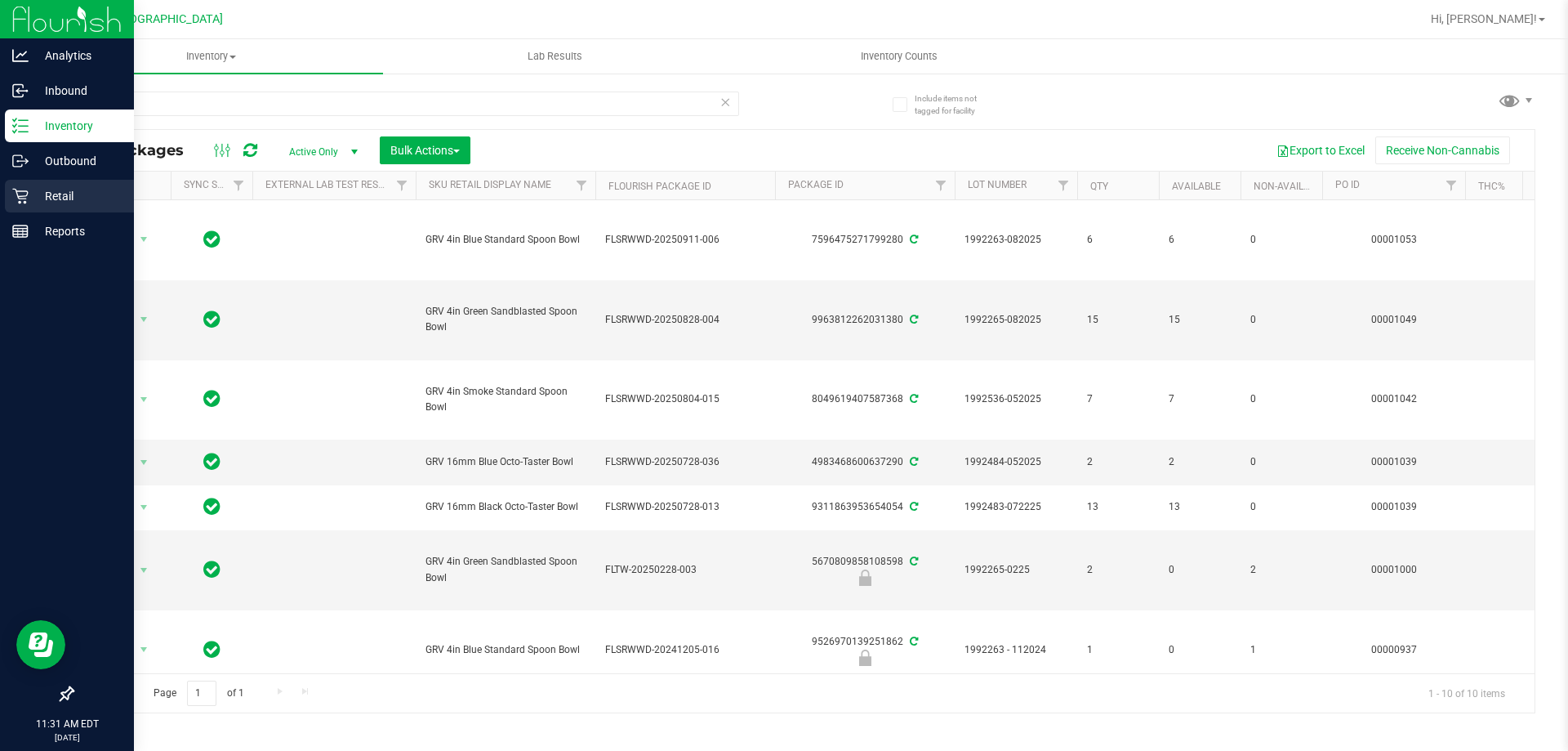
click at [27, 199] on icon at bounding box center [20, 196] width 17 height 17
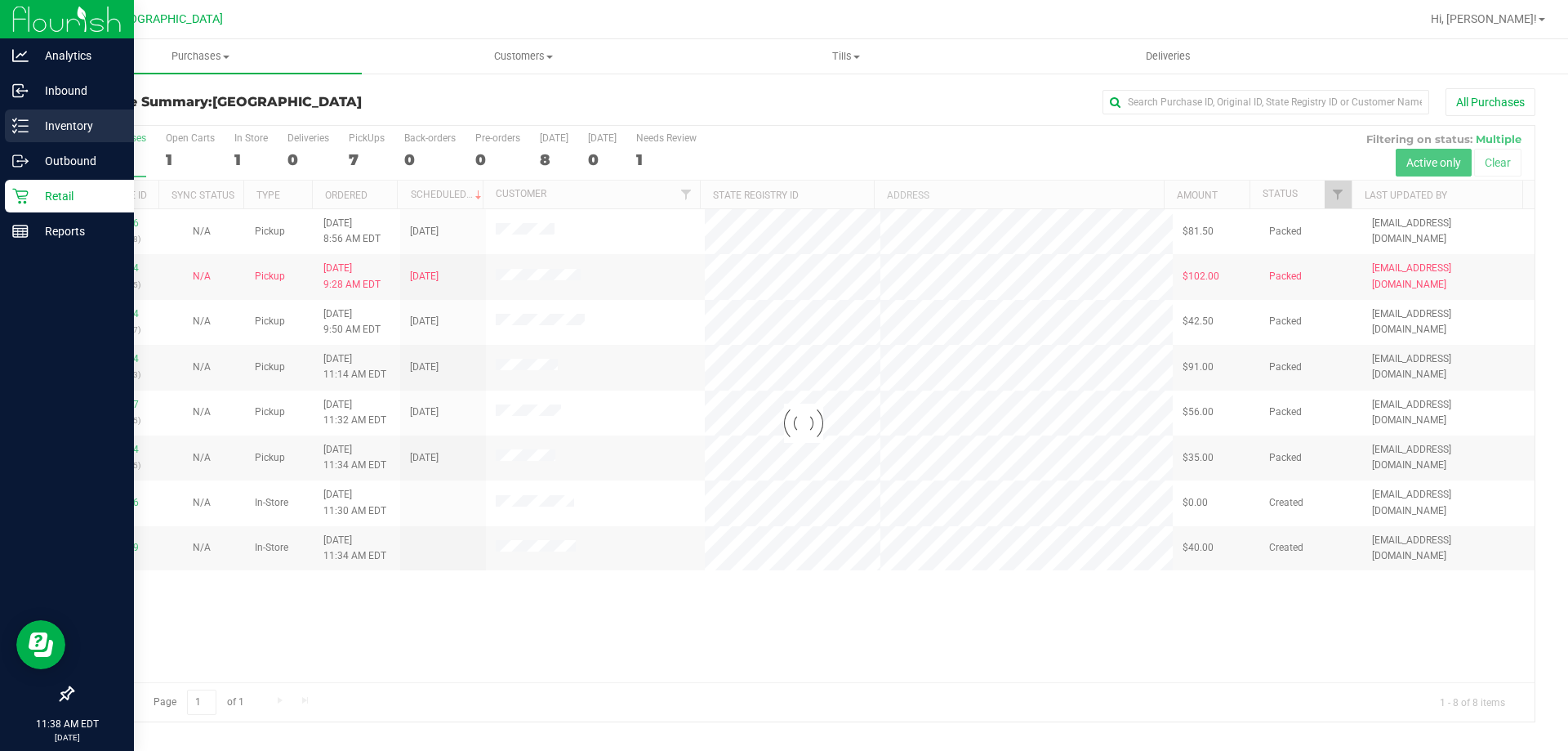
click at [45, 120] on p "Inventory" at bounding box center [78, 126] width 98 height 19
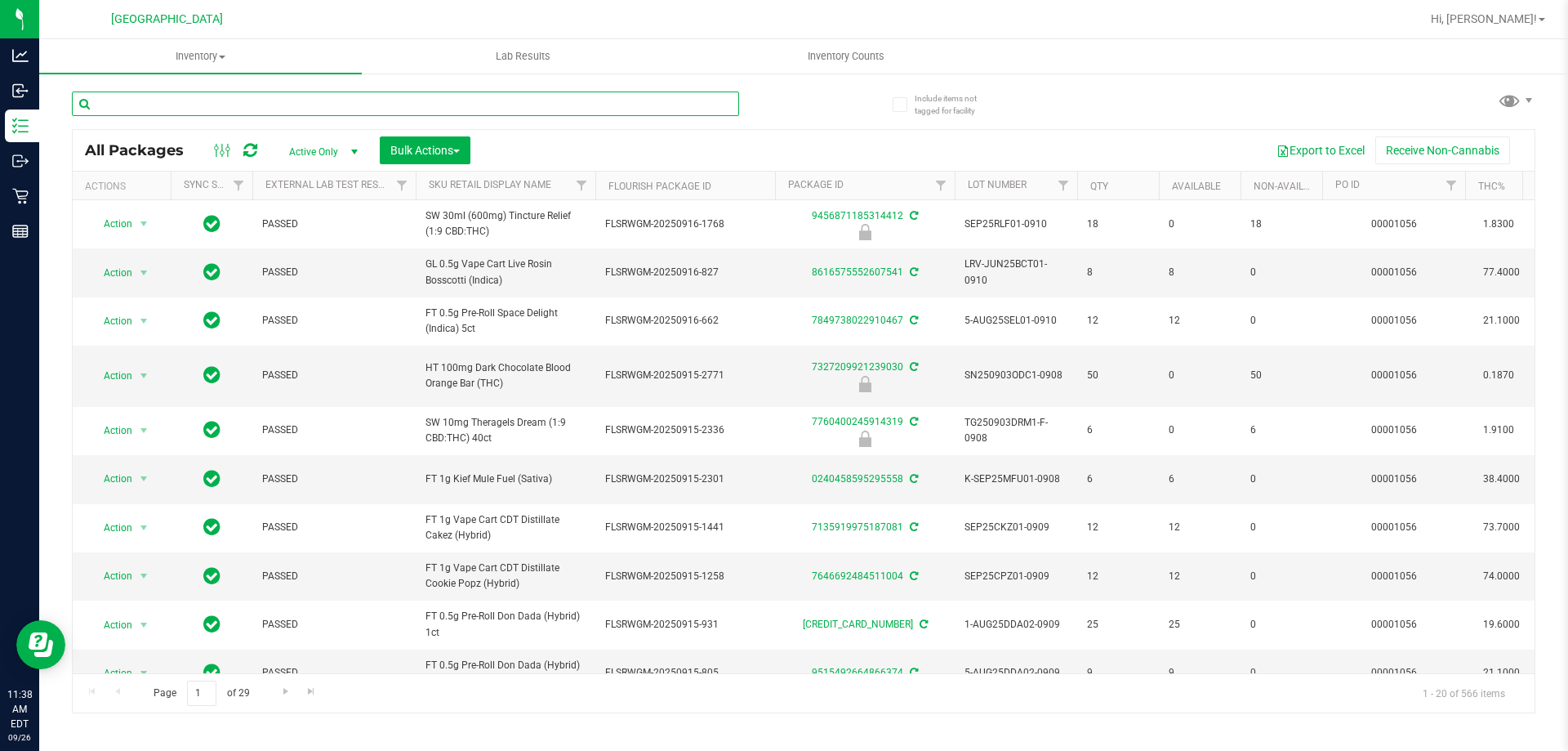
click at [263, 105] on input "text" at bounding box center [406, 104] width 667 height 25
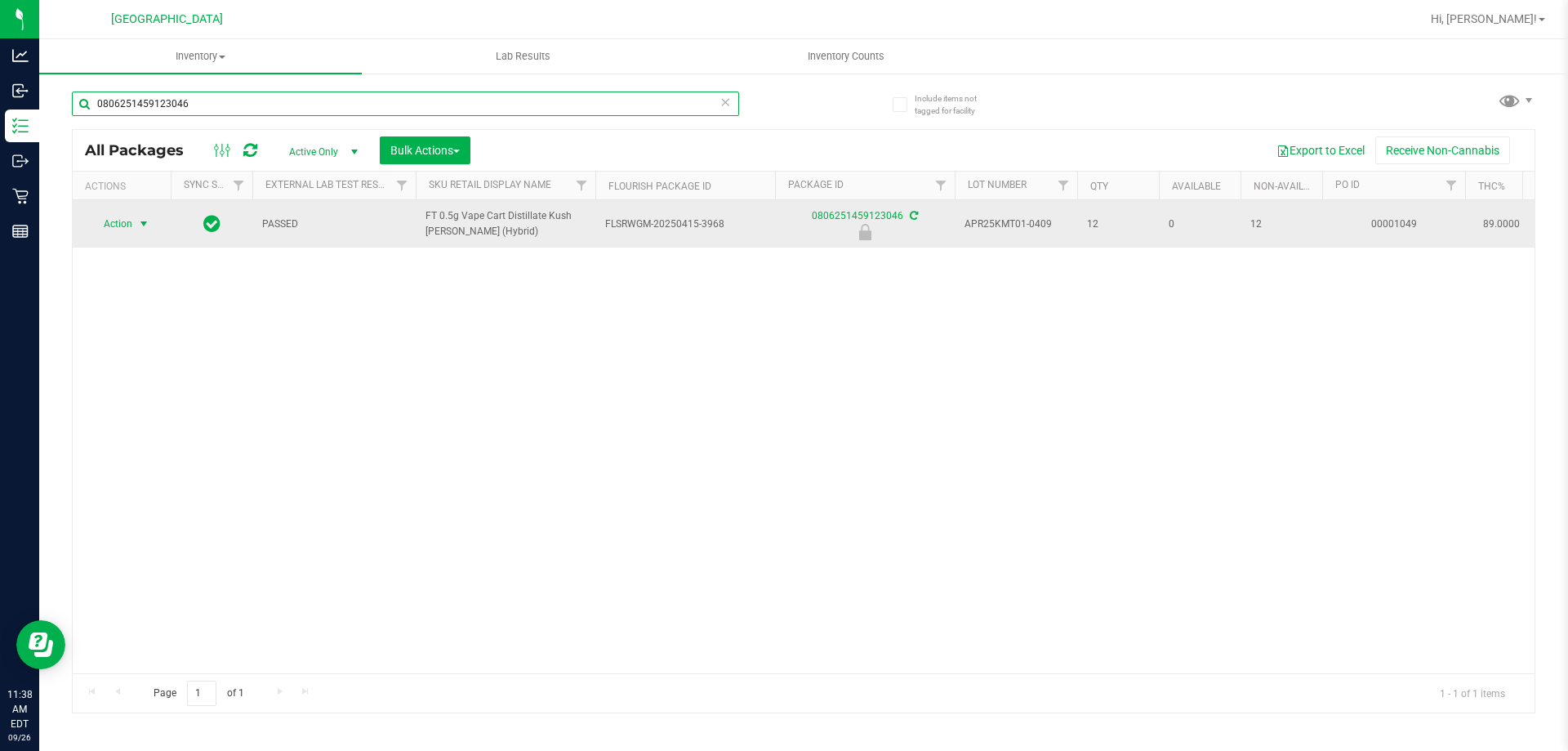
type input "0806251459123046"
click at [135, 220] on span "select" at bounding box center [144, 224] width 20 height 23
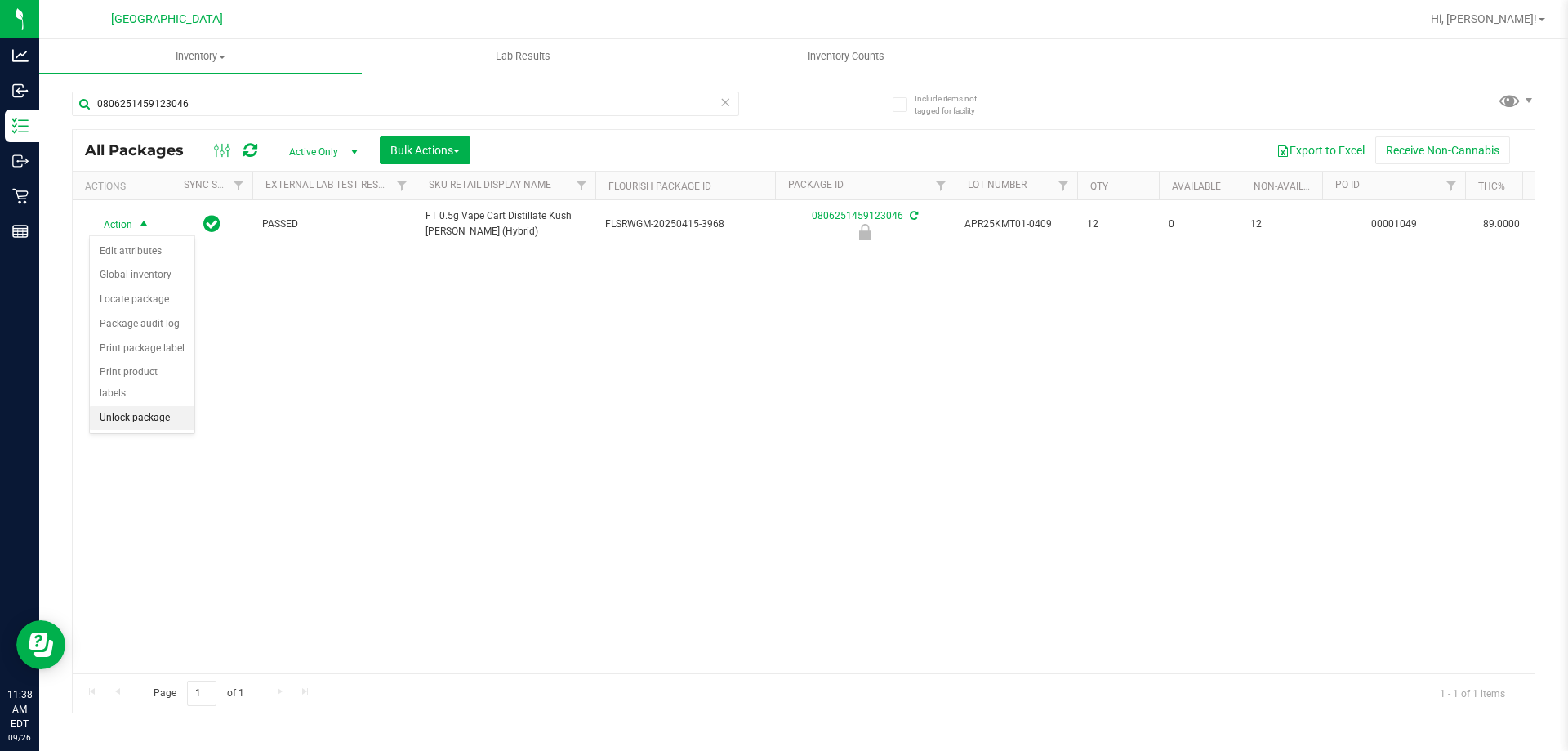
click at [151, 406] on li "Unlock package" at bounding box center [141, 418] width 104 height 25
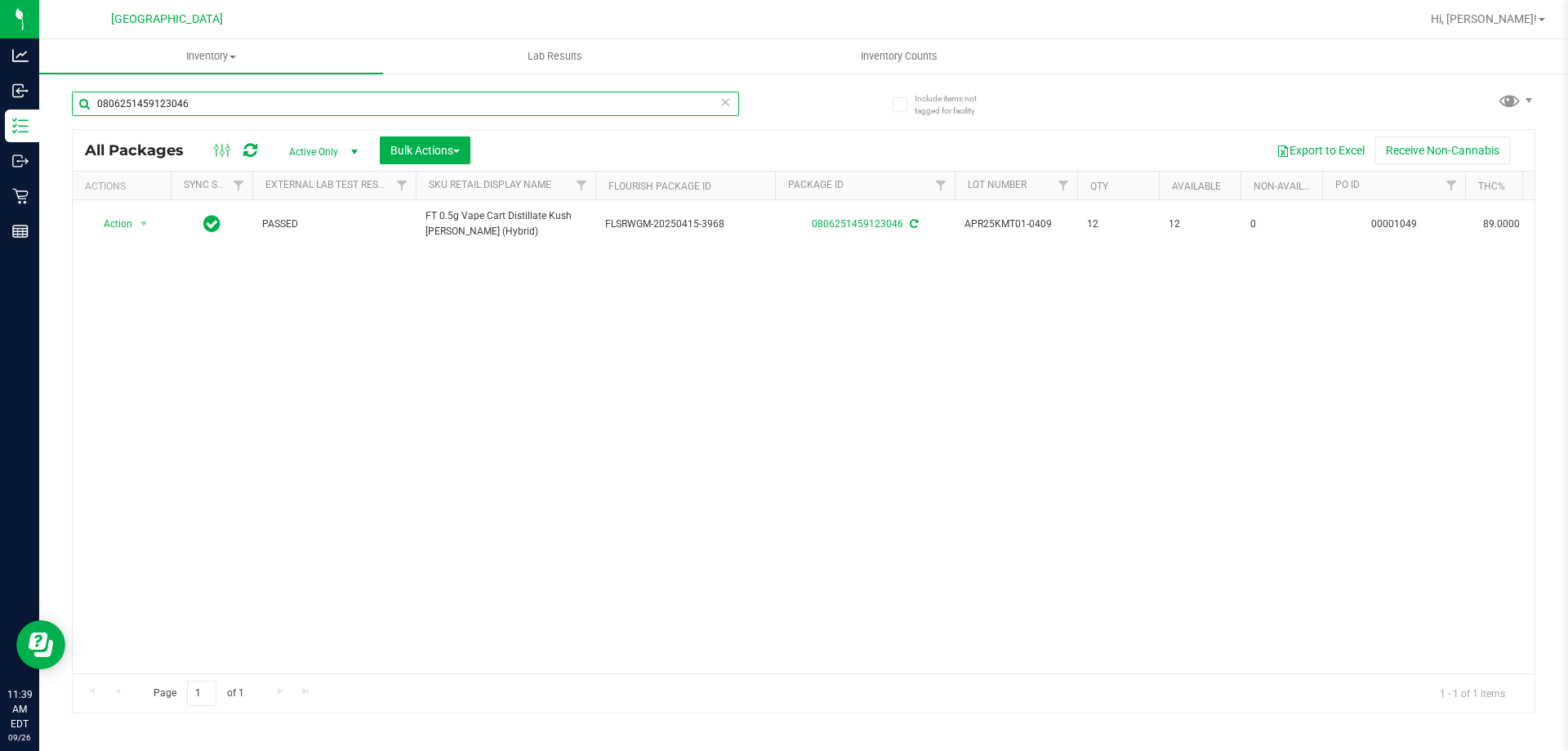
click at [705, 104] on input "0806251459123046" at bounding box center [406, 104] width 667 height 25
type input "1636825384023802"
click at [610, 463] on div "Action Action Adjust qty Create package Edit attributes Global inventory Locate…" at bounding box center [803, 437] width 1462 height 473
click at [730, 101] on icon at bounding box center [724, 101] width 11 height 19
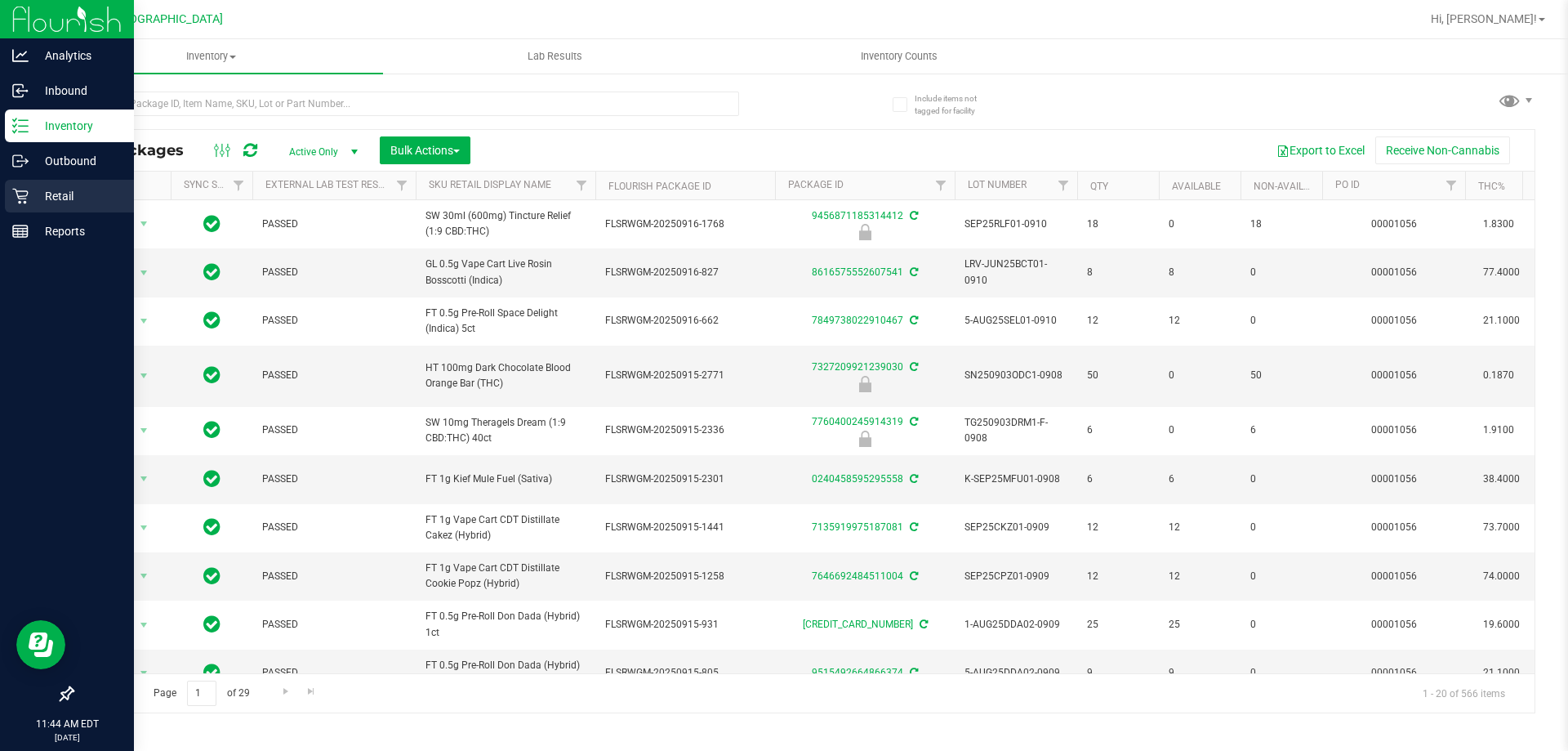
click at [12, 193] on icon at bounding box center [20, 196] width 17 height 17
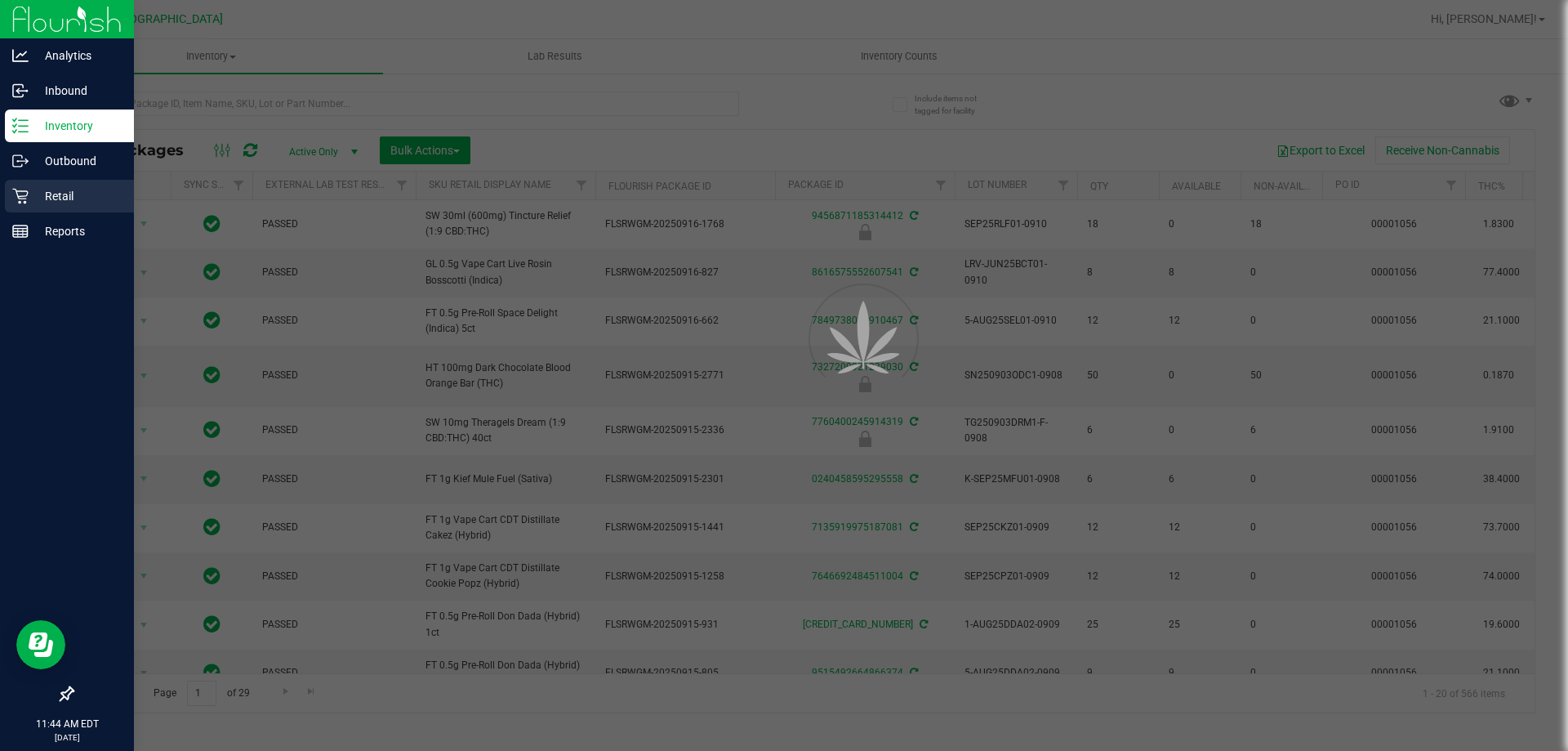
click at [59, 197] on p "Retail" at bounding box center [78, 196] width 98 height 19
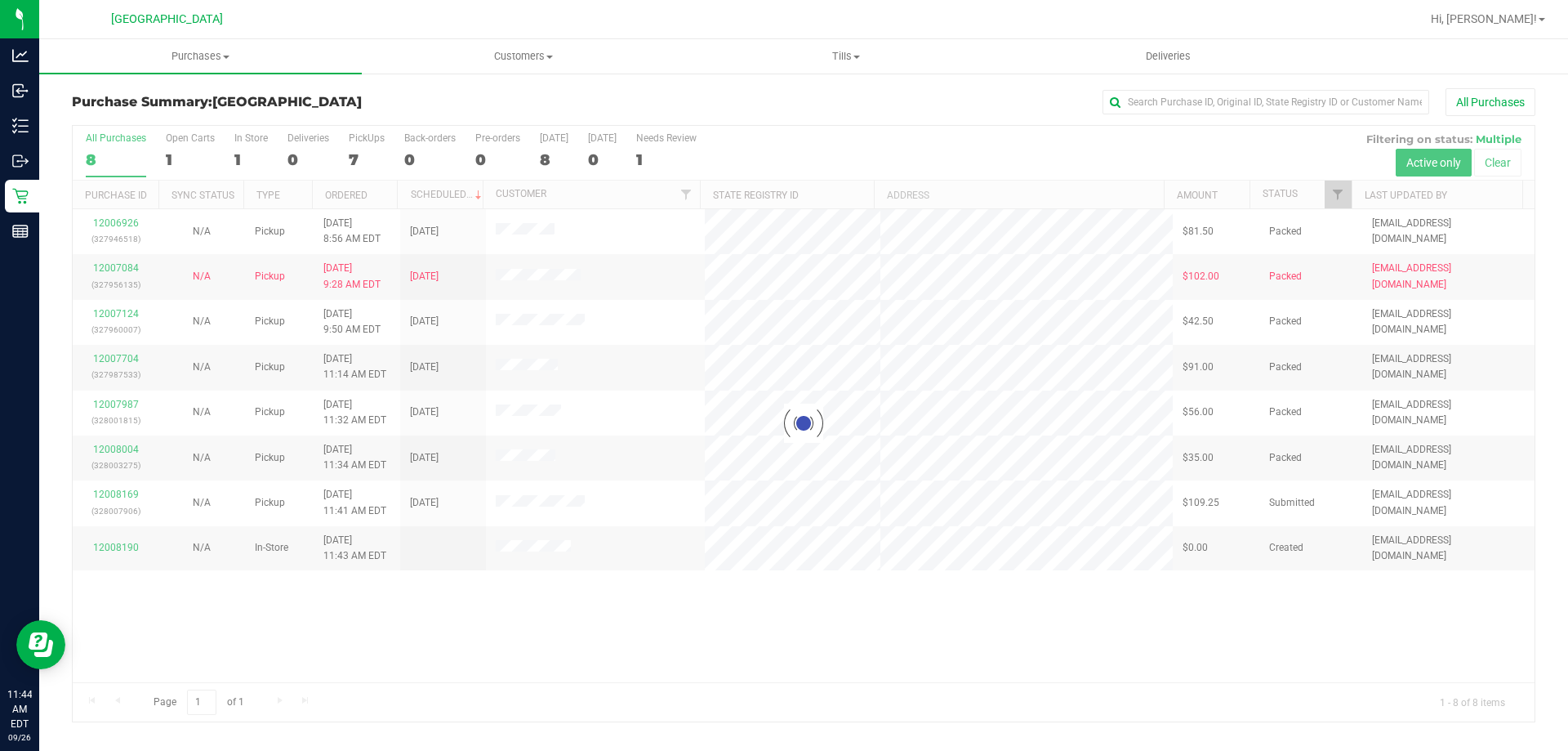
click at [124, 495] on div at bounding box center [803, 423] width 1462 height 596
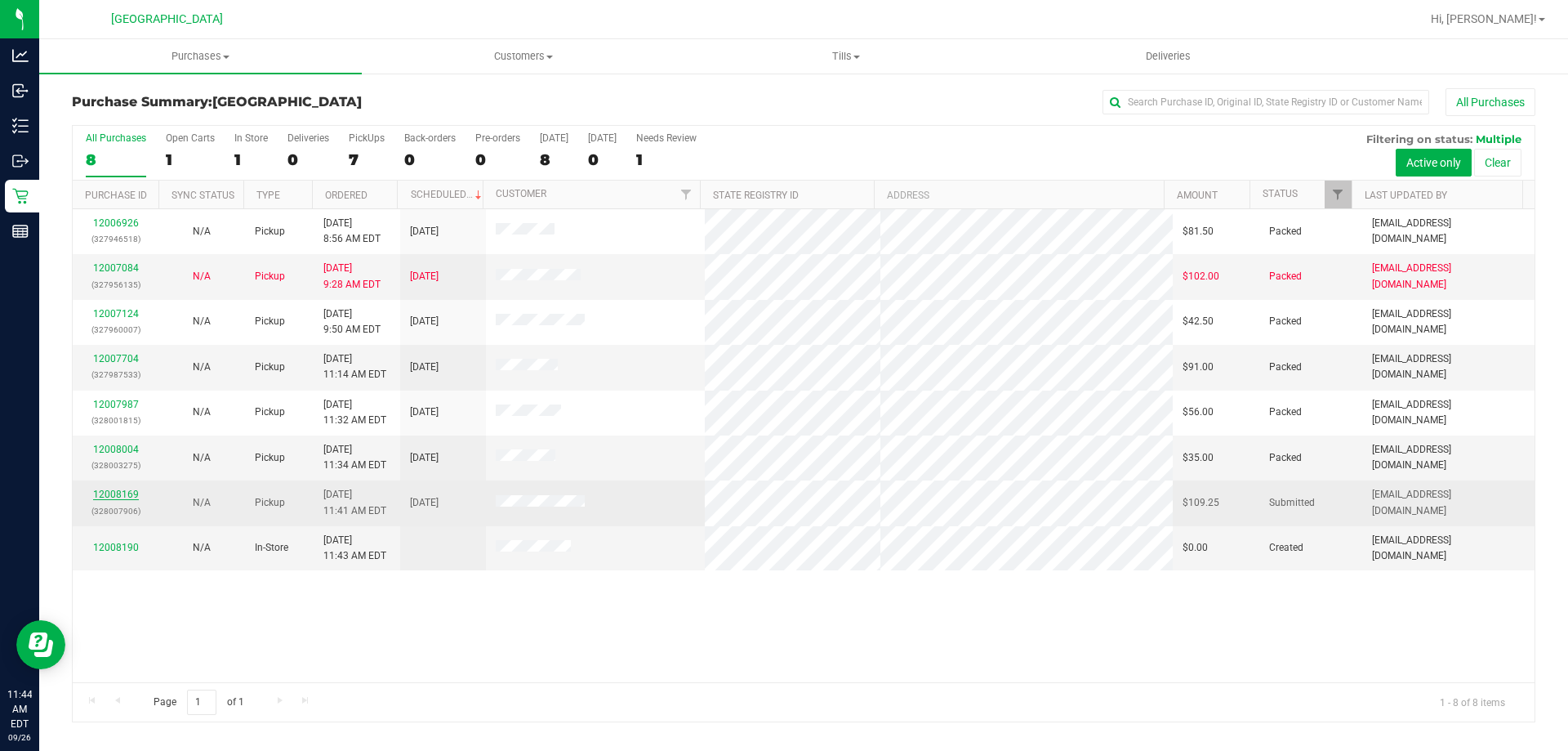
click at [118, 489] on link "12008169" at bounding box center [116, 494] width 46 height 11
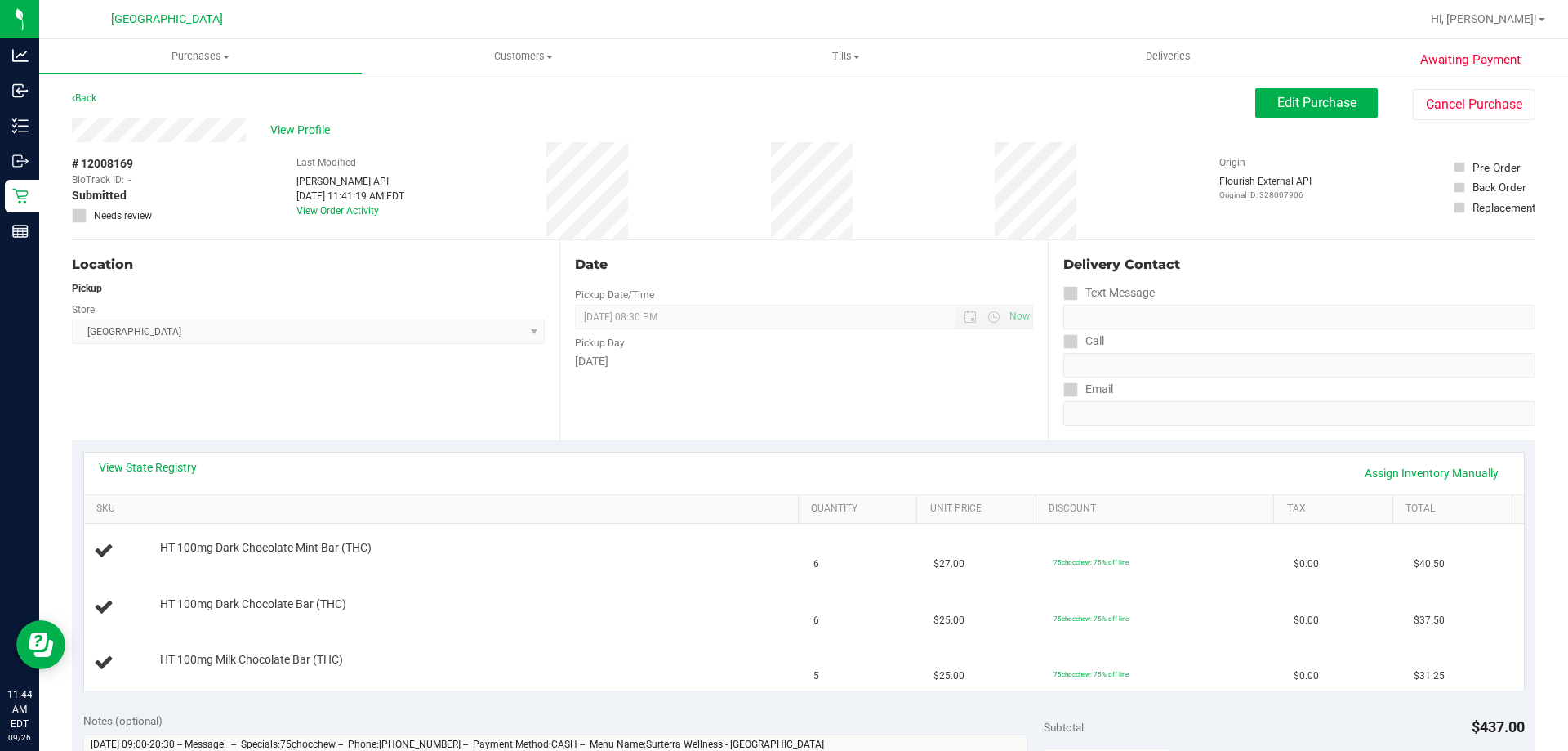
click at [874, 354] on div "[DATE]" at bounding box center [803, 362] width 457 height 18
click at [852, 427] on div "Date Pickup Date/Time [DATE] Now [DATE] 08:30 PM Now Pickup Day [DATE]" at bounding box center [802, 340] width 487 height 200
click at [572, 418] on div "Date Pickup Date/Time [DATE] Now [DATE] 08:30 PM Now Pickup Day [DATE]" at bounding box center [802, 340] width 487 height 200
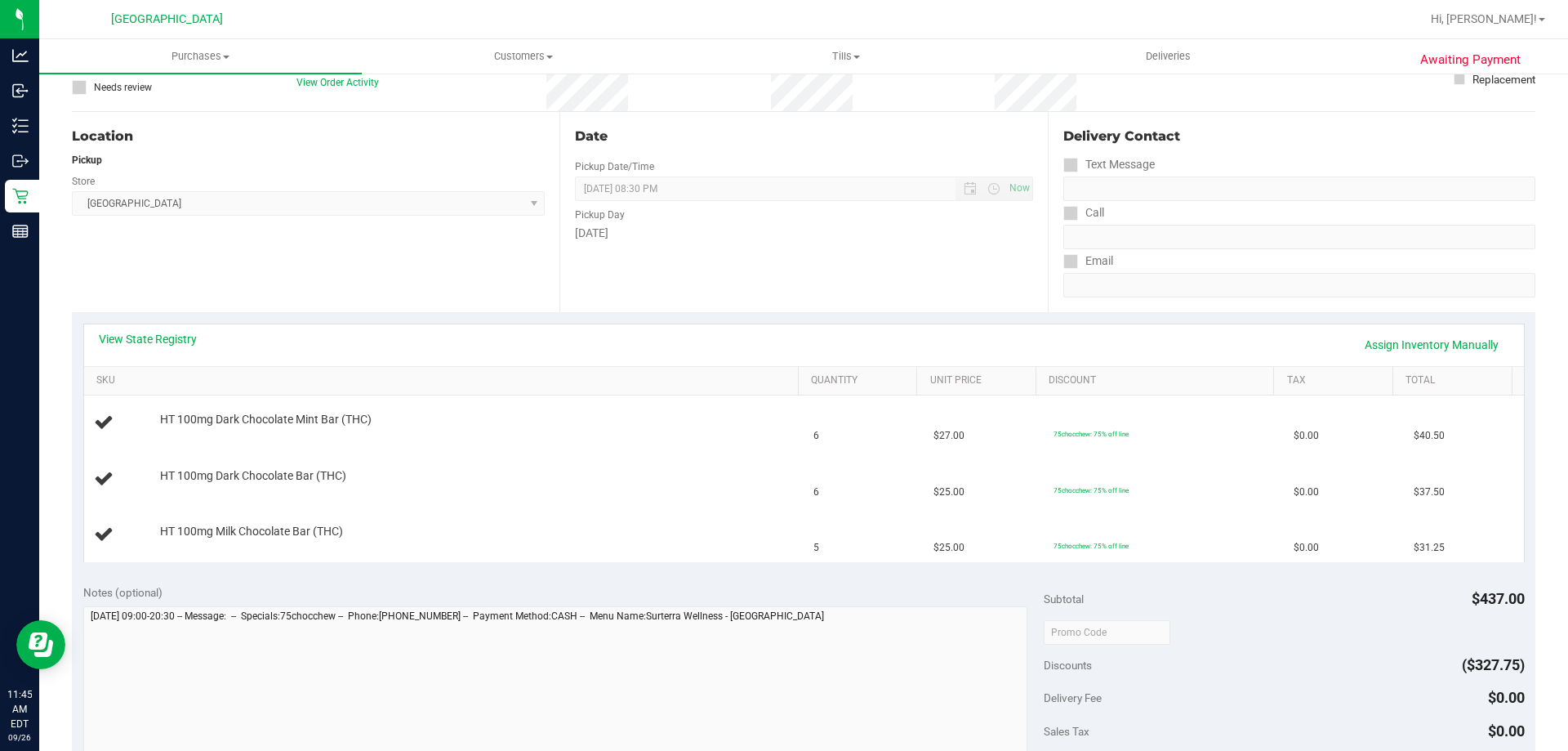
scroll to position [327, 0]
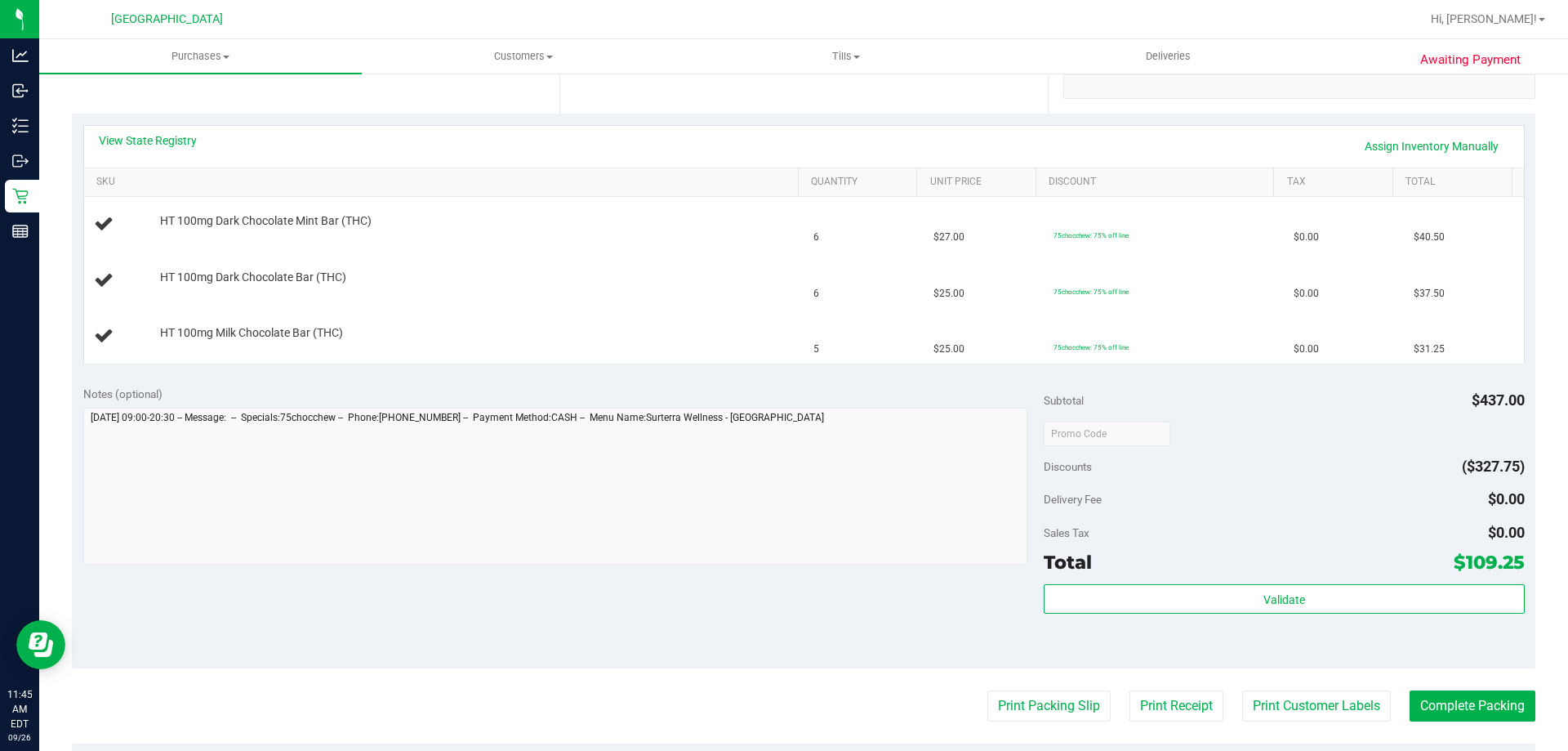
click at [627, 606] on div "Notes (optional) Subtotal $437.00 Discounts ($327.75) Delivery Fee $0.00 Sales …" at bounding box center [803, 521] width 1464 height 294
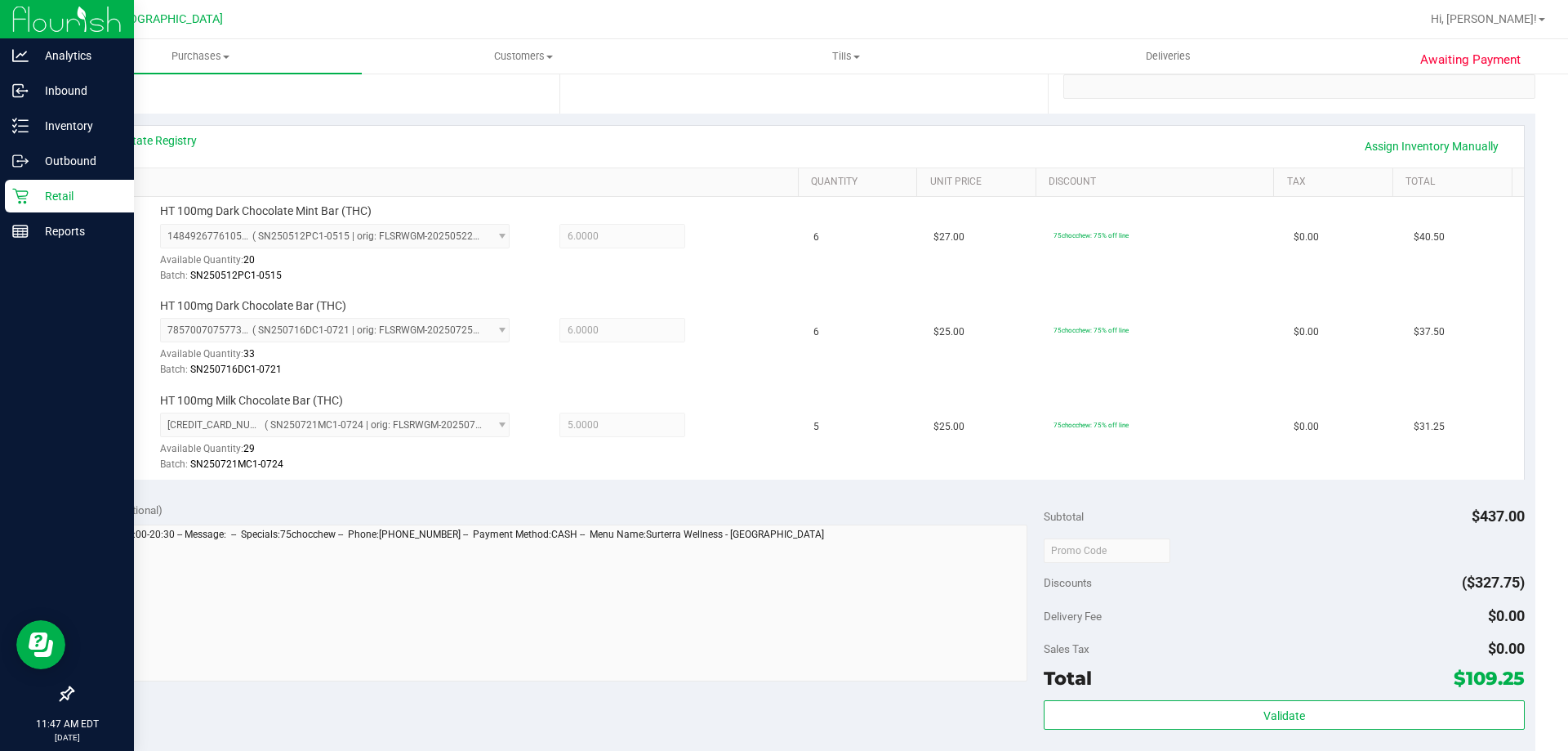
click at [18, 193] on icon at bounding box center [20, 196] width 17 height 17
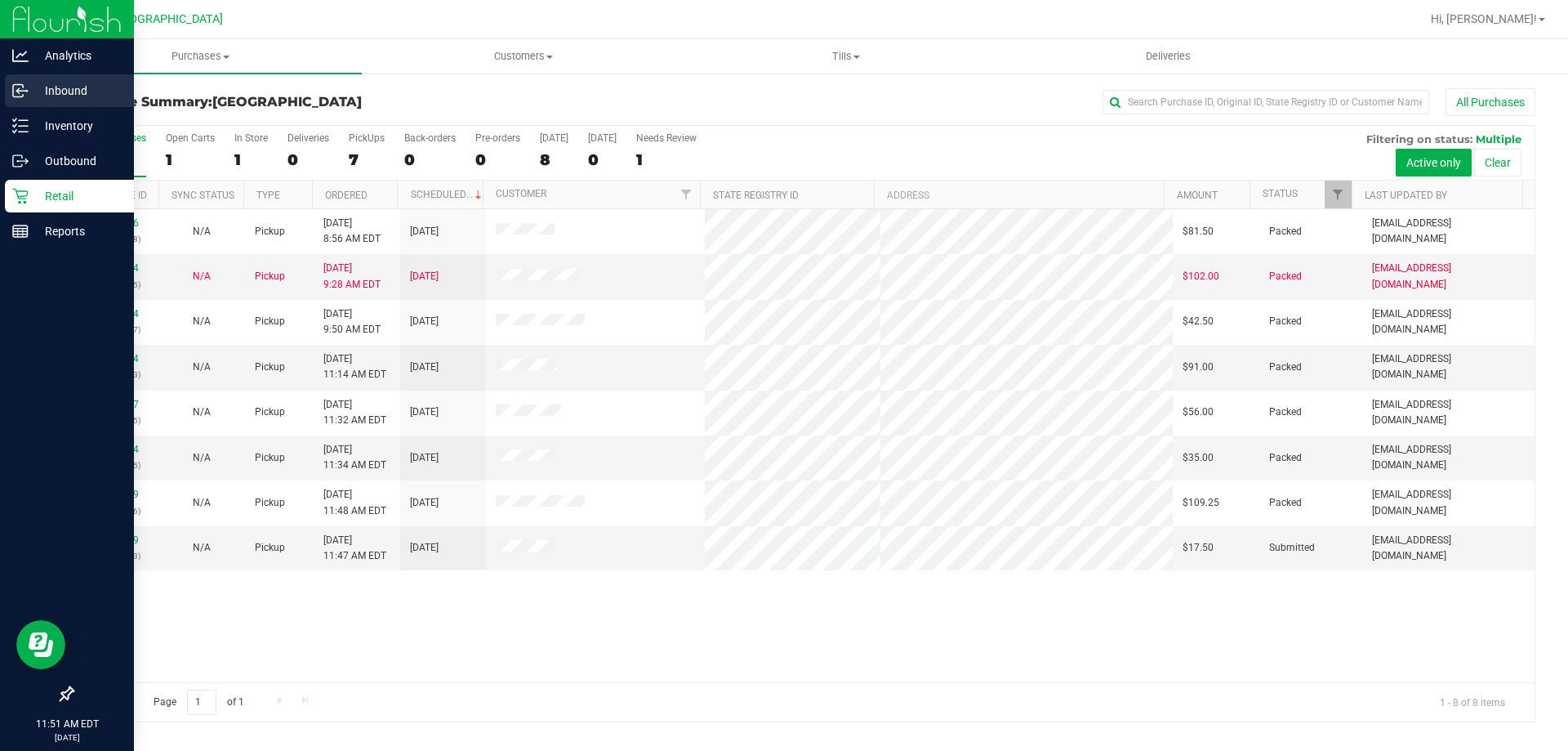
click at [48, 88] on p "Inbound" at bounding box center [78, 90] width 98 height 19
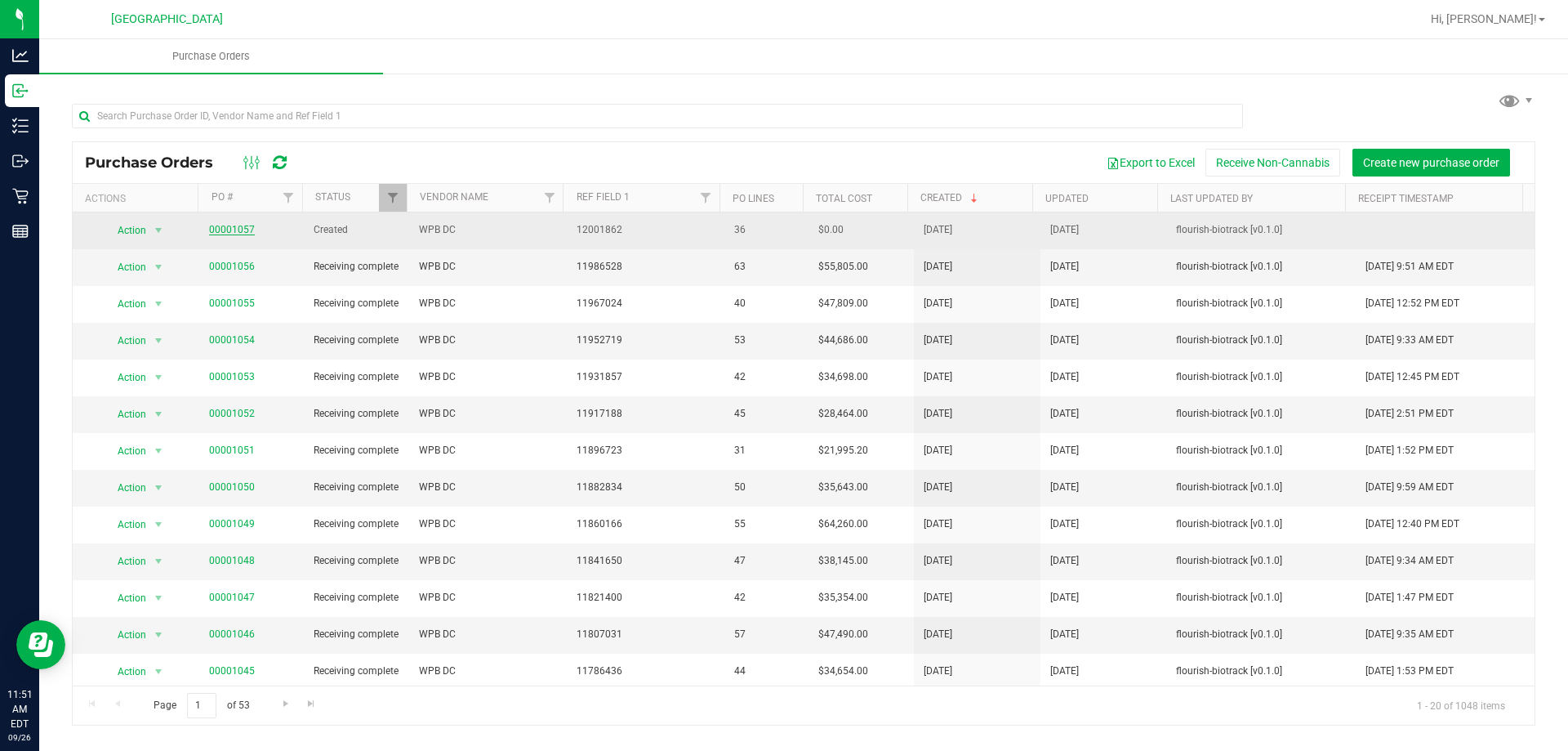
click at [228, 232] on link "00001057" at bounding box center [232, 229] width 46 height 11
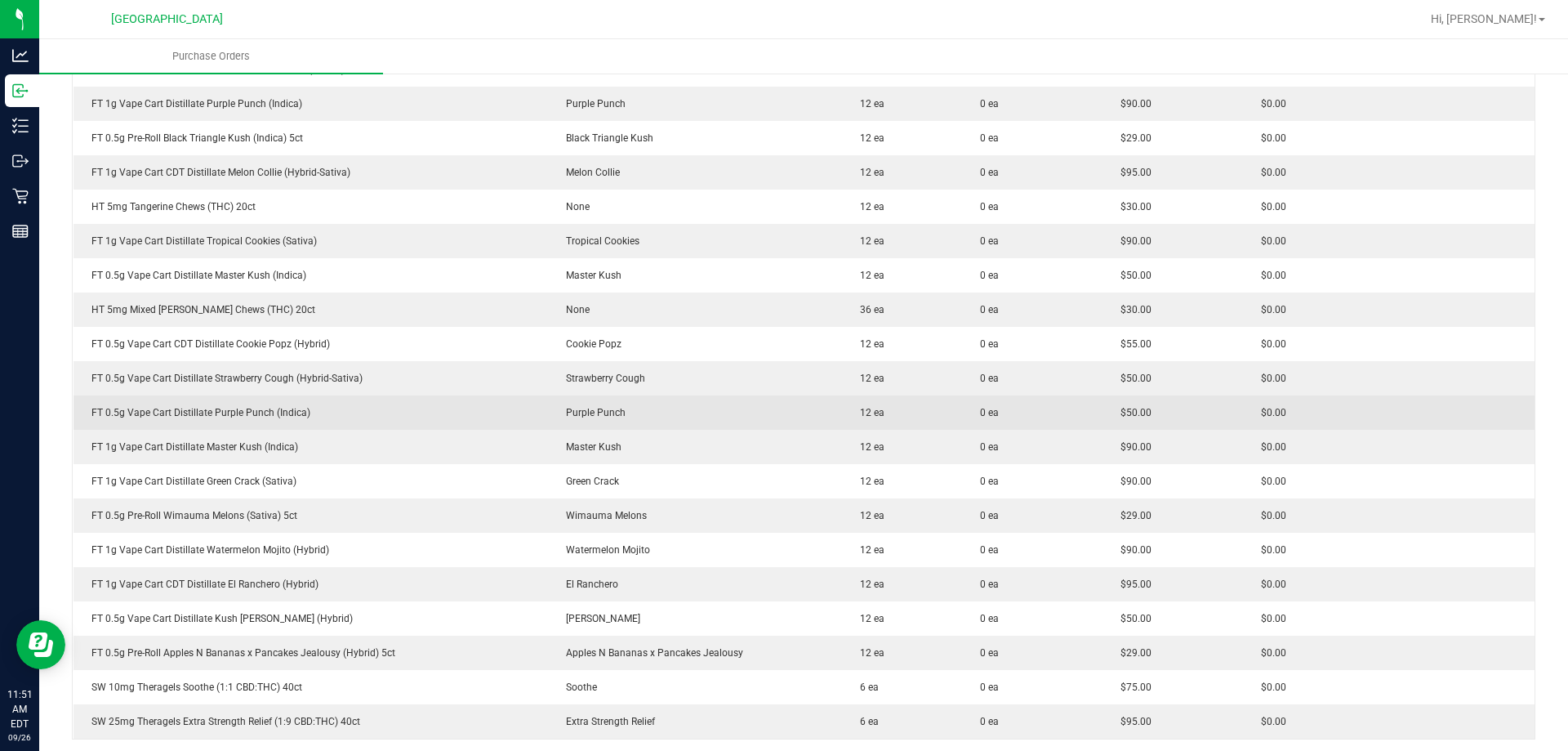
scroll to position [1140, 0]
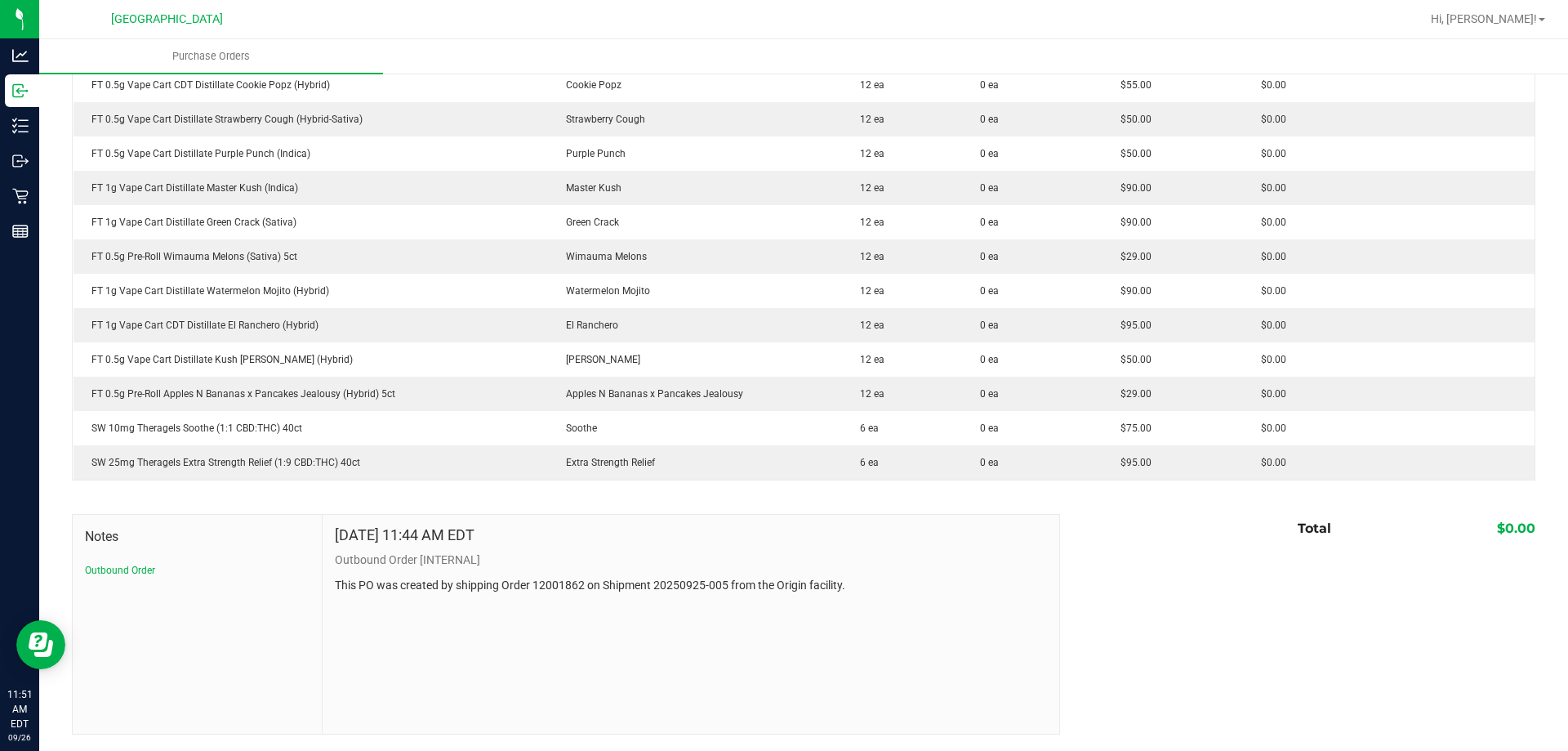
click at [988, 589] on p "This PO was created by shipping Order 12001862 on Shipment 20250925-005 from th…" at bounding box center [690, 586] width 712 height 18
click at [1335, 633] on div "Notes Outbound Order [DATE] 11:44 AM EDT Outbound Order [INTERNAL] This PO was …" at bounding box center [803, 624] width 1464 height 220
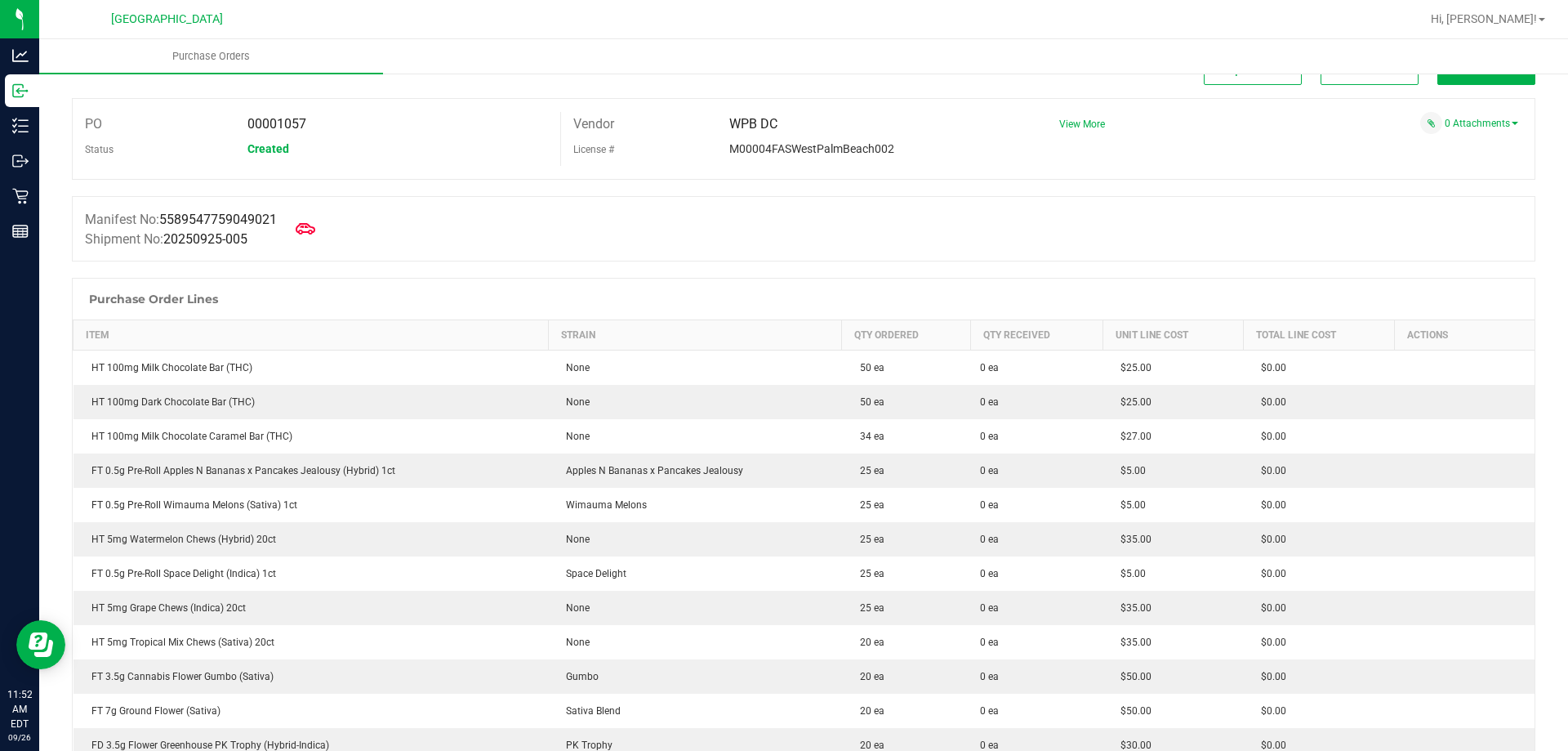
scroll to position [0, 0]
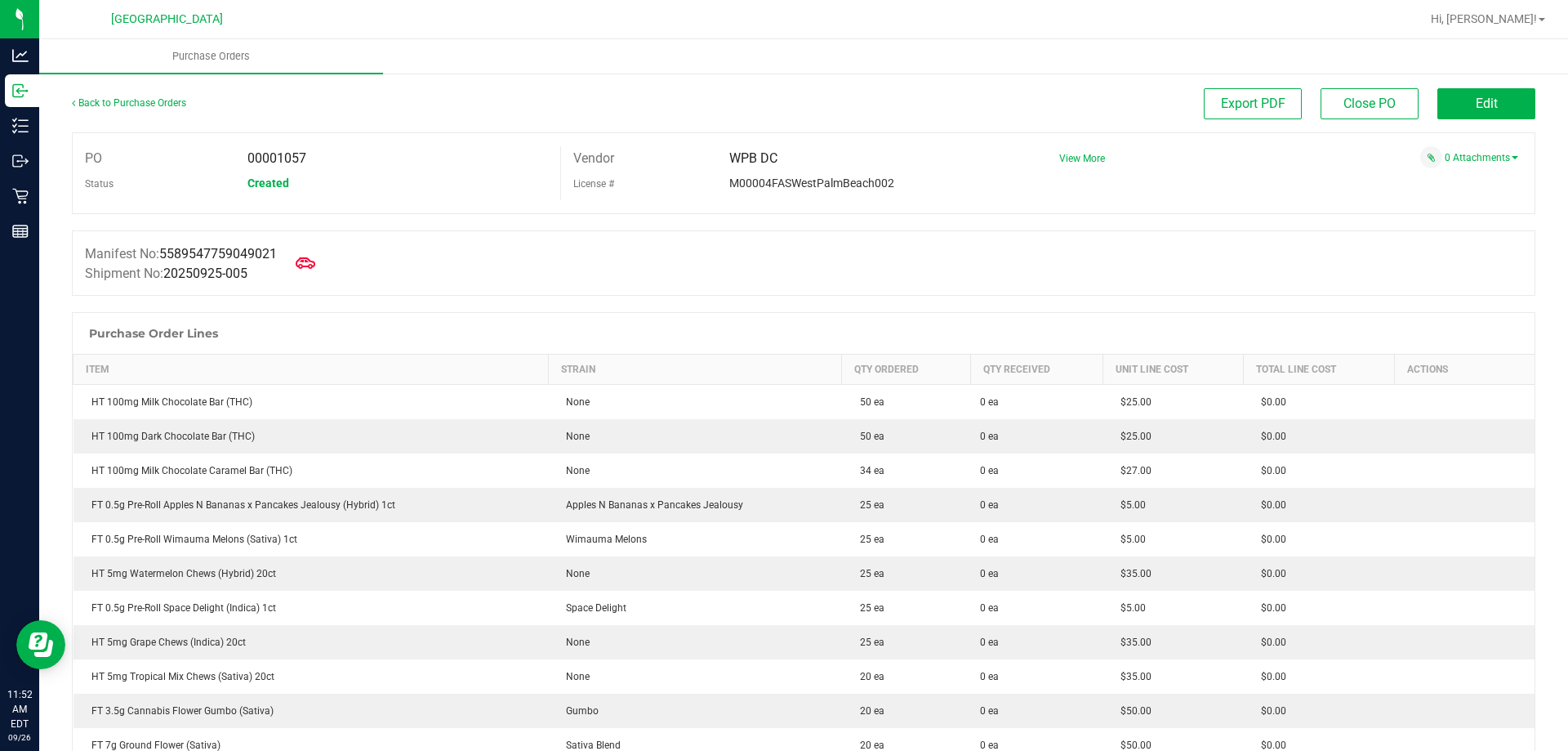
click at [476, 263] on div "Manifest No: 5589547759049021 Shipment No: 20250925-005" at bounding box center [803, 263] width 1464 height 65
click at [1080, 264] on div "Manifest No: 5589547759049021 Shipment No: 20250925-005" at bounding box center [803, 263] width 1464 height 65
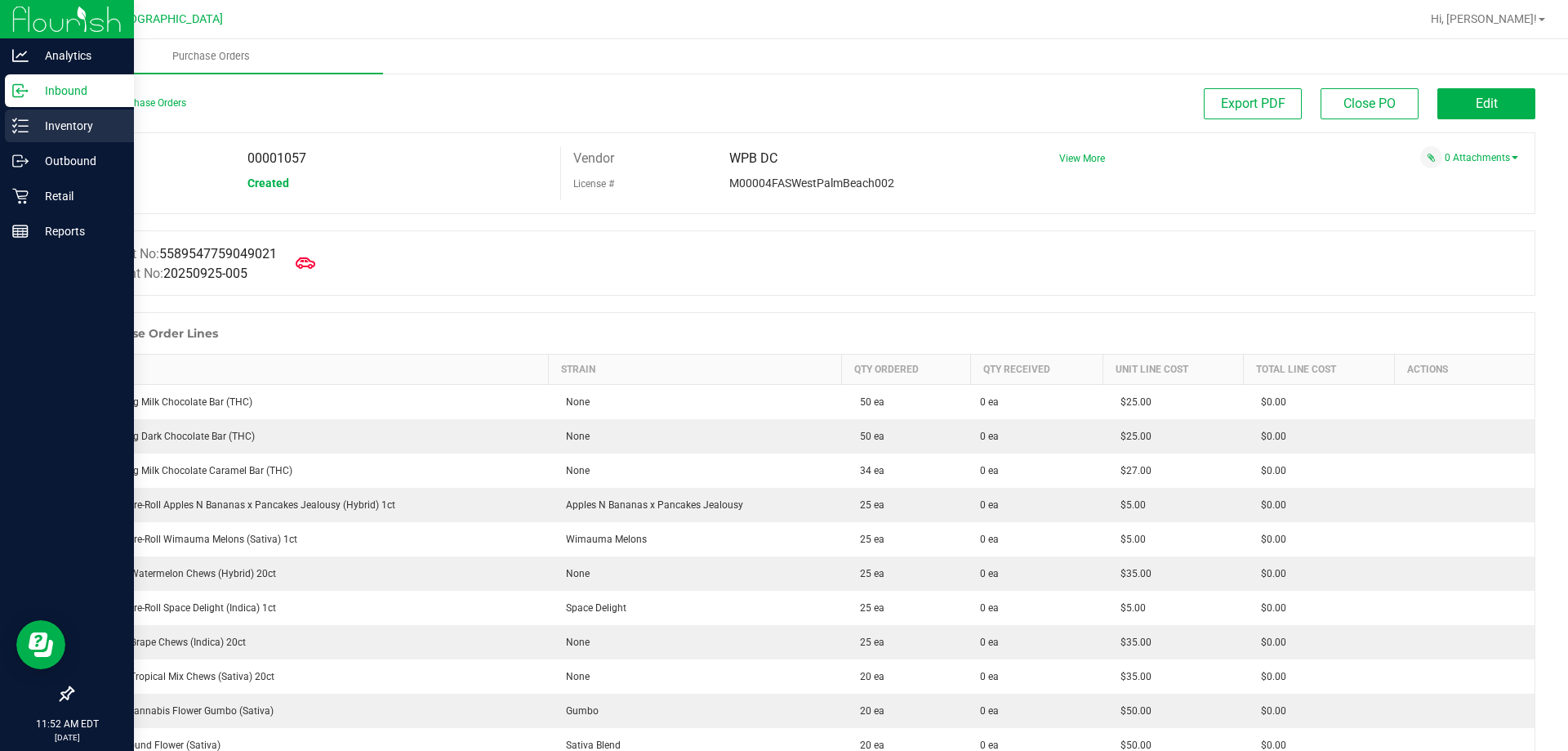
click at [68, 113] on div "Inventory" at bounding box center [69, 126] width 129 height 32
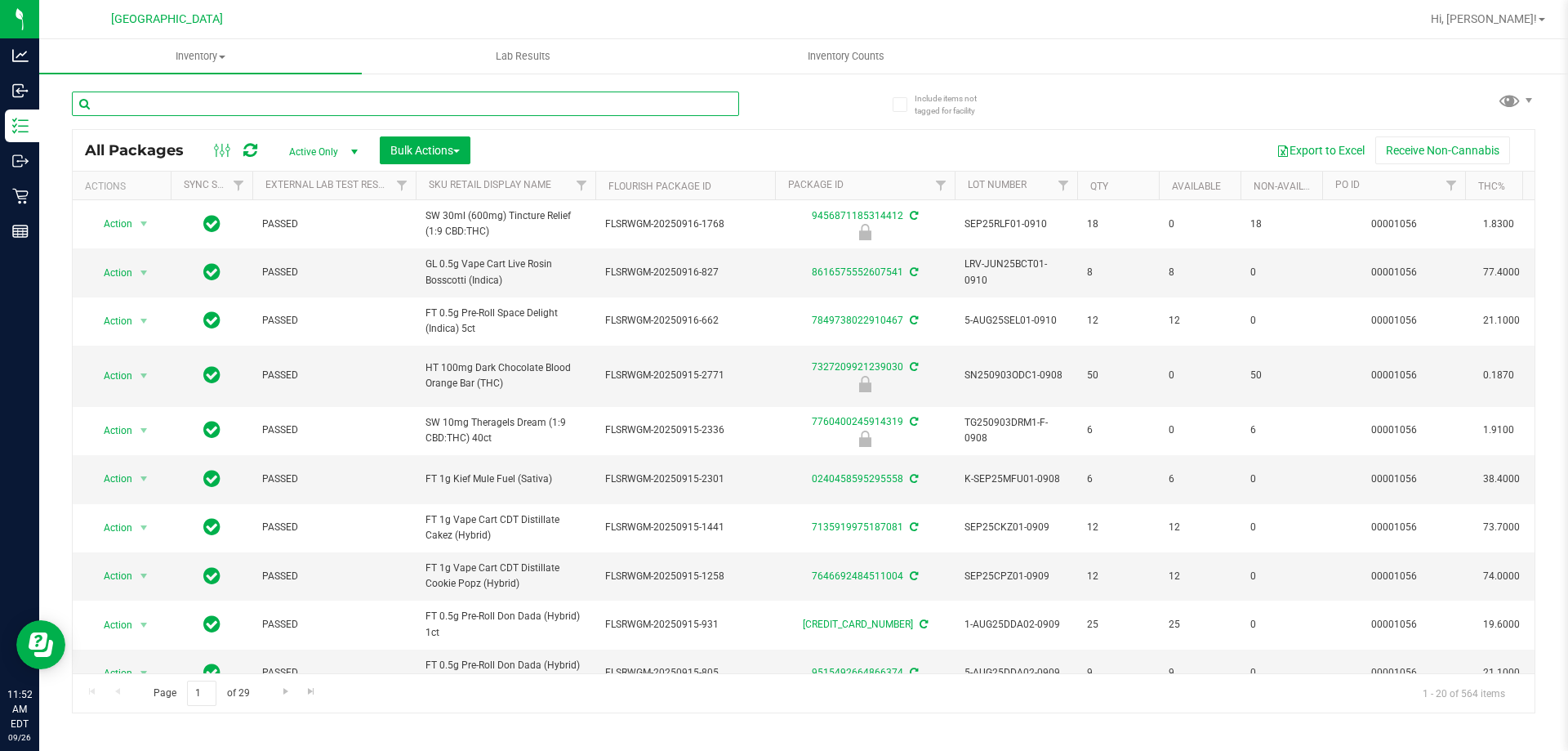
click at [243, 99] on input "text" at bounding box center [406, 104] width 667 height 25
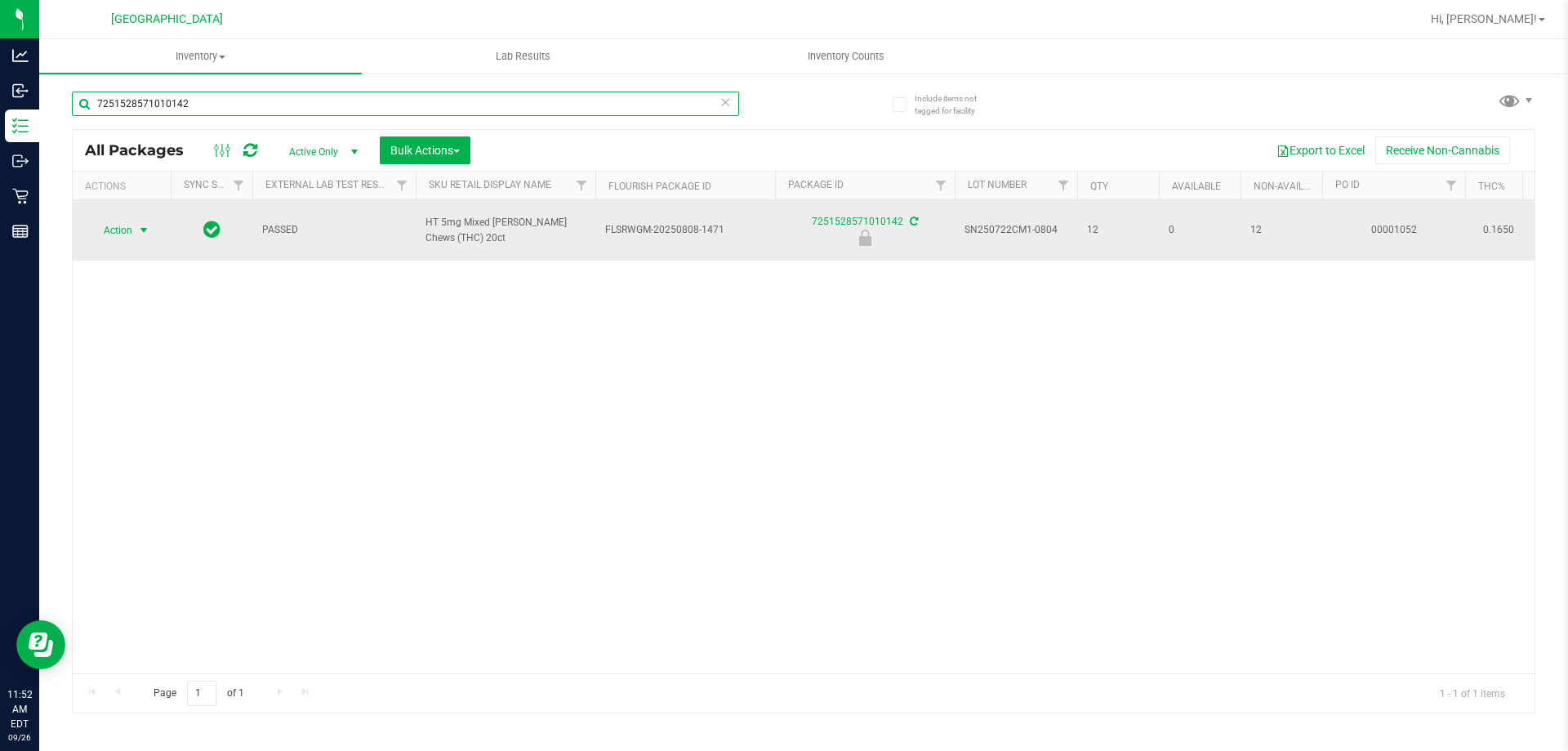
type input "7251528571010142"
click at [137, 224] on span "select" at bounding box center [143, 230] width 13 height 13
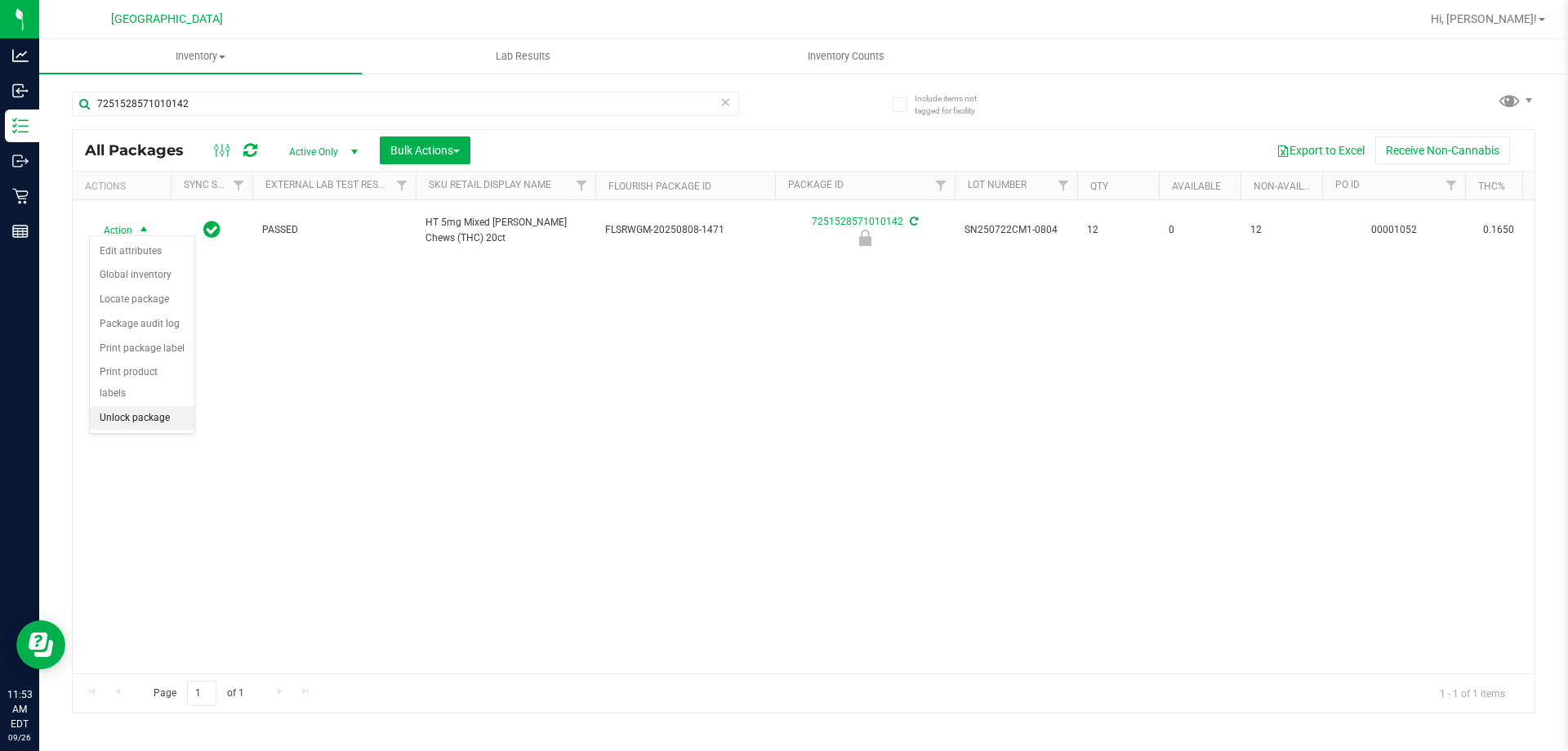
click at [149, 406] on li "Unlock package" at bounding box center [141, 418] width 104 height 25
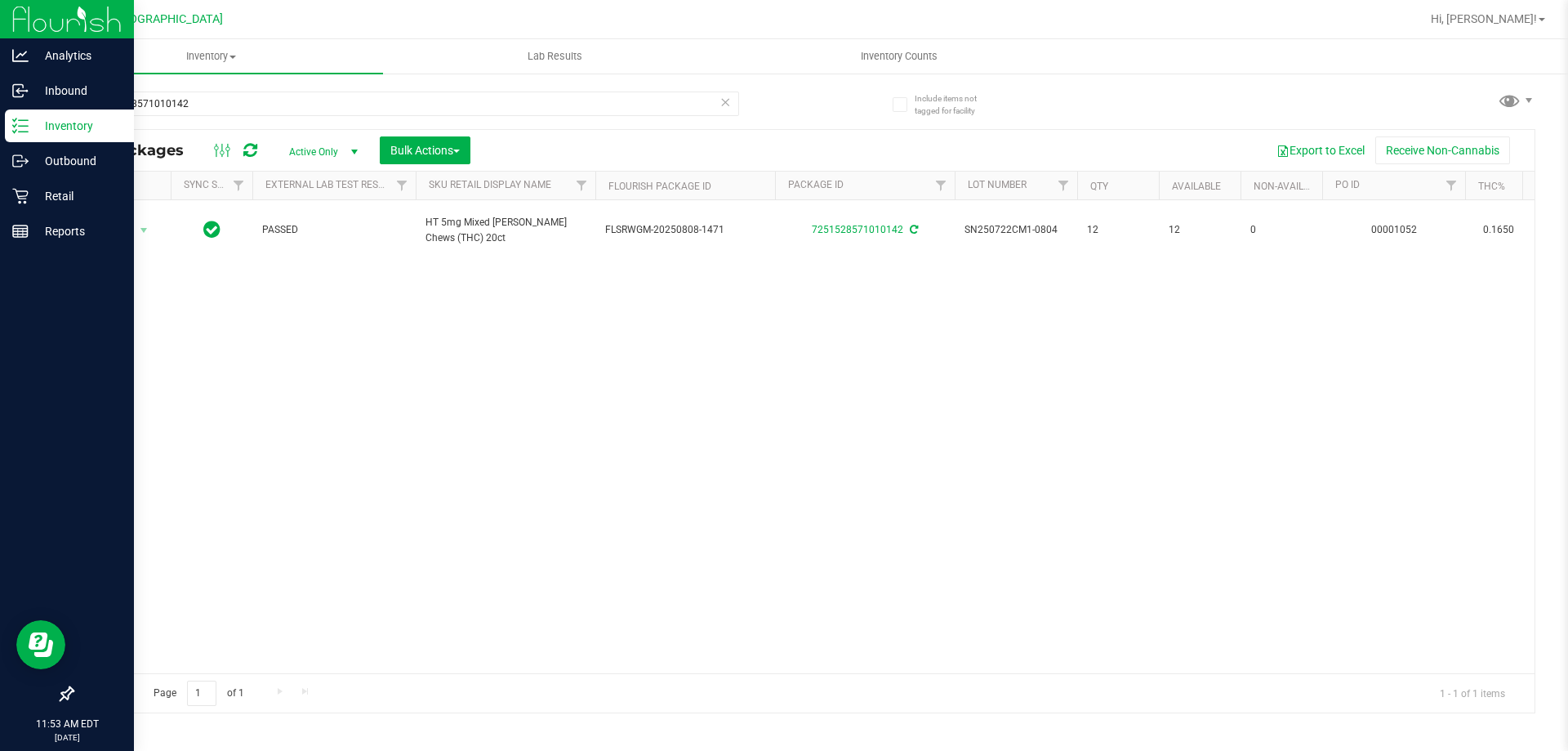
click at [68, 119] on p "Inventory" at bounding box center [78, 126] width 98 height 19
click at [73, 95] on p "Inbound" at bounding box center [78, 90] width 98 height 19
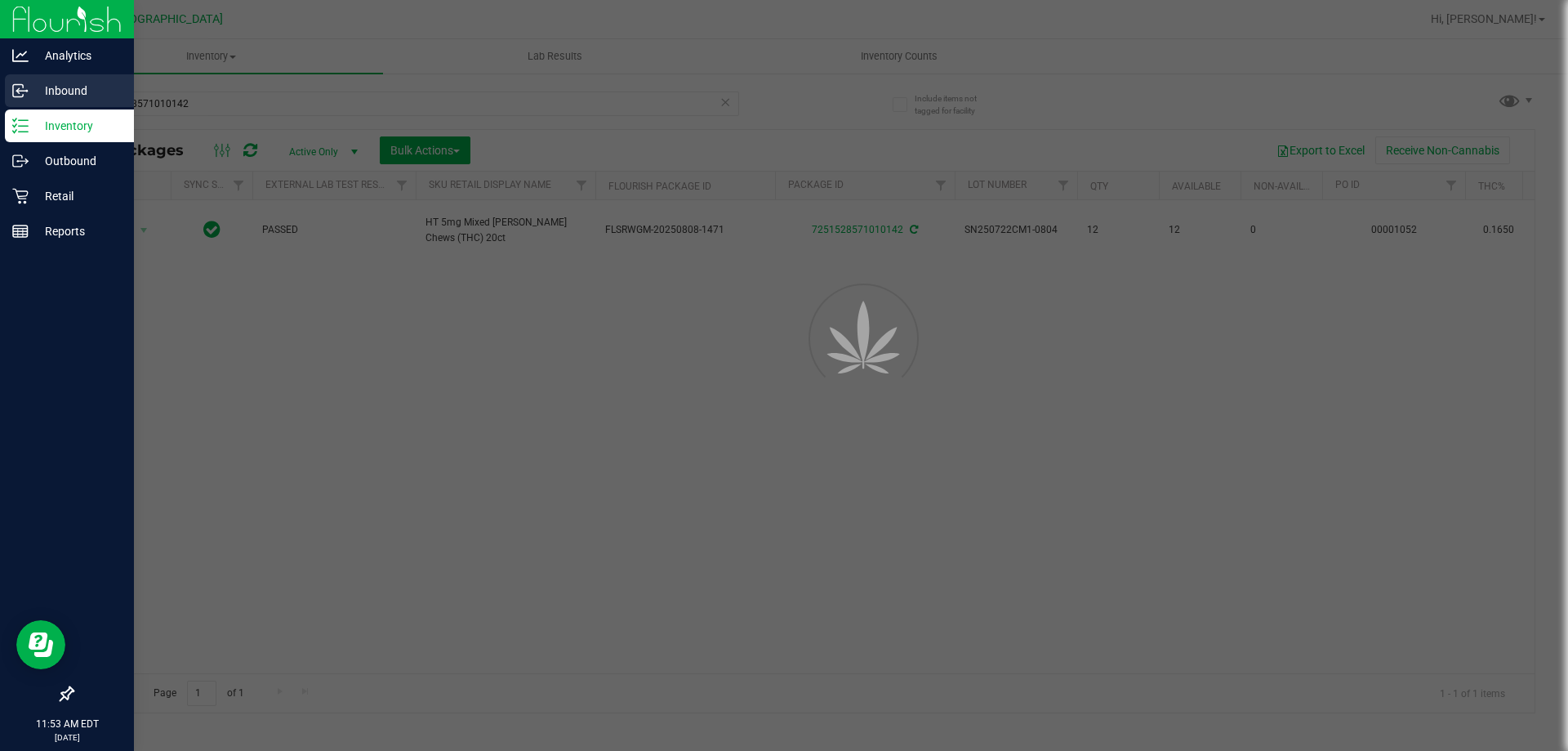
click at [73, 88] on p "Inbound" at bounding box center [78, 90] width 98 height 19
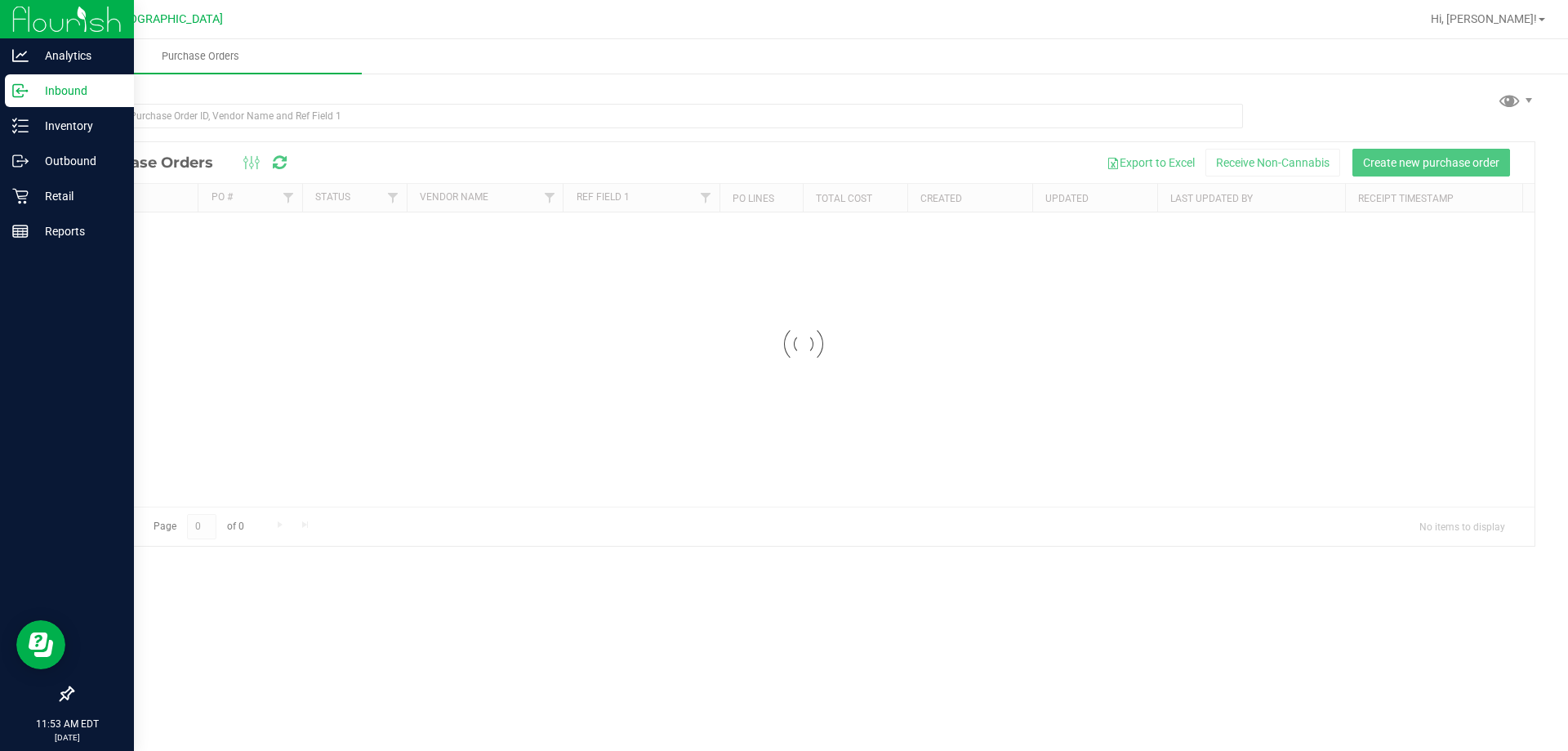
click at [73, 88] on p "Inbound" at bounding box center [78, 90] width 98 height 19
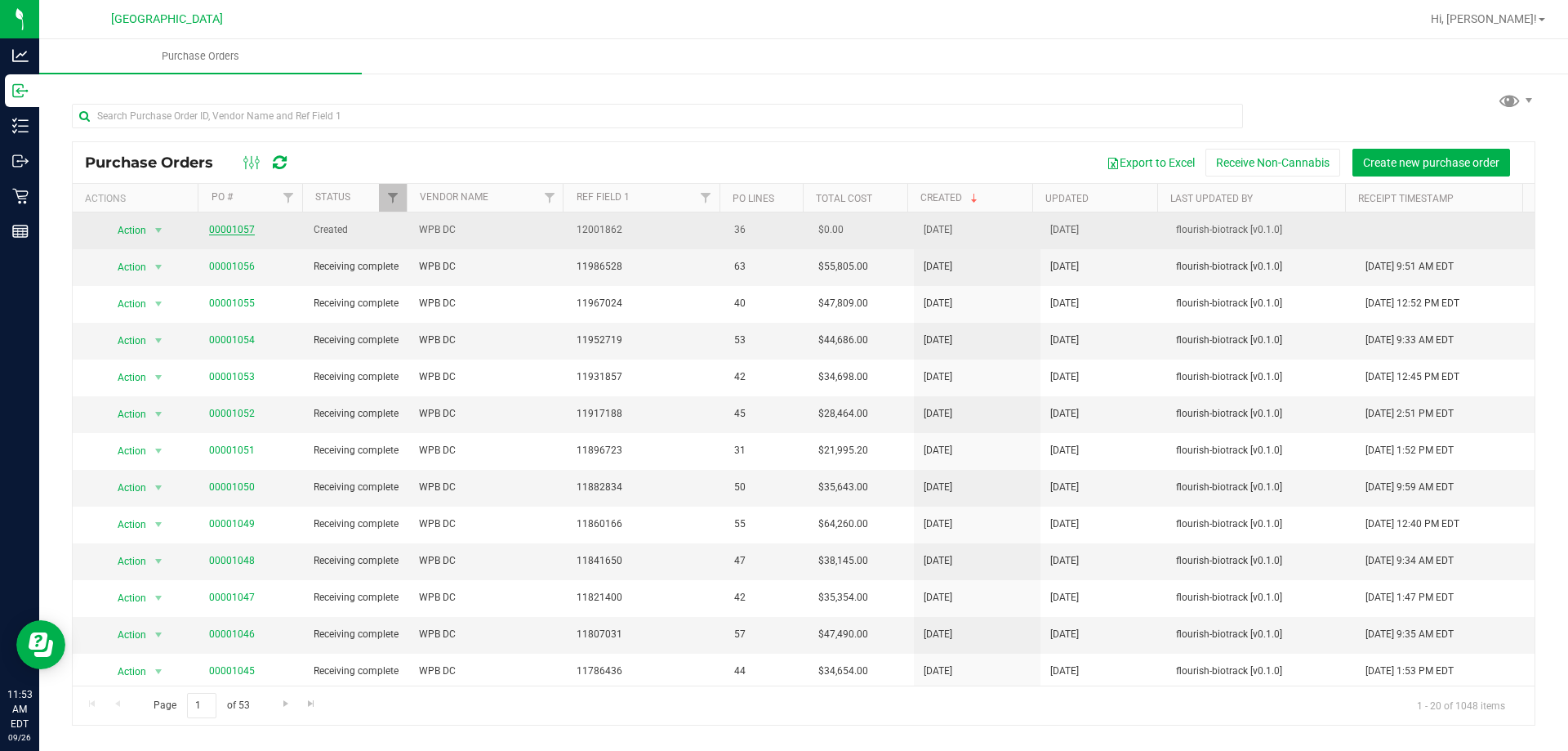
click at [227, 227] on link "00001057" at bounding box center [232, 229] width 46 height 11
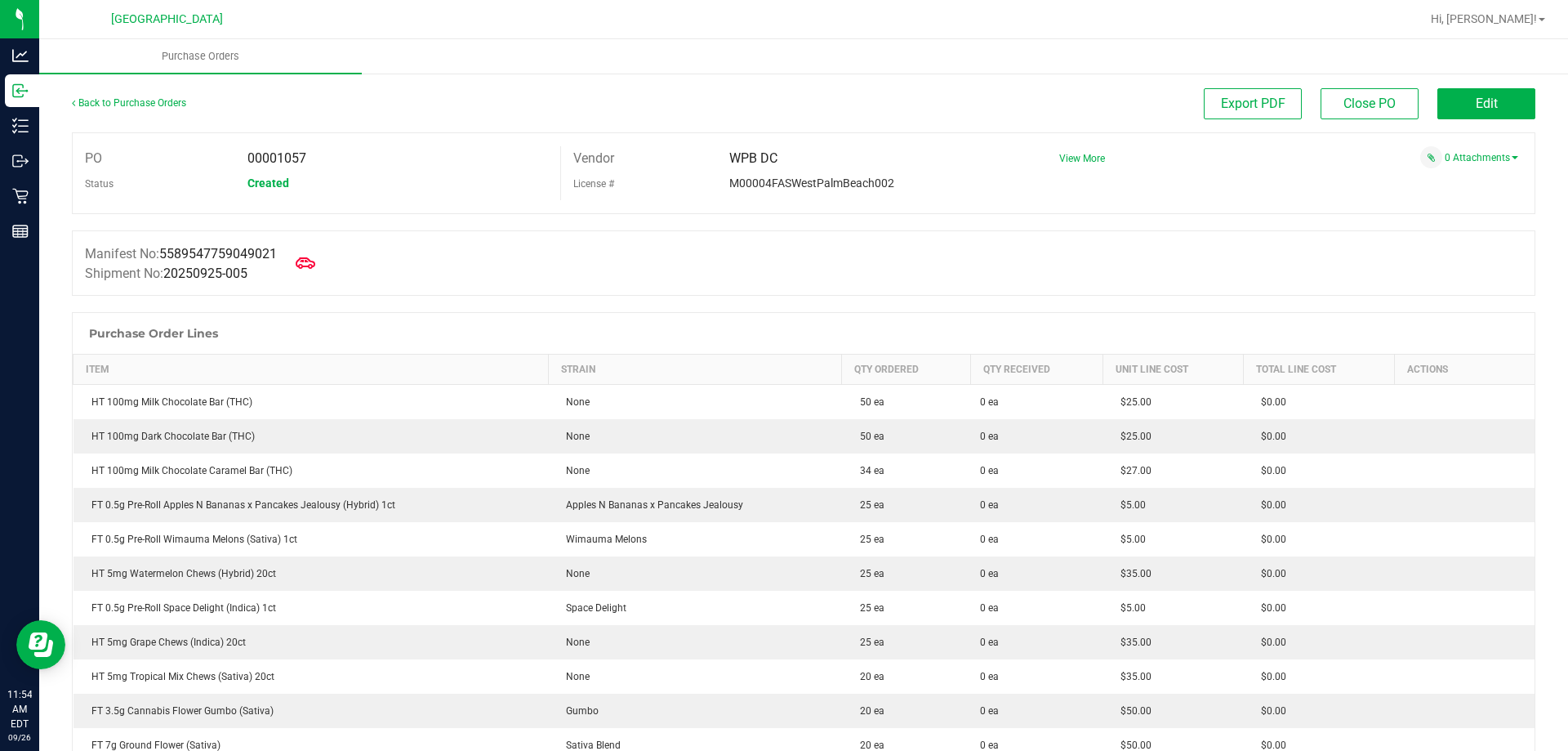
click at [1037, 265] on div "Manifest No: 5589547759049021 Shipment No: 20250925-005" at bounding box center [803, 263] width 1464 height 65
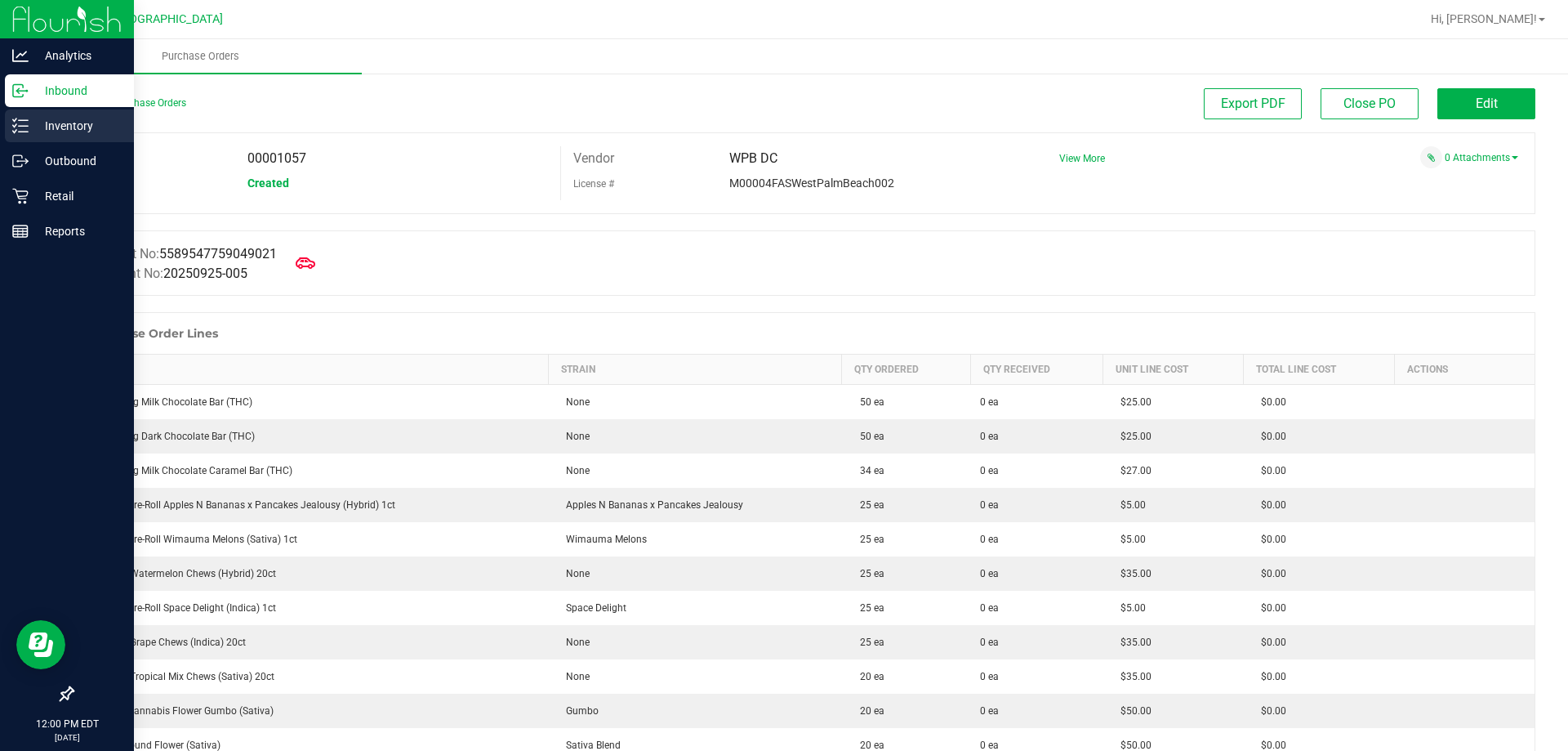
click at [58, 125] on p "Inventory" at bounding box center [78, 126] width 98 height 19
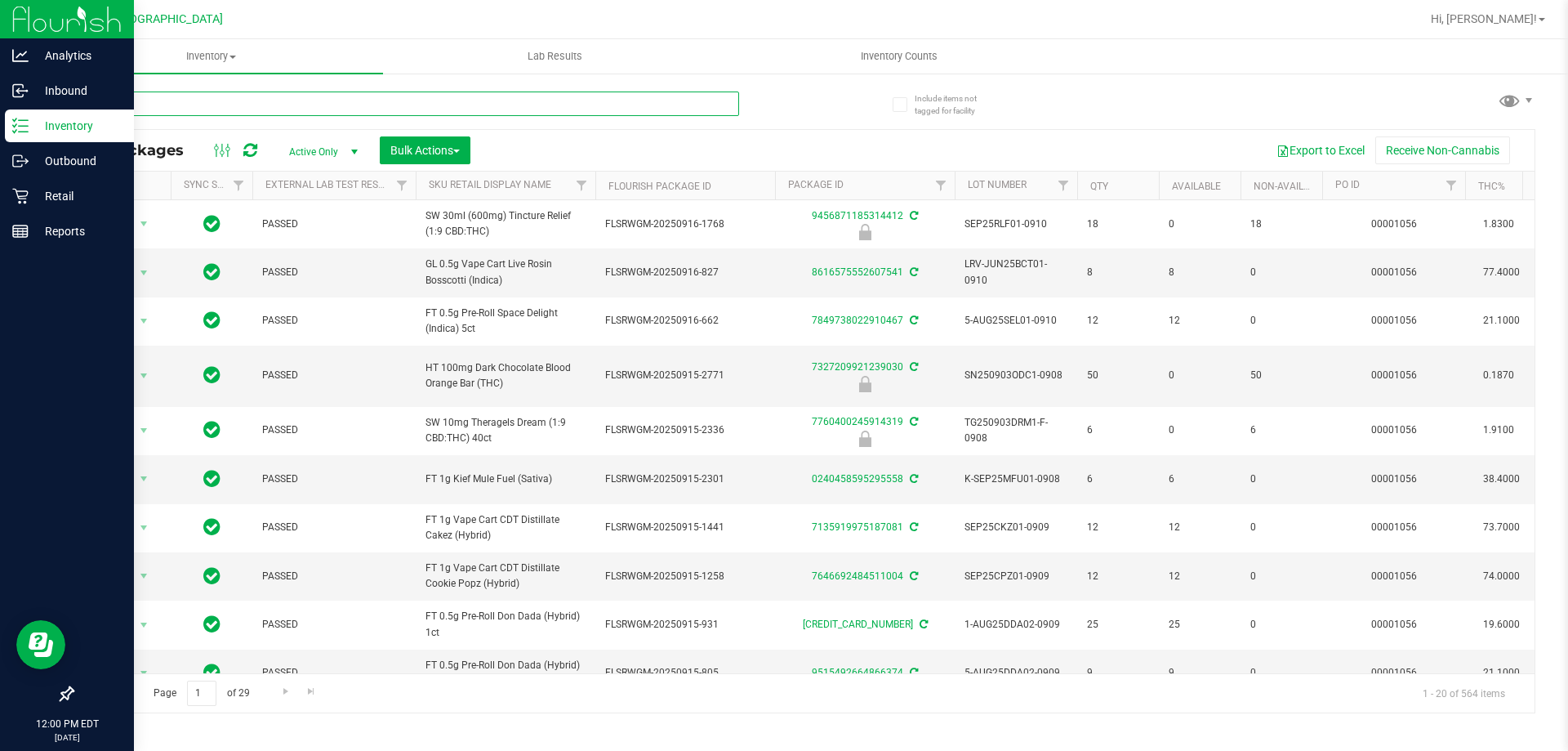
click at [247, 104] on input "text" at bounding box center [406, 104] width 667 height 25
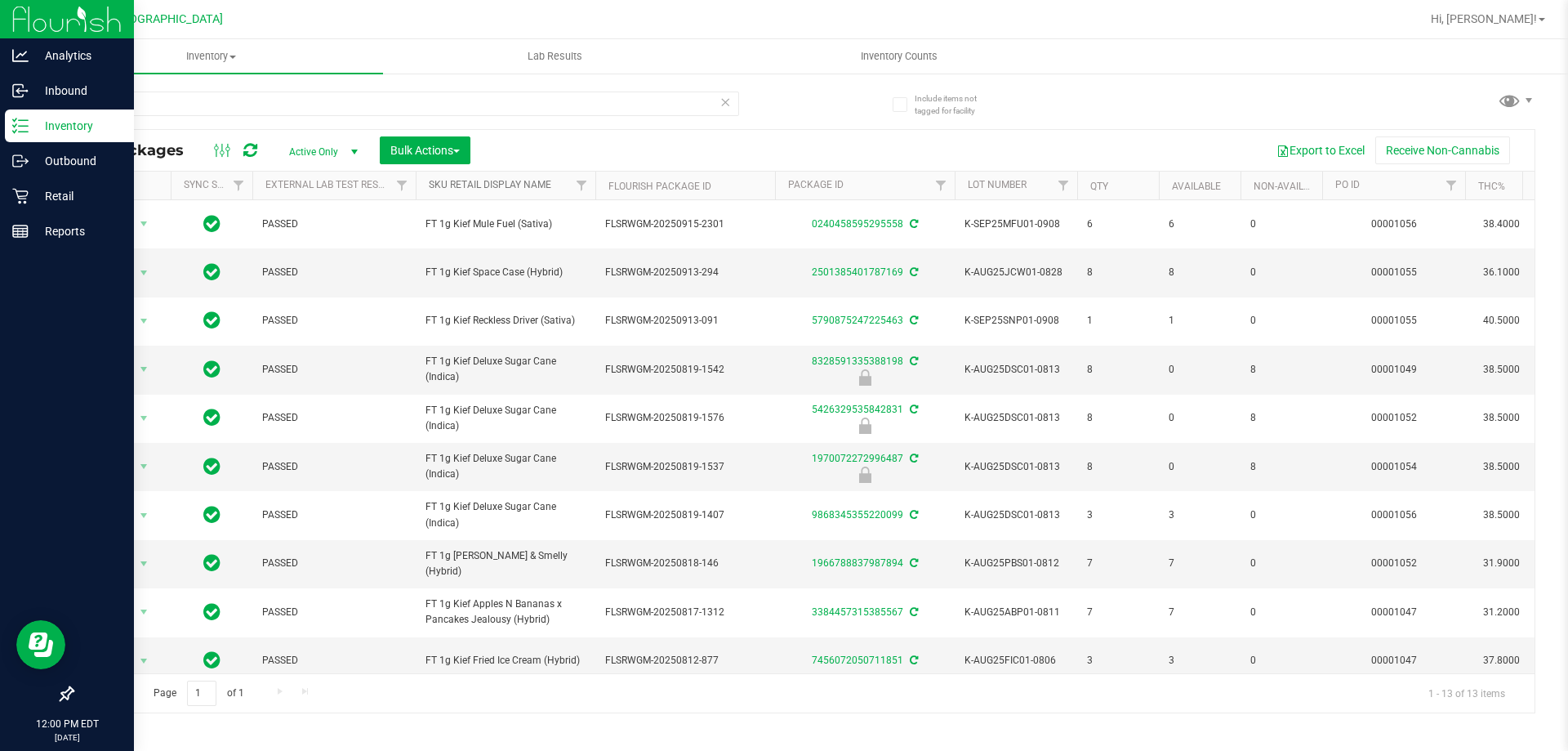
click at [455, 187] on link "Sku Retail Display Name" at bounding box center [489, 184] width 122 height 11
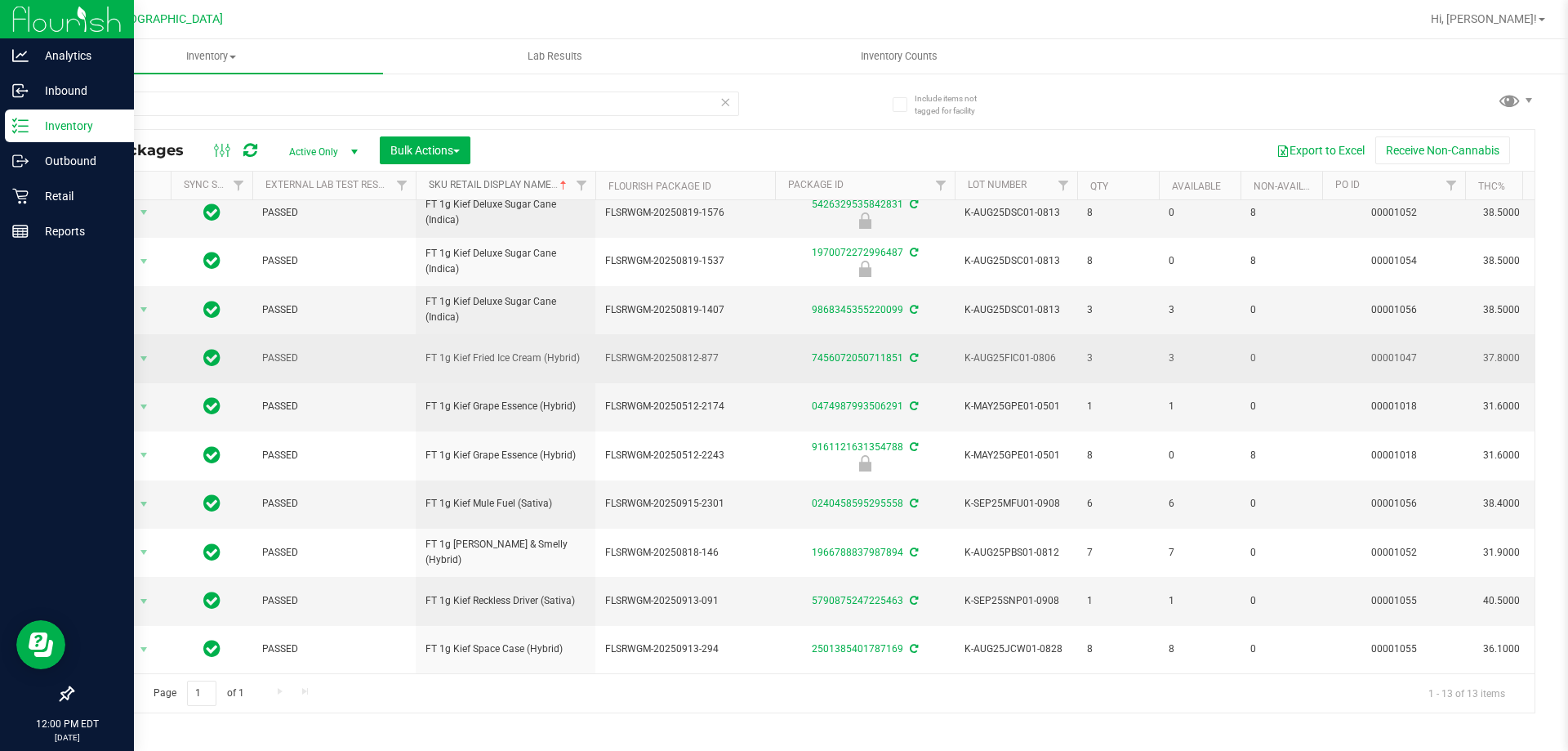
scroll to position [170, 0]
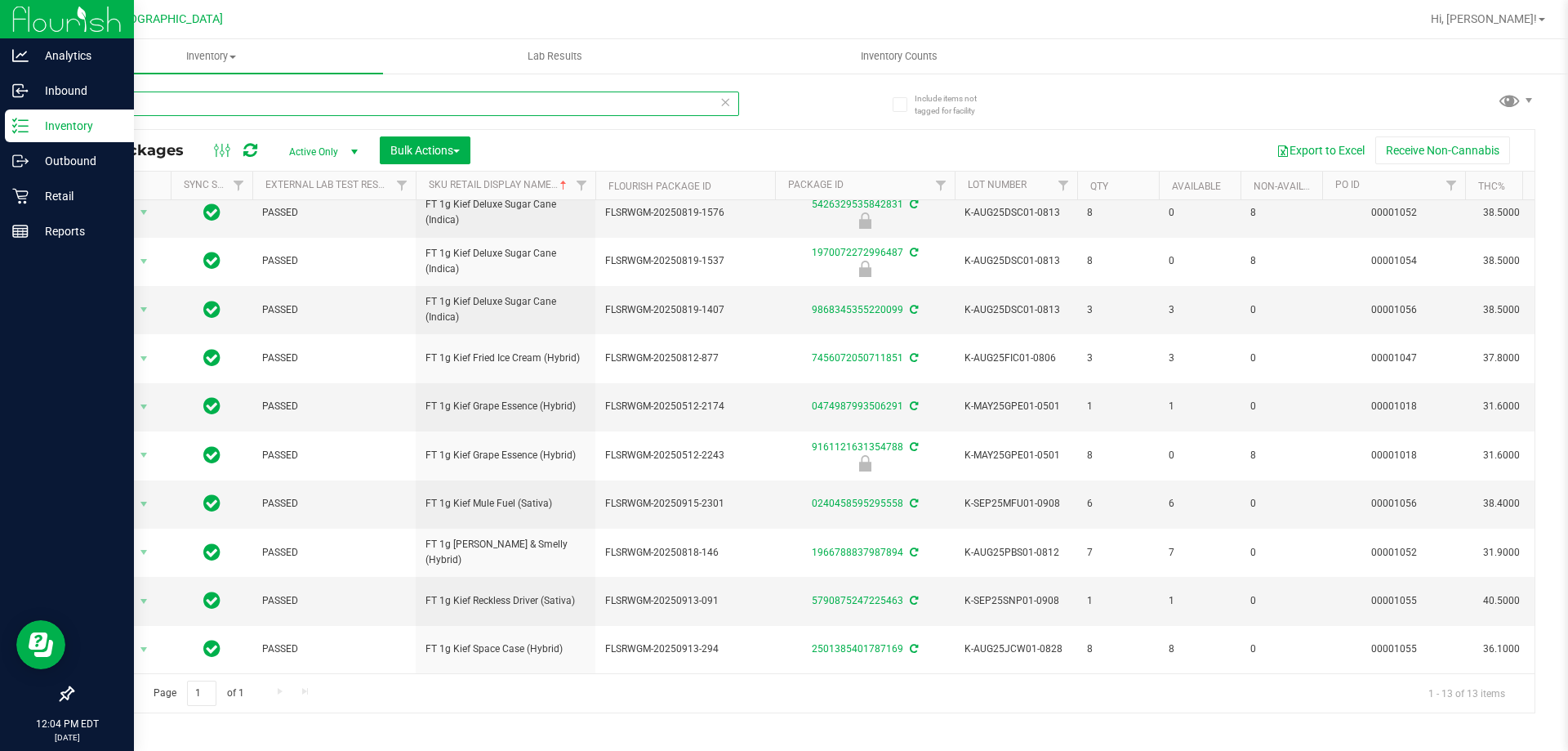
drag, startPoint x: 259, startPoint y: 103, endPoint x: 0, endPoint y: 17, distance: 272.9
click at [0, 31] on div "Analytics Inbound Inventory Outbound Retail Reports 12:04 PM EDT [DATE] 09/26 […" at bounding box center [784, 375] width 1568 height 751
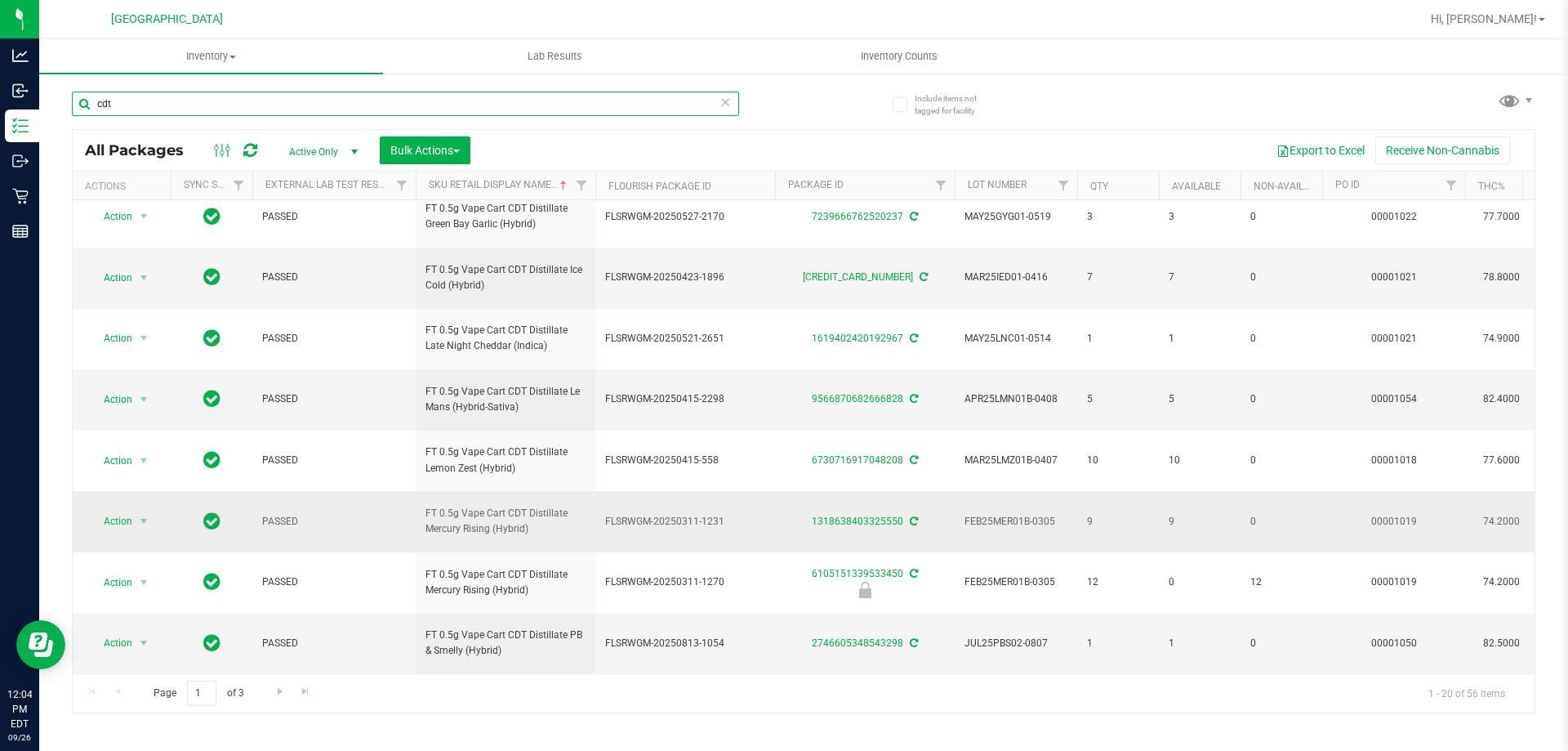
scroll to position [757, 0]
type input "cdt"
click at [284, 686] on span "Go to the next page" at bounding box center [280, 690] width 13 height 13
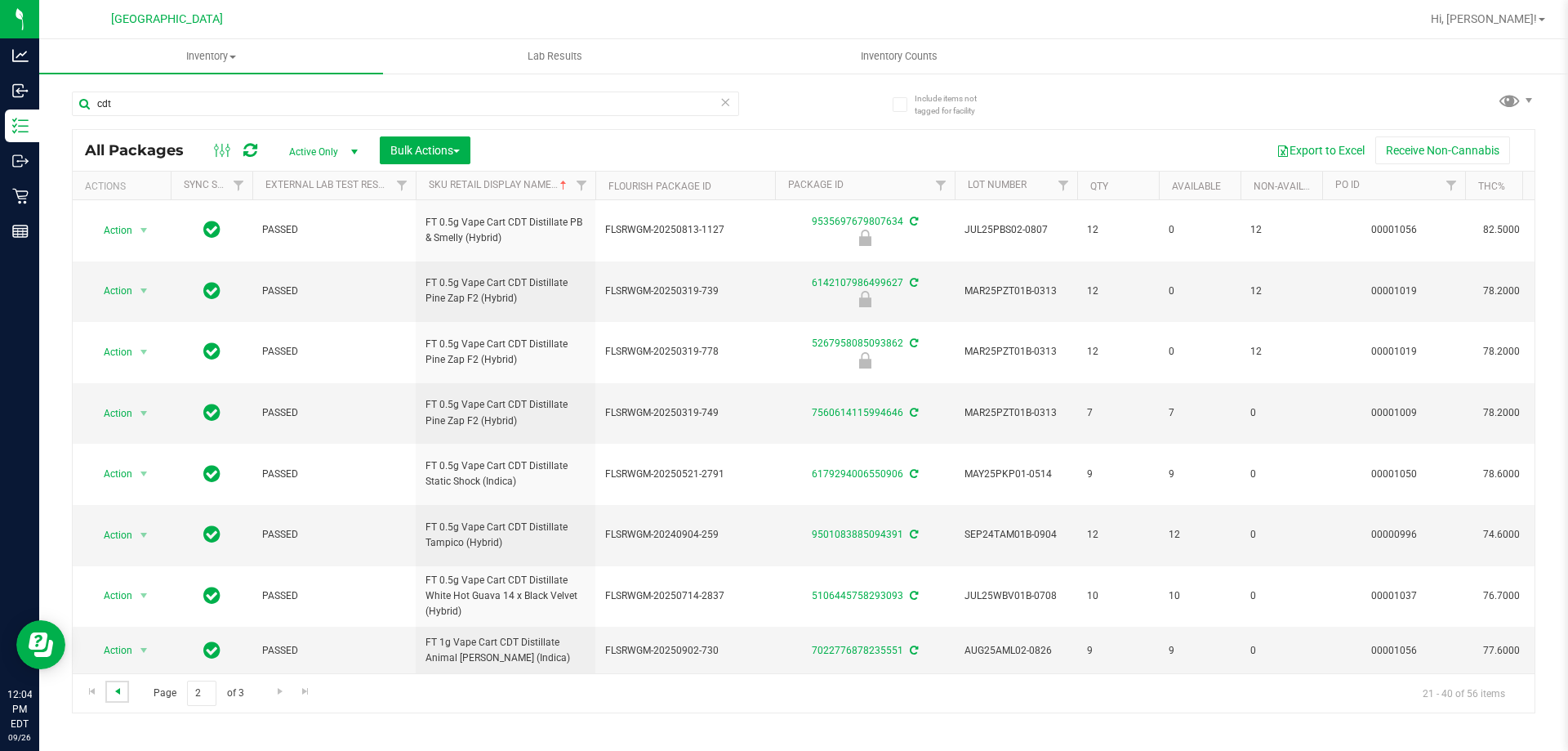
click at [122, 689] on span "Go to the previous page" at bounding box center [117, 690] width 13 height 13
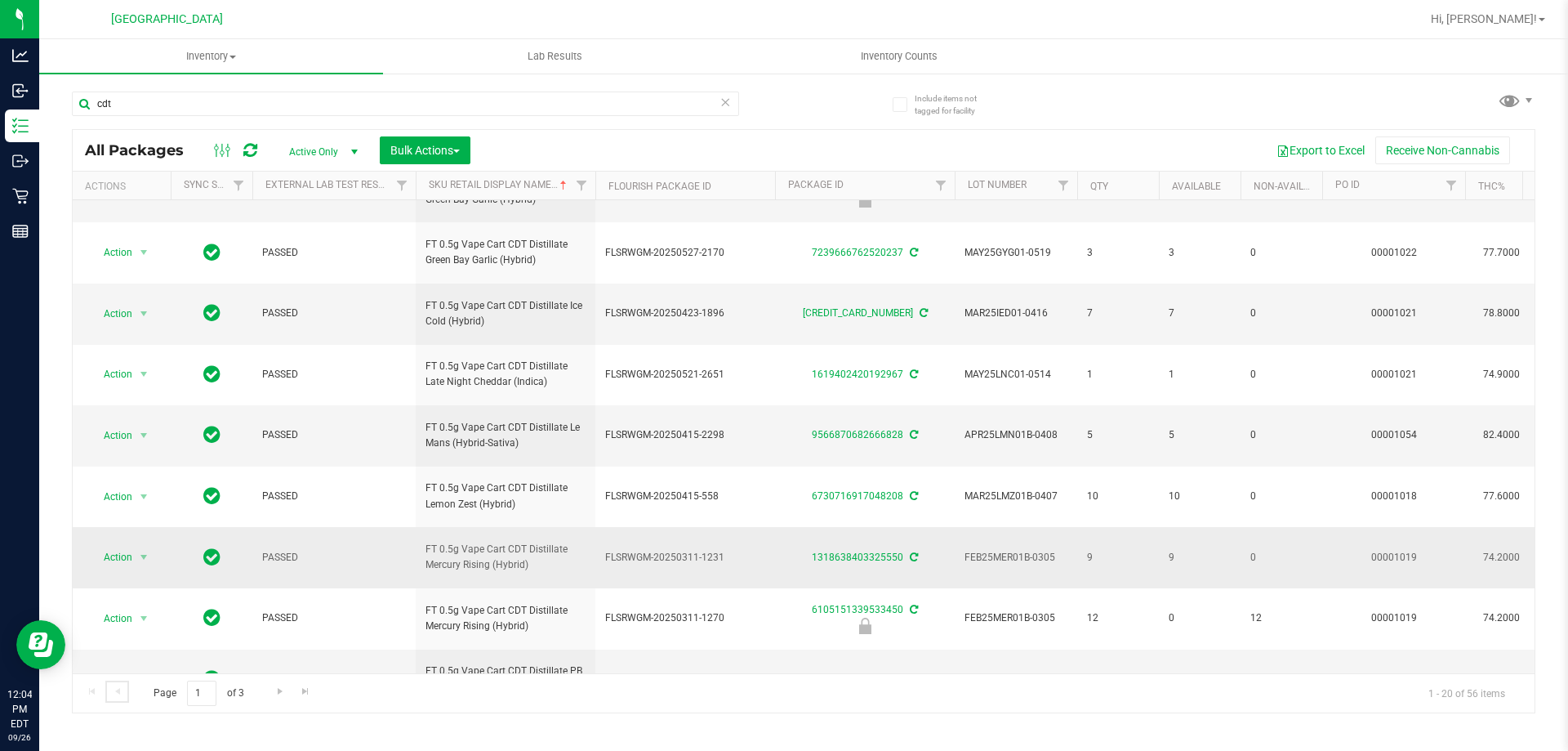
scroll to position [757, 0]
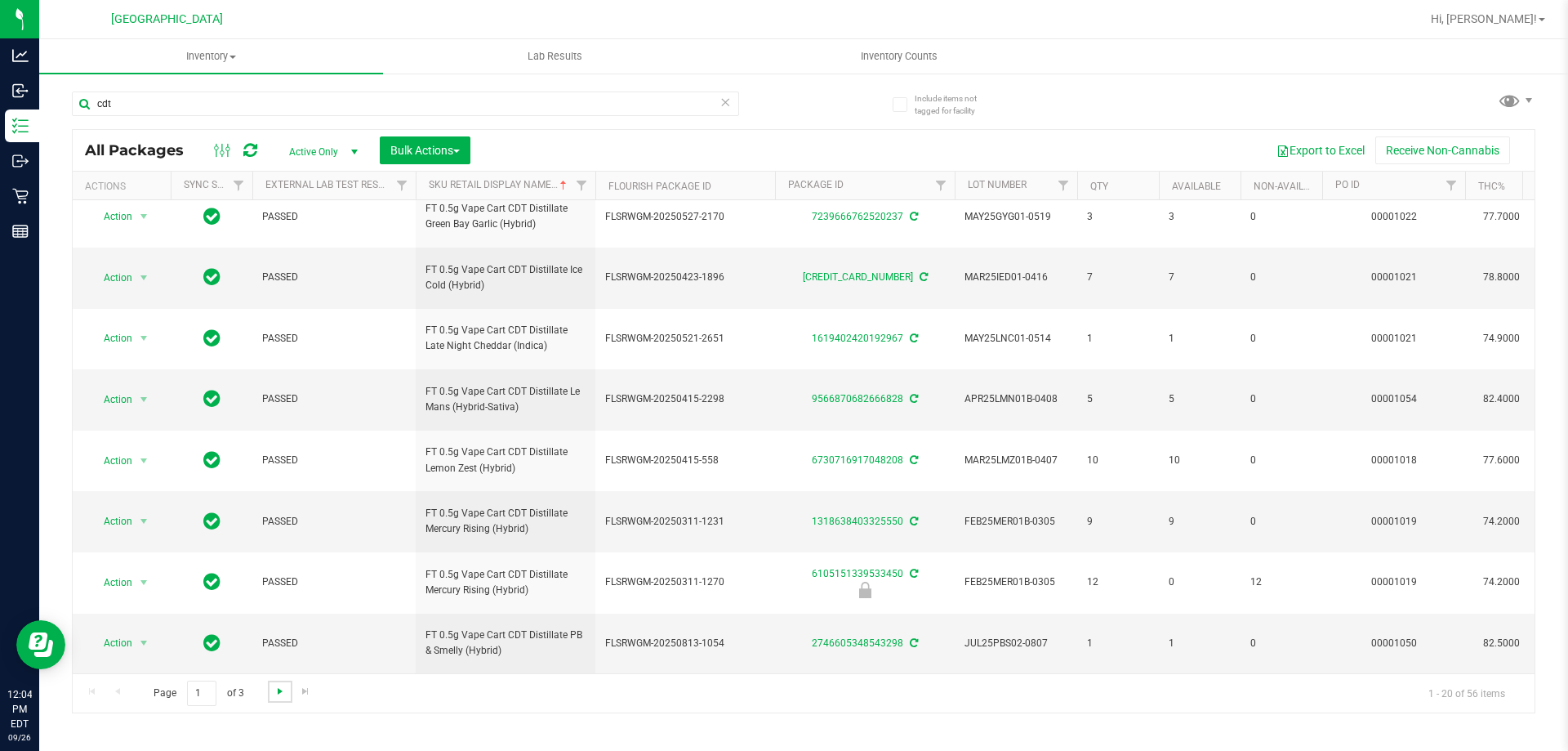
click at [282, 694] on span "Go to the next page" at bounding box center [280, 690] width 13 height 13
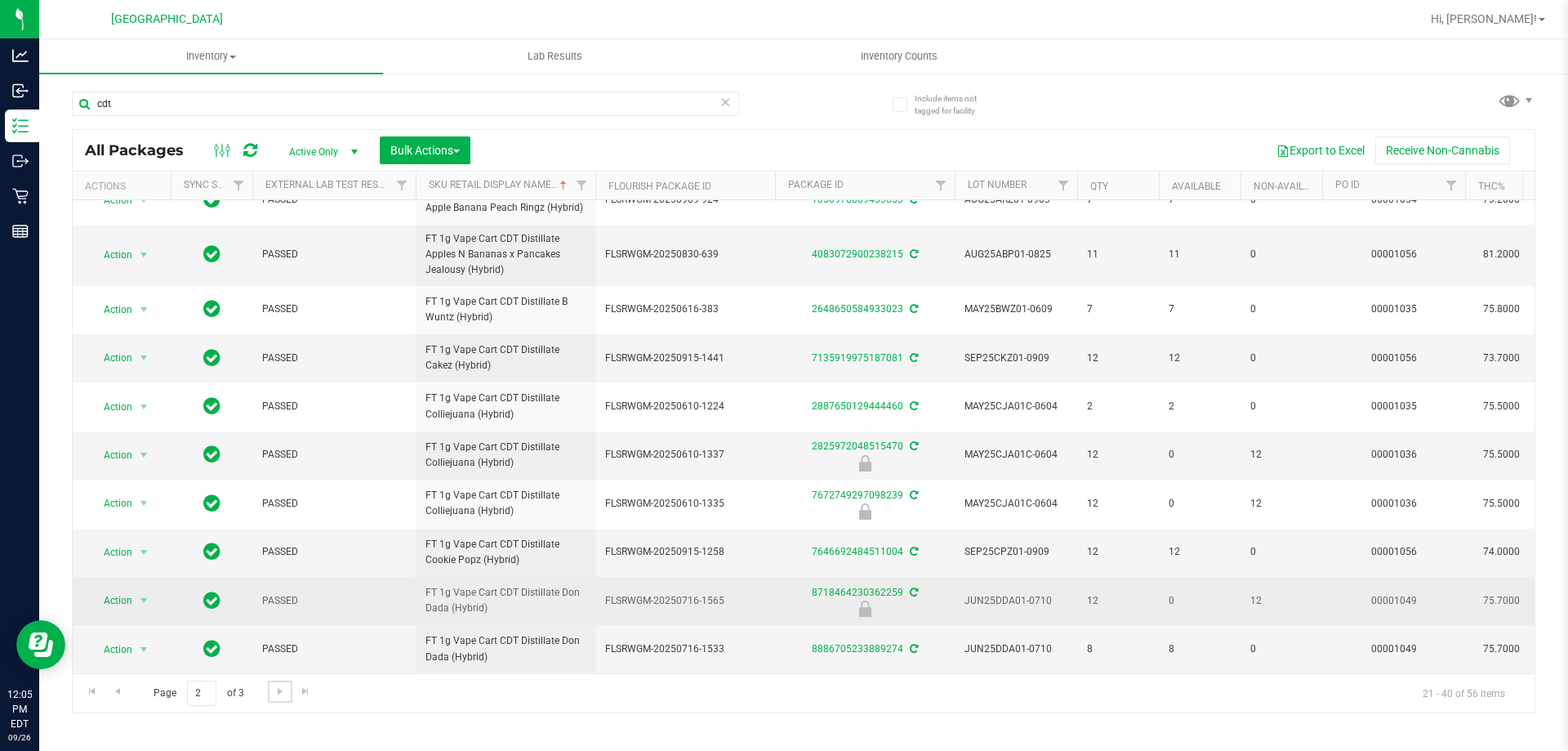
scroll to position [682, 0]
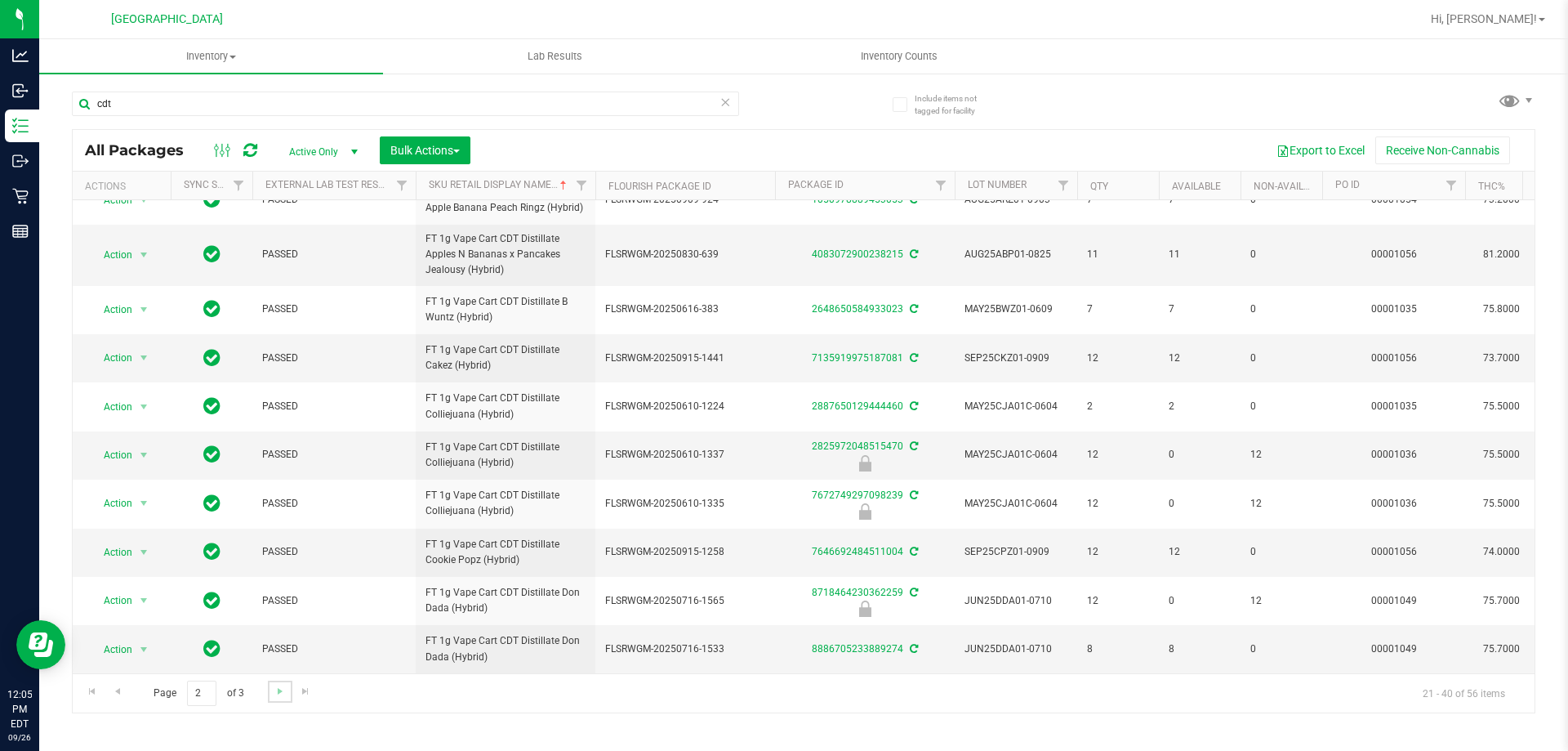
click at [281, 682] on link "Go to the next page" at bounding box center [279, 691] width 24 height 22
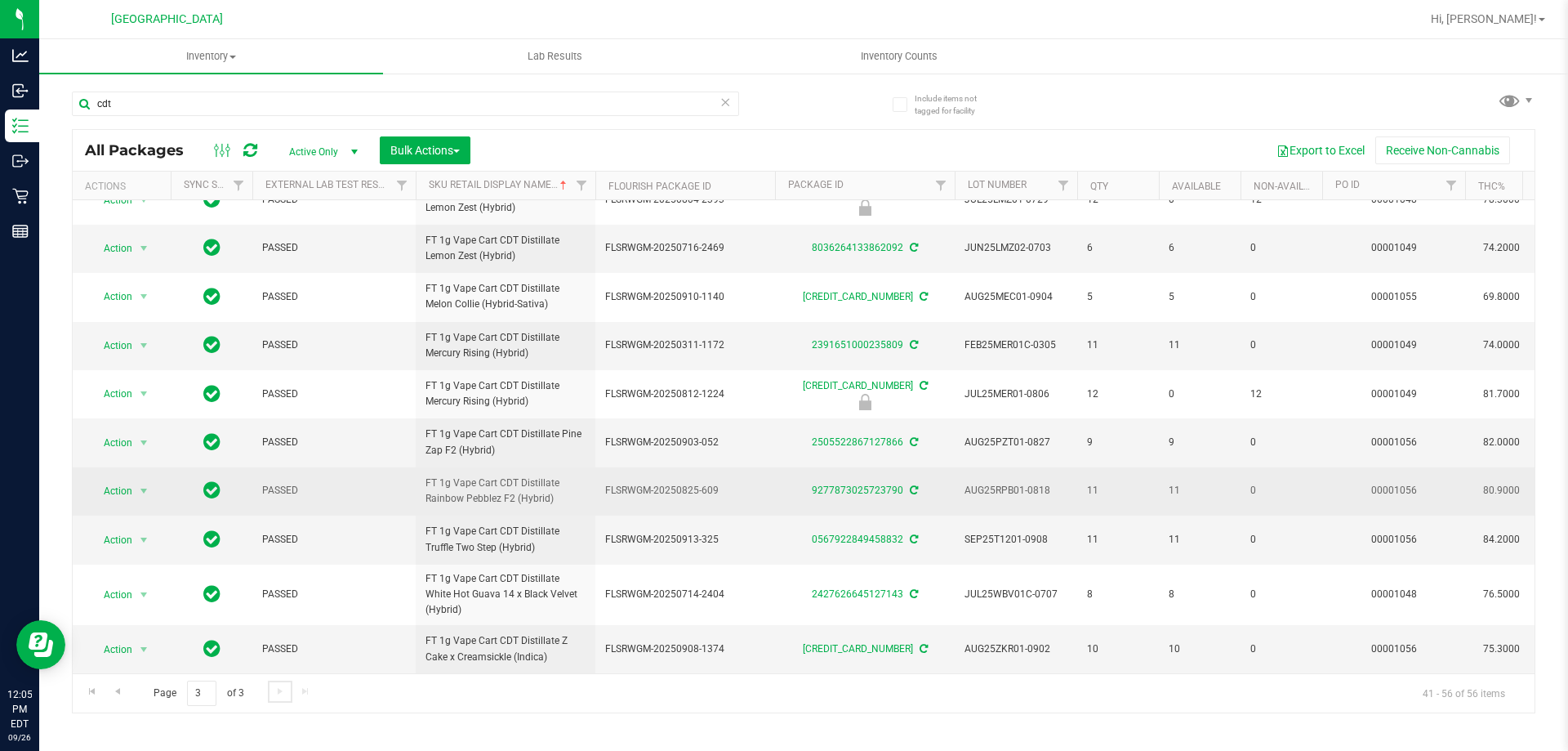
scroll to position [402, 0]
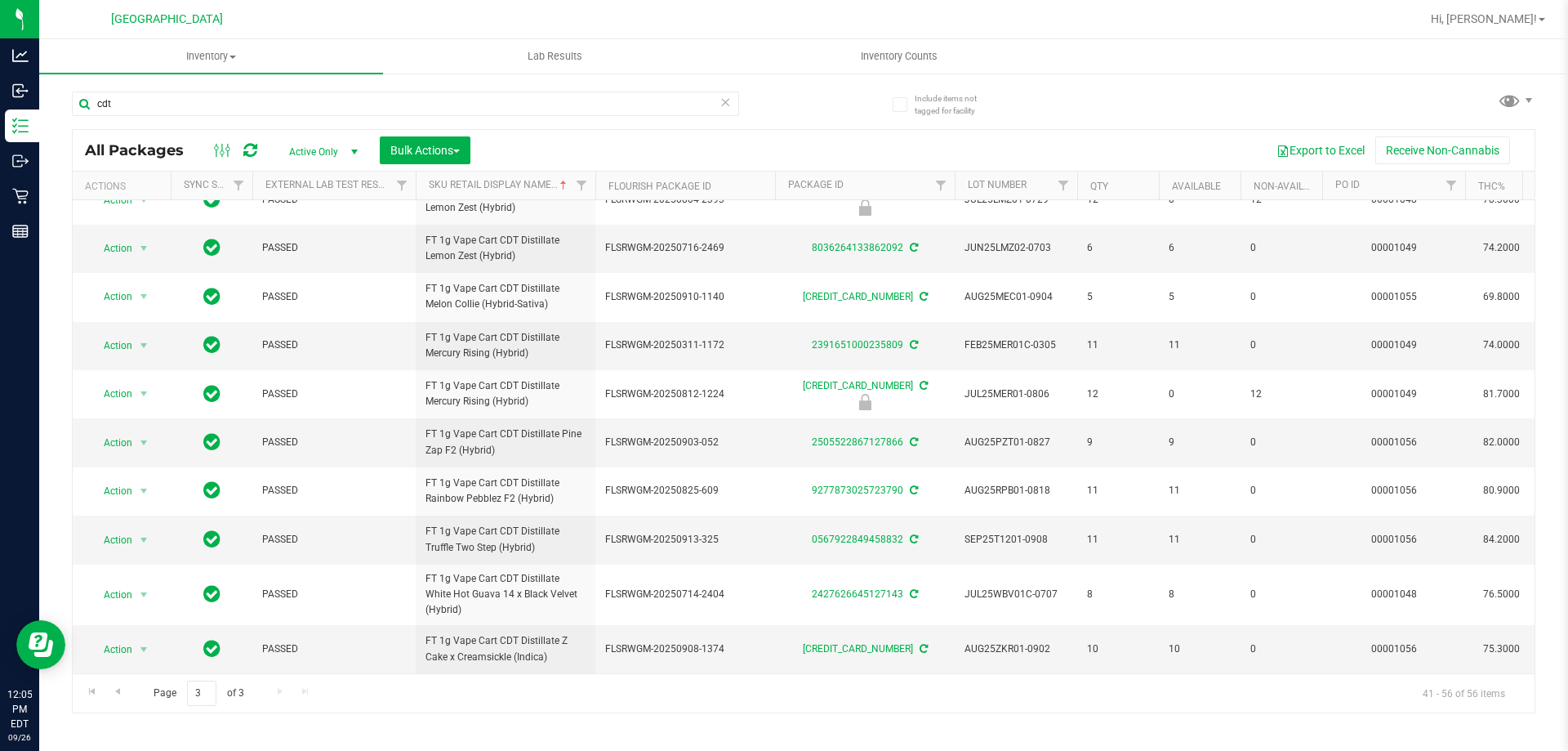
click at [500, 712] on div "All Packages Active Only Active Only Lab Samples Locked All External Internal B…" at bounding box center [803, 421] width 1464 height 584
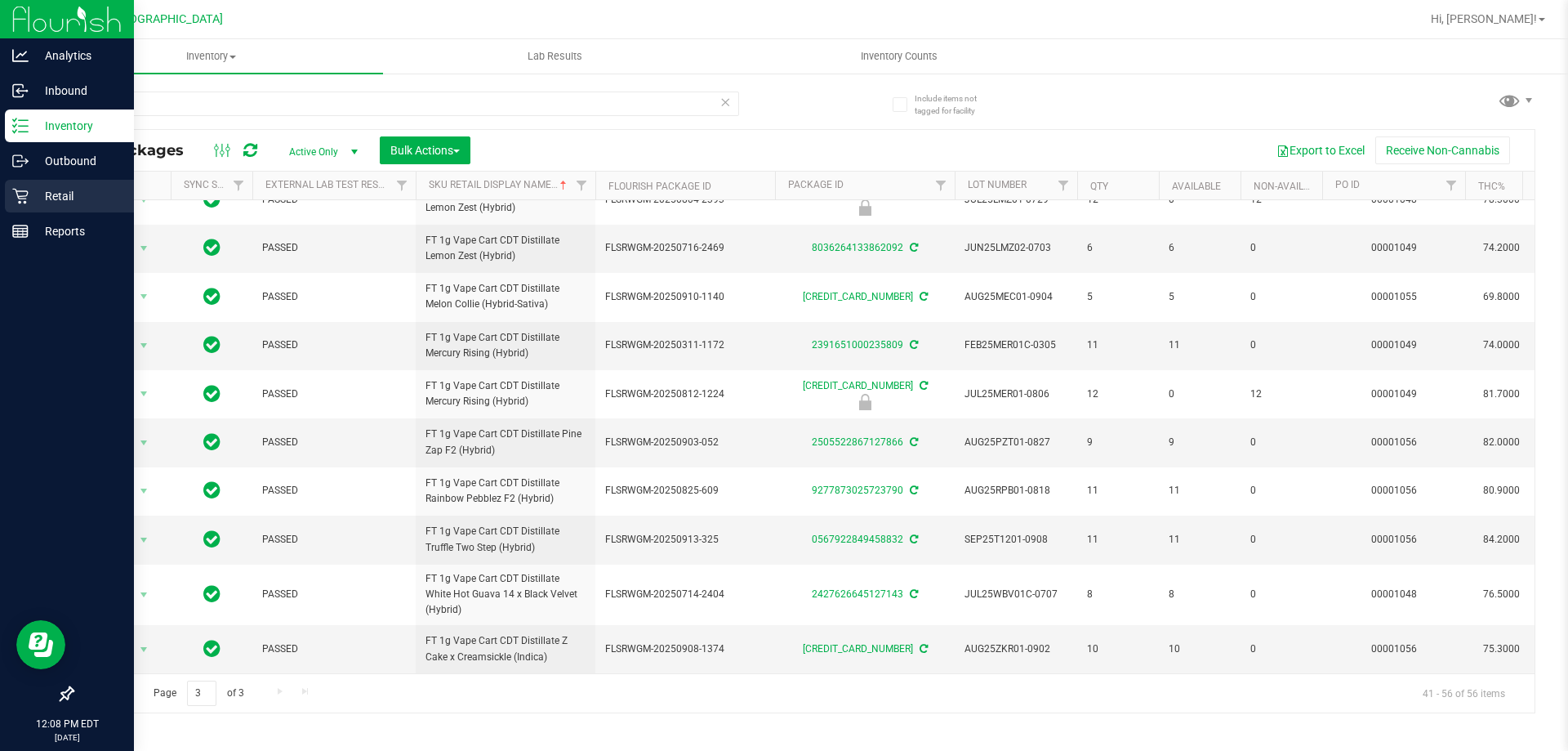
click at [52, 192] on p "Retail" at bounding box center [78, 196] width 98 height 19
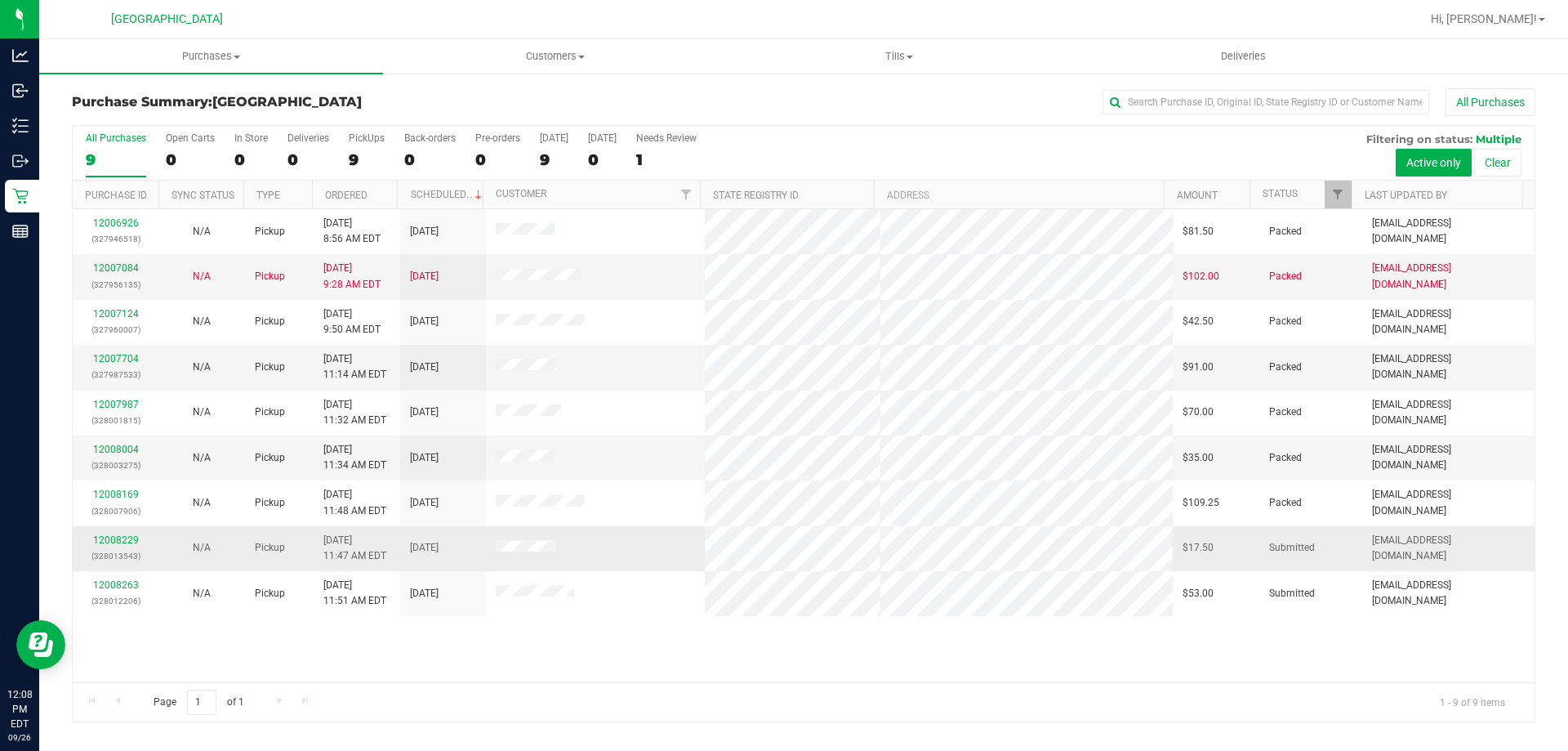
click at [115, 546] on div "12008229 (328013543)" at bounding box center [115, 547] width 66 height 31
click at [127, 538] on link "12008229" at bounding box center [116, 539] width 46 height 11
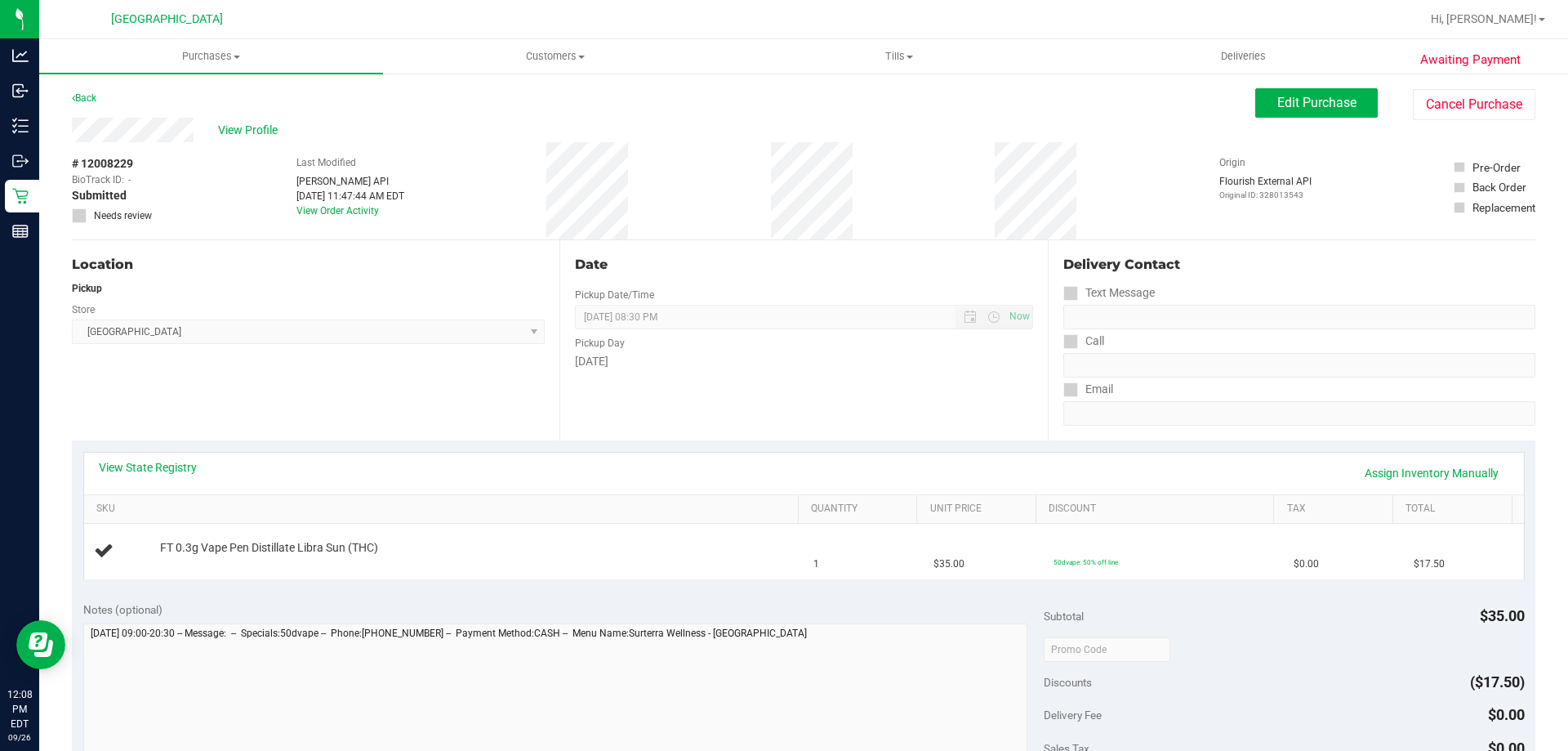
drag, startPoint x: 704, startPoint y: 366, endPoint x: 704, endPoint y: 437, distance: 71.0
click at [704, 370] on div "Date Pickup Date/Time [DATE] Now [DATE] 08:30 PM Now Pickup Day [DATE]" at bounding box center [802, 340] width 487 height 200
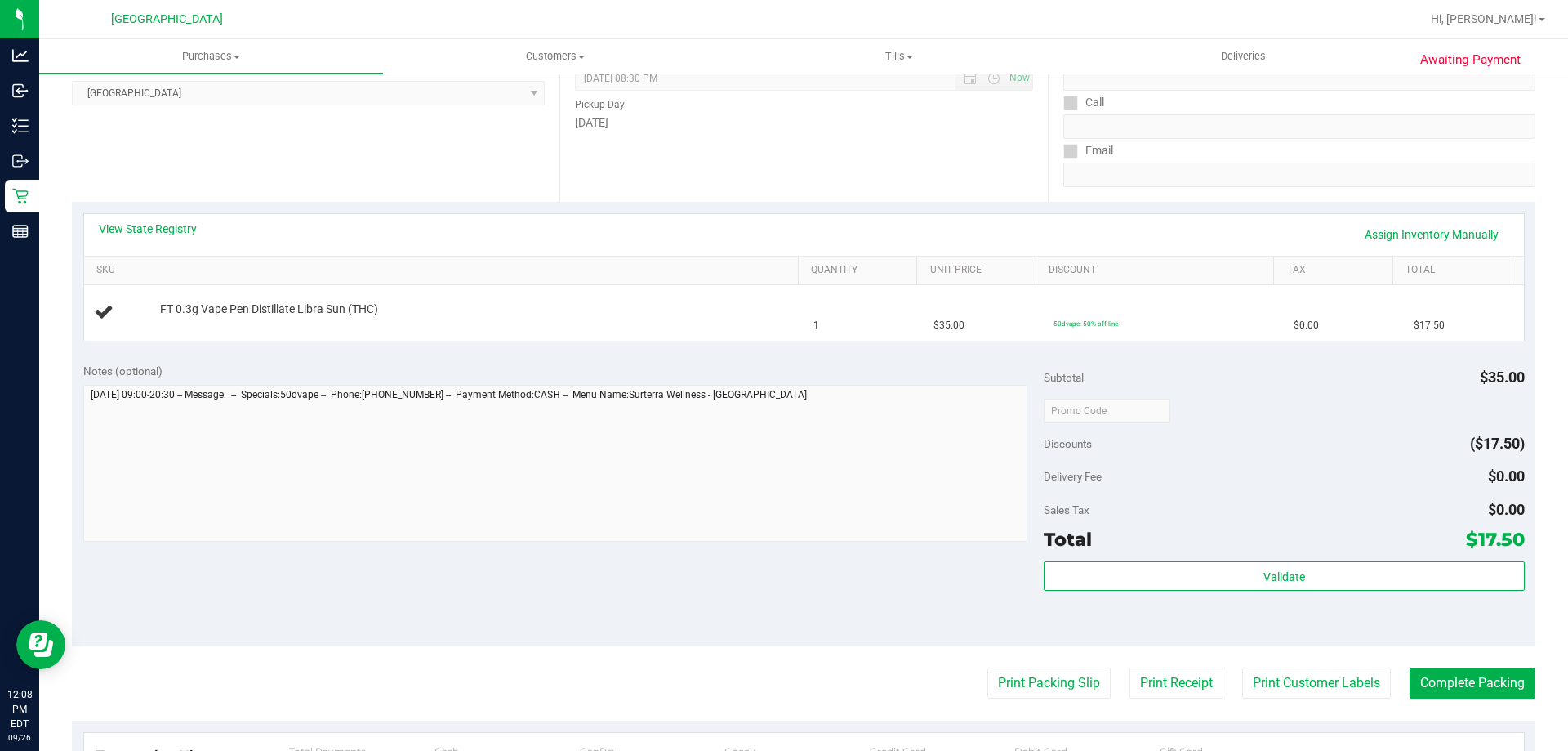
scroll to position [245, 0]
